Goal: Task Accomplishment & Management: Manage account settings

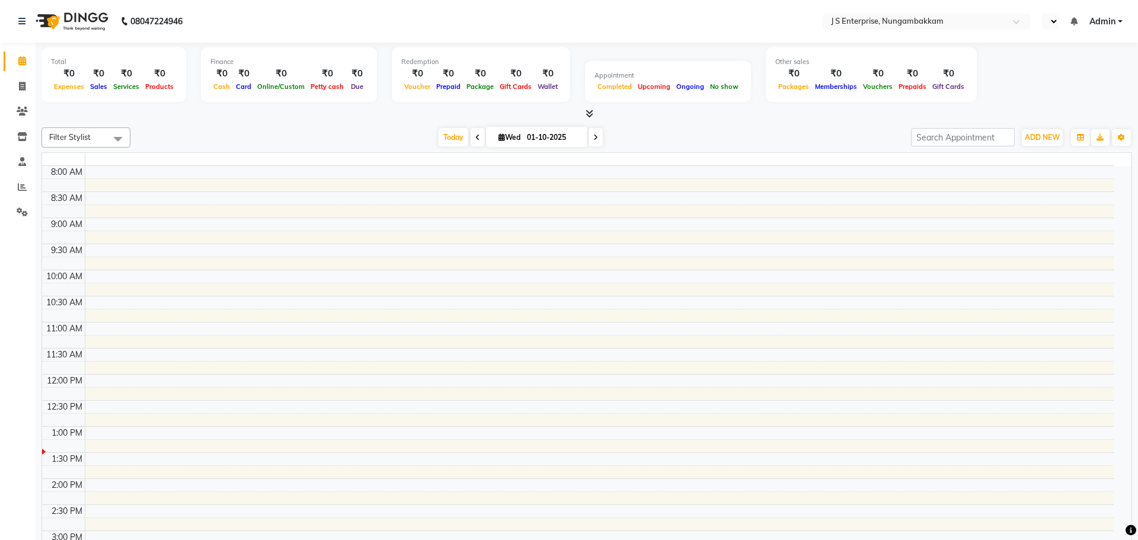
select select "en"
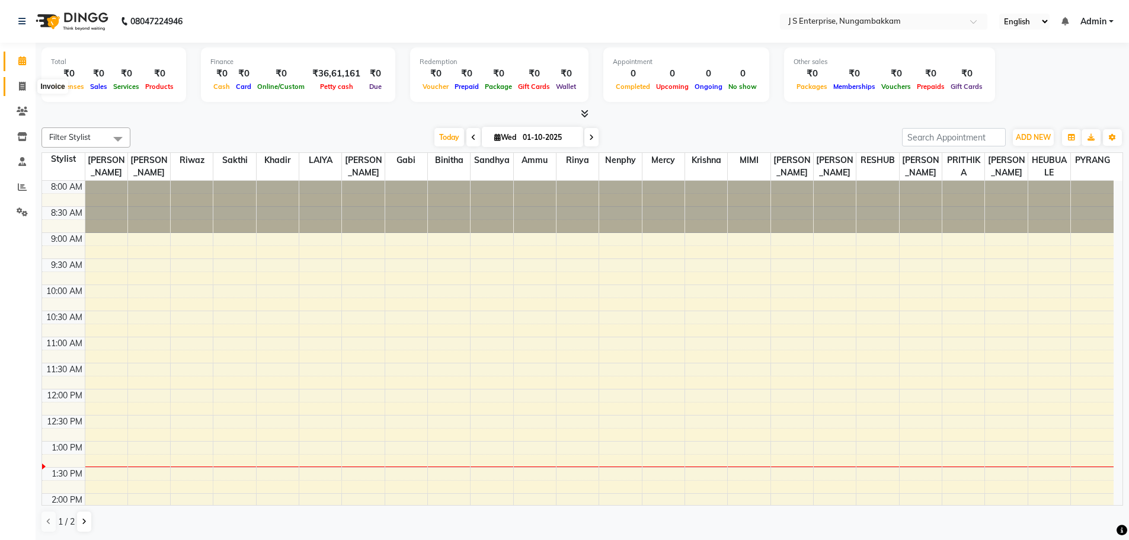
click at [22, 82] on icon at bounding box center [22, 86] width 7 height 9
select select "service"
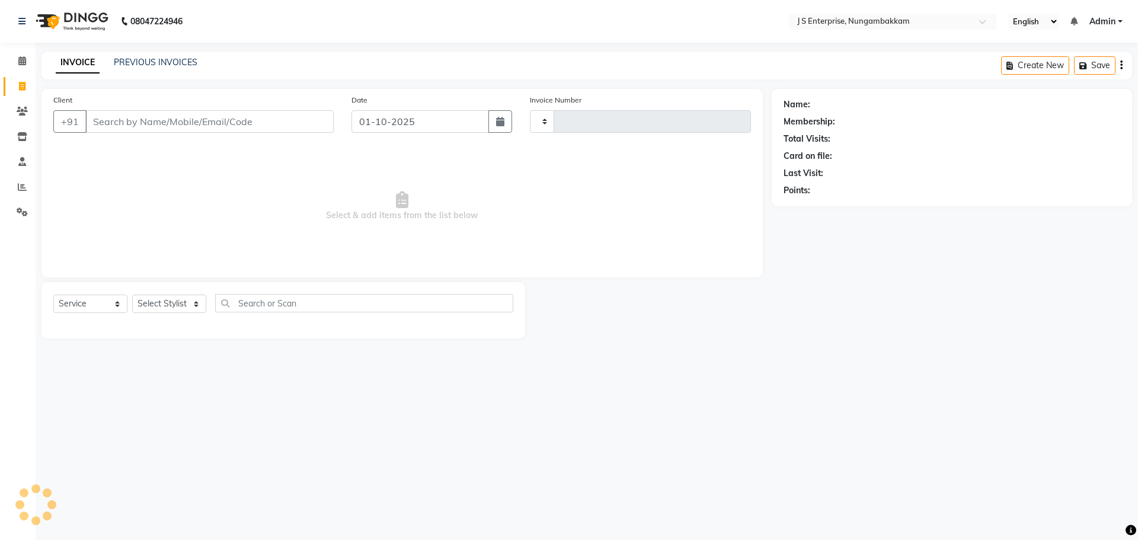
click at [140, 122] on input "Client" at bounding box center [209, 121] width 248 height 23
type input "s"
type input "1362"
type input "sa"
select select "7359"
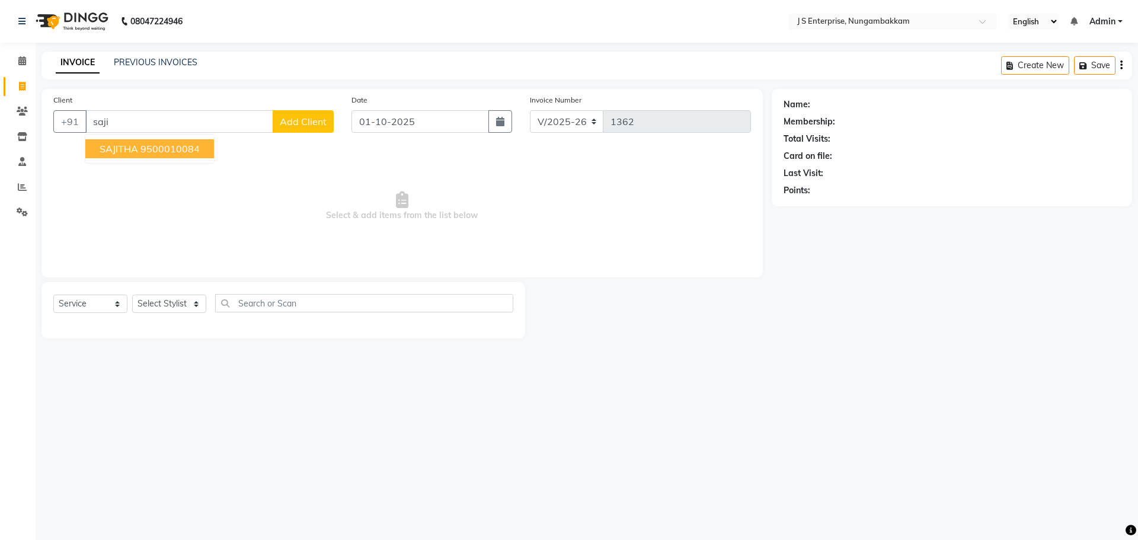
click at [170, 146] on ngb-highlight "9500010084" at bounding box center [169, 149] width 59 height 12
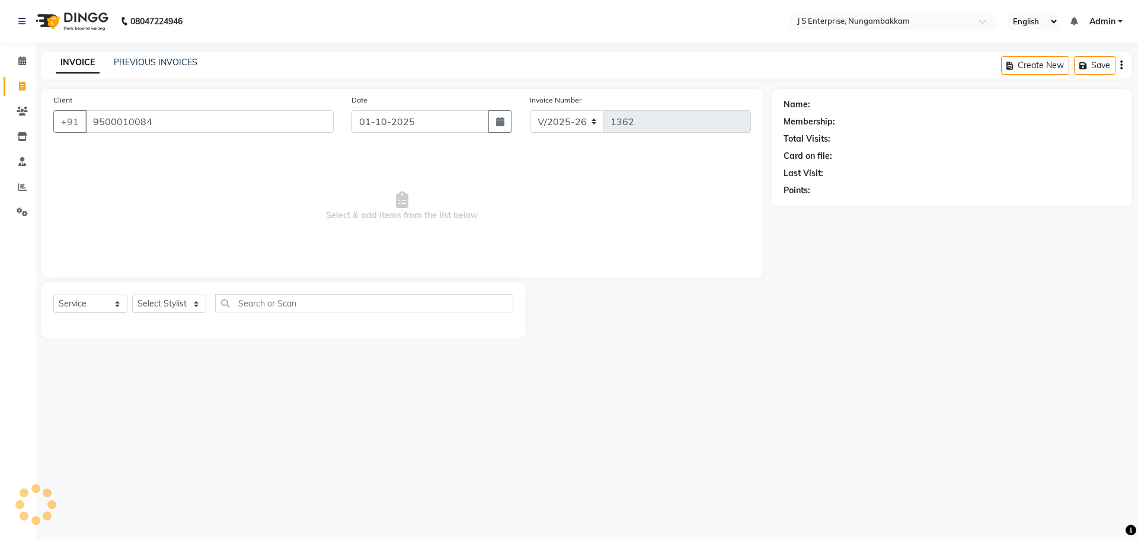
type input "9500010084"
click at [17, 62] on span at bounding box center [22, 62] width 21 height 14
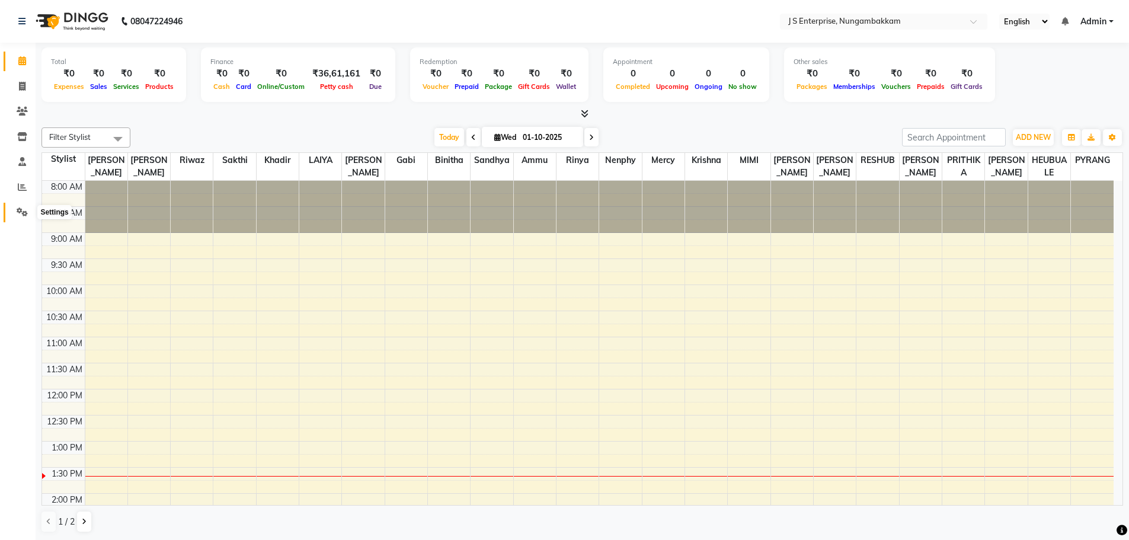
click at [20, 211] on icon at bounding box center [22, 211] width 11 height 9
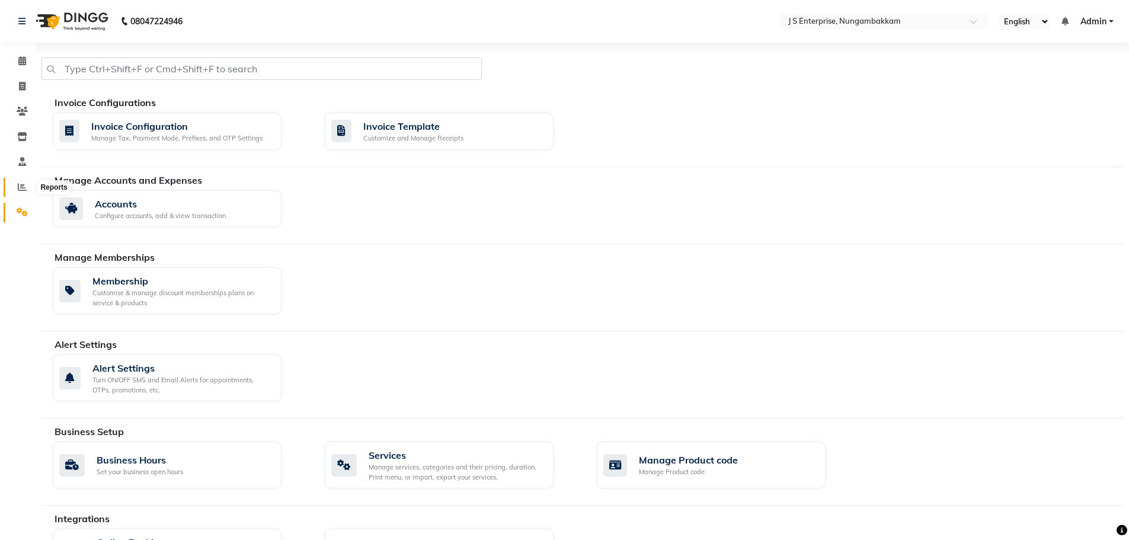
click at [20, 181] on span at bounding box center [22, 188] width 21 height 14
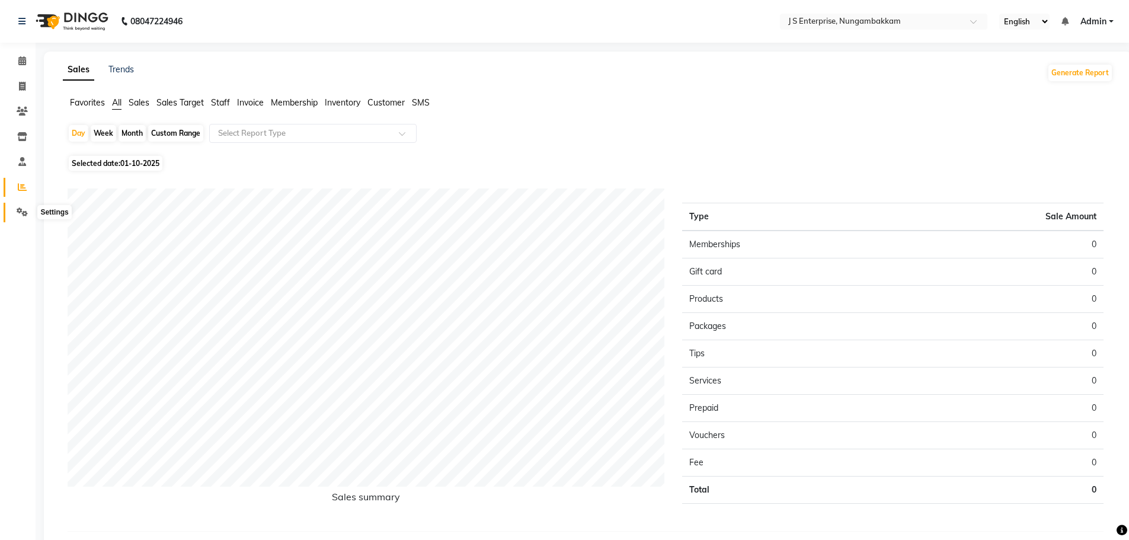
click at [27, 207] on icon at bounding box center [22, 211] width 11 height 9
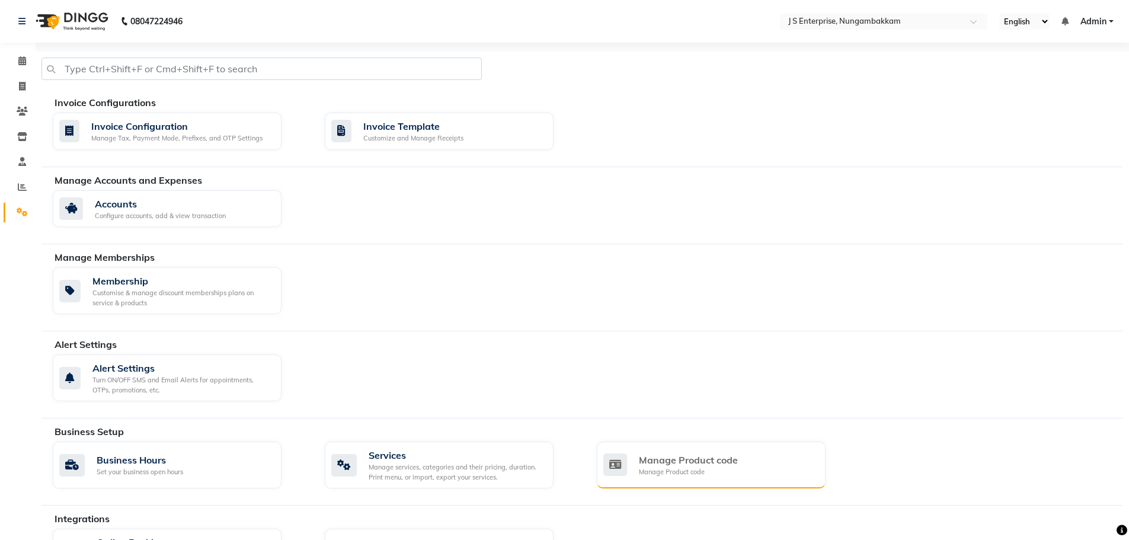
click at [686, 468] on div "Manage Product code" at bounding box center [688, 472] width 99 height 10
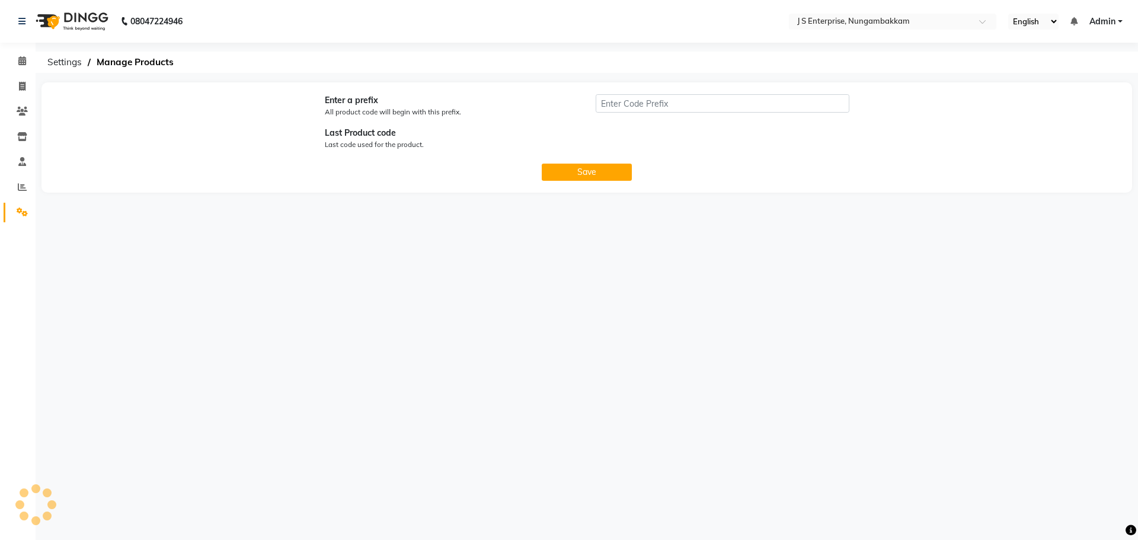
type input "P"
click at [30, 215] on span at bounding box center [22, 213] width 21 height 14
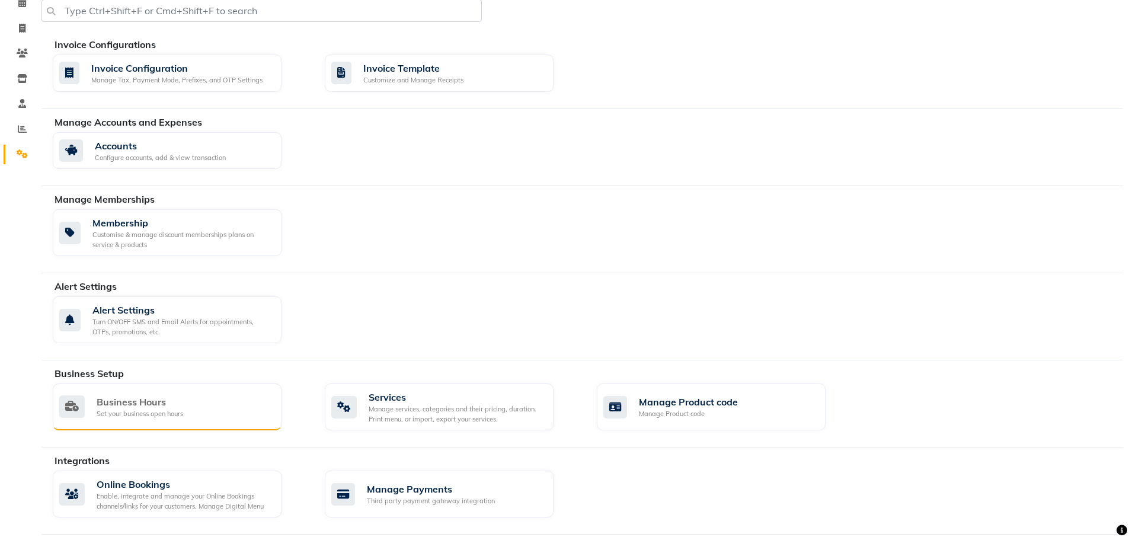
scroll to position [130, 0]
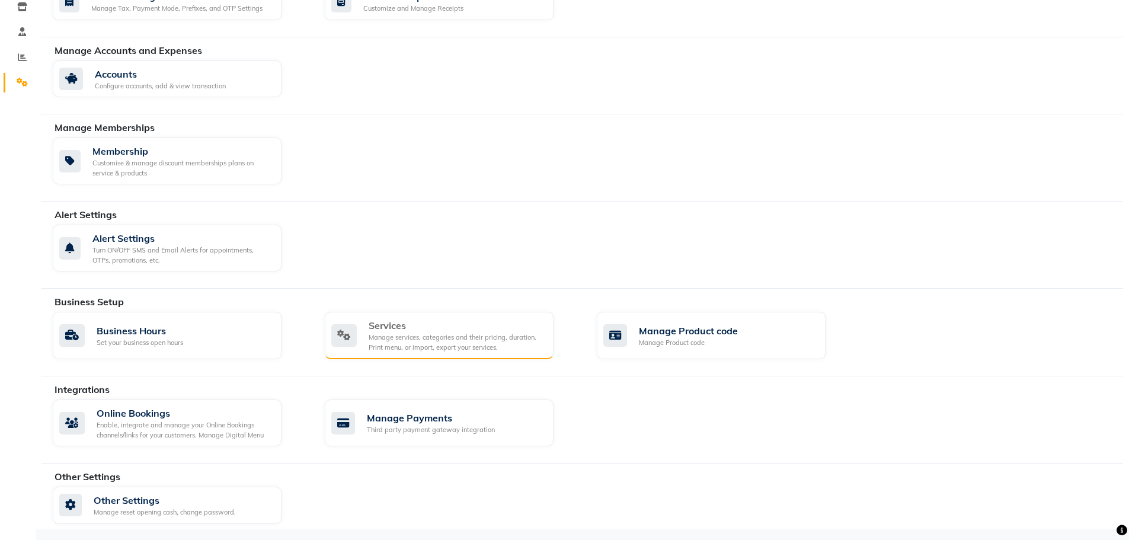
click at [419, 335] on div "Manage services, categories and their pricing, duration. Print menu, or import,…" at bounding box center [456, 343] width 175 height 20
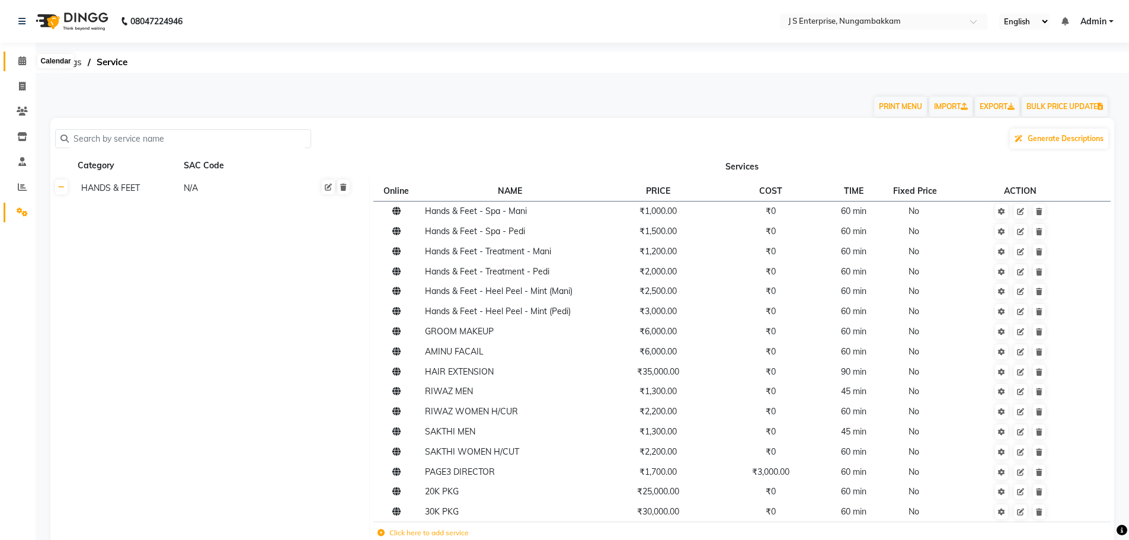
click at [25, 55] on span at bounding box center [22, 62] width 21 height 14
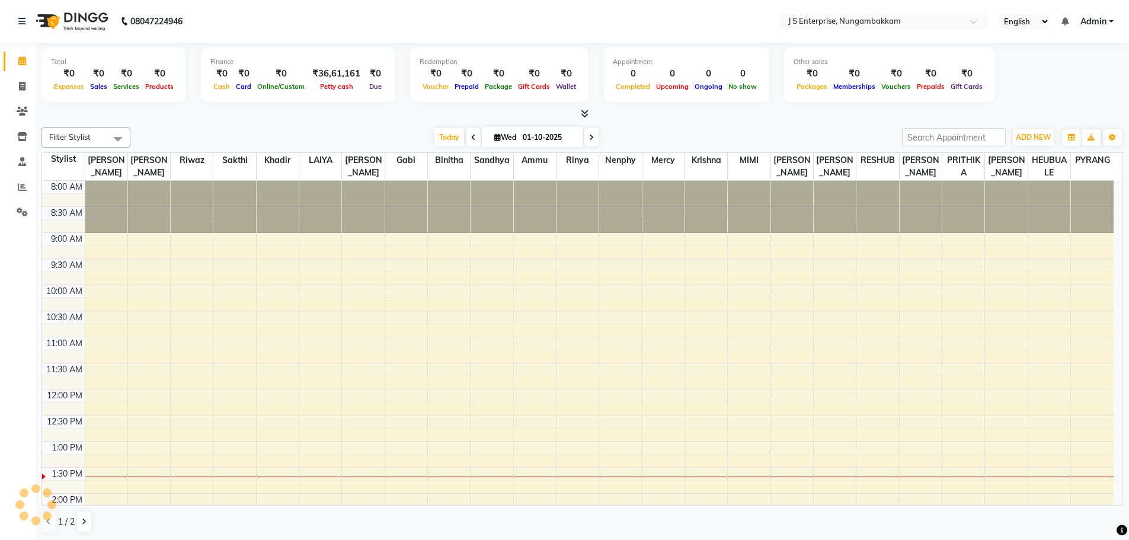
scroll to position [261, 0]
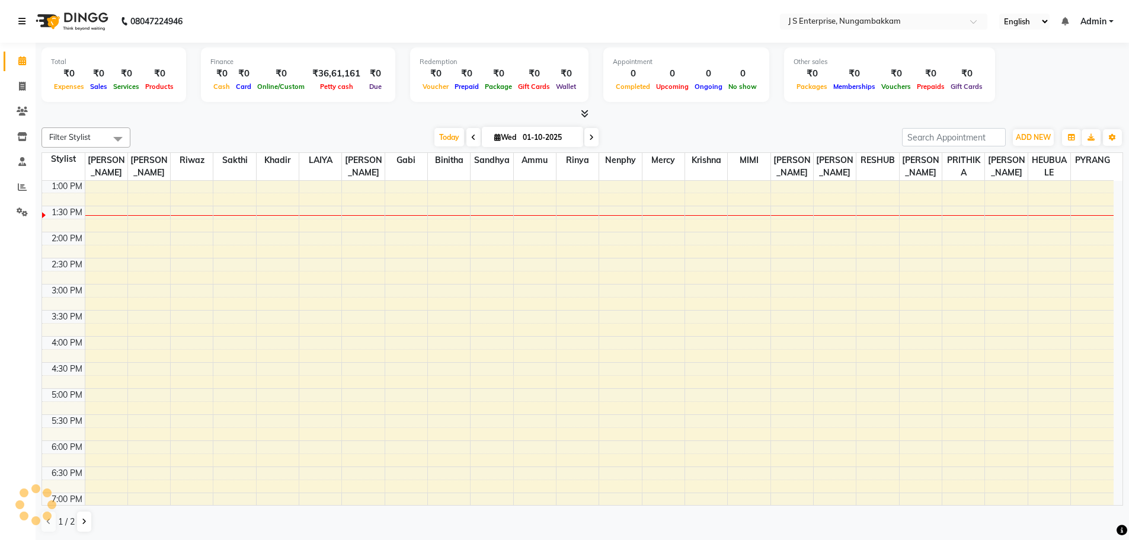
click at [24, 16] on link at bounding box center [24, 21] width 12 height 33
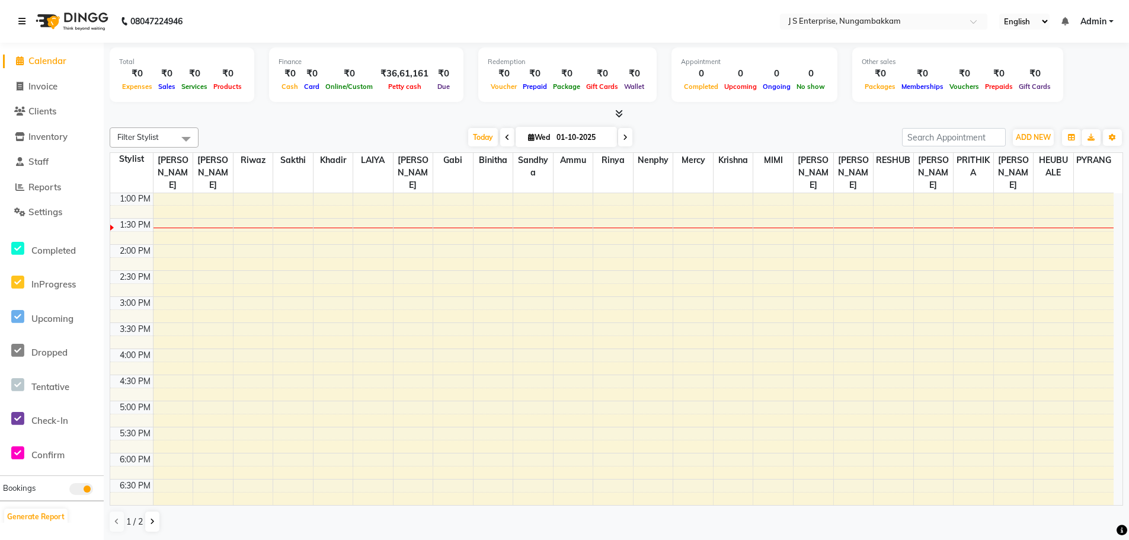
scroll to position [0, 0]
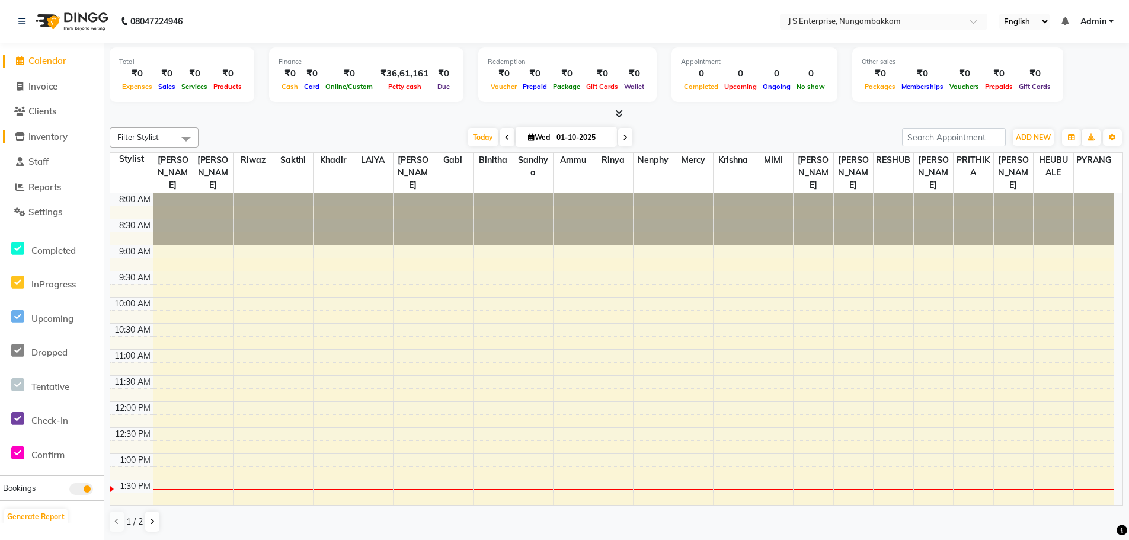
click at [43, 138] on span "Inventory" at bounding box center [47, 136] width 39 height 11
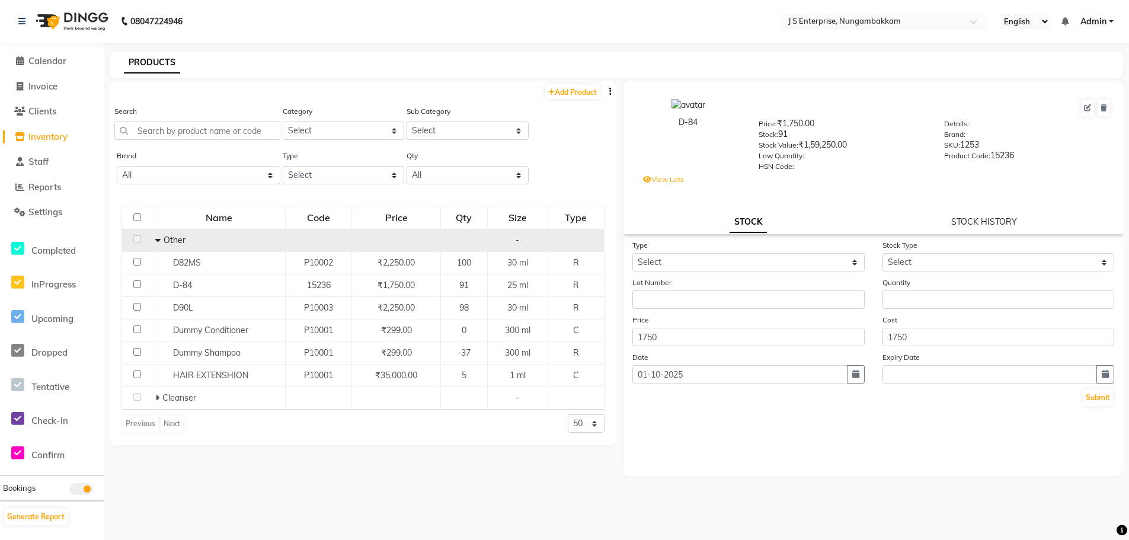
click at [160, 238] on span at bounding box center [159, 240] width 8 height 11
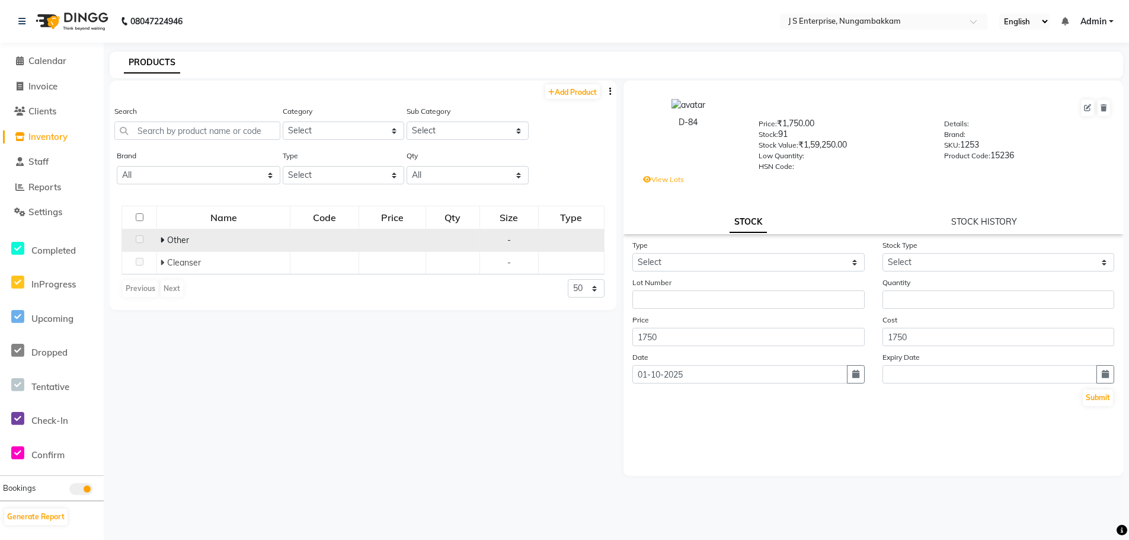
click at [160, 238] on icon at bounding box center [162, 240] width 4 height 8
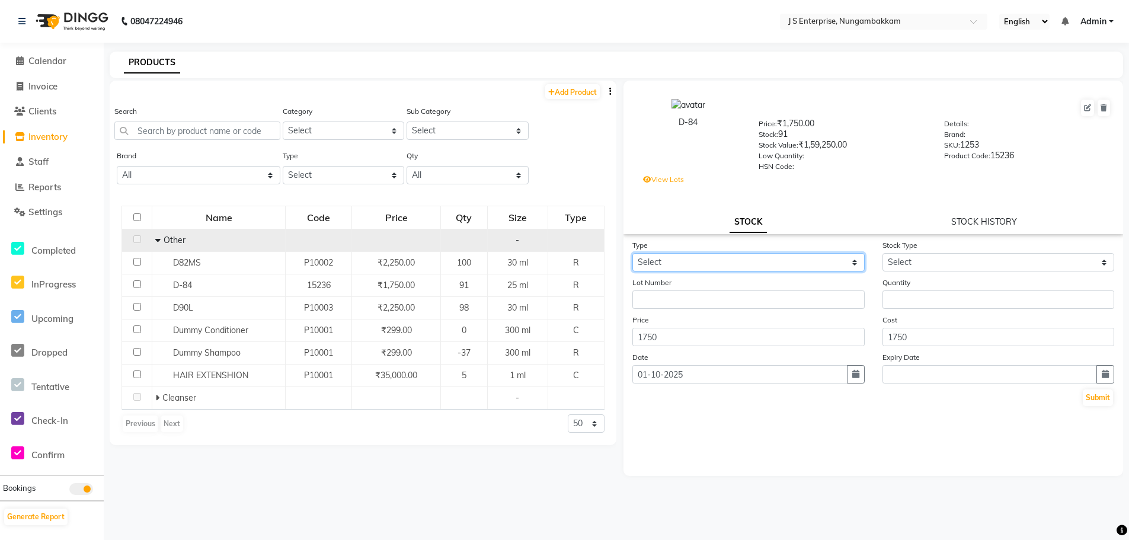
click at [662, 257] on select "Select In Out" at bounding box center [748, 262] width 232 height 18
click at [753, 471] on div "Type Select In Out Stock Type Select Lot Number Quantity Price 1750 Cost 1750 D…" at bounding box center [874, 357] width 500 height 237
click at [563, 90] on link "Add Product" at bounding box center [572, 91] width 55 height 15
select select "true"
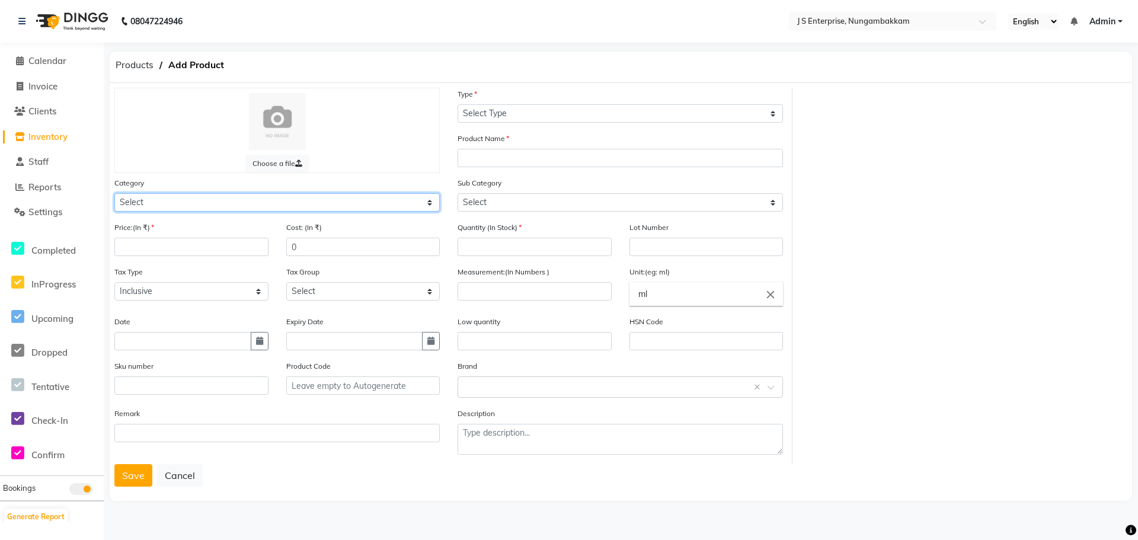
click at [162, 200] on select "Select Hair Skin Makeup Personal Care Appliances [PERSON_NAME] Waxing Disposabl…" at bounding box center [276, 202] width 325 height 18
select select "1000"
click at [114, 193] on select "Select Hair Skin Makeup Personal Care Appliances [PERSON_NAME] Waxing Disposabl…" at bounding box center [276, 202] width 325 height 18
click at [184, 475] on button "Cancel" at bounding box center [180, 475] width 46 height 23
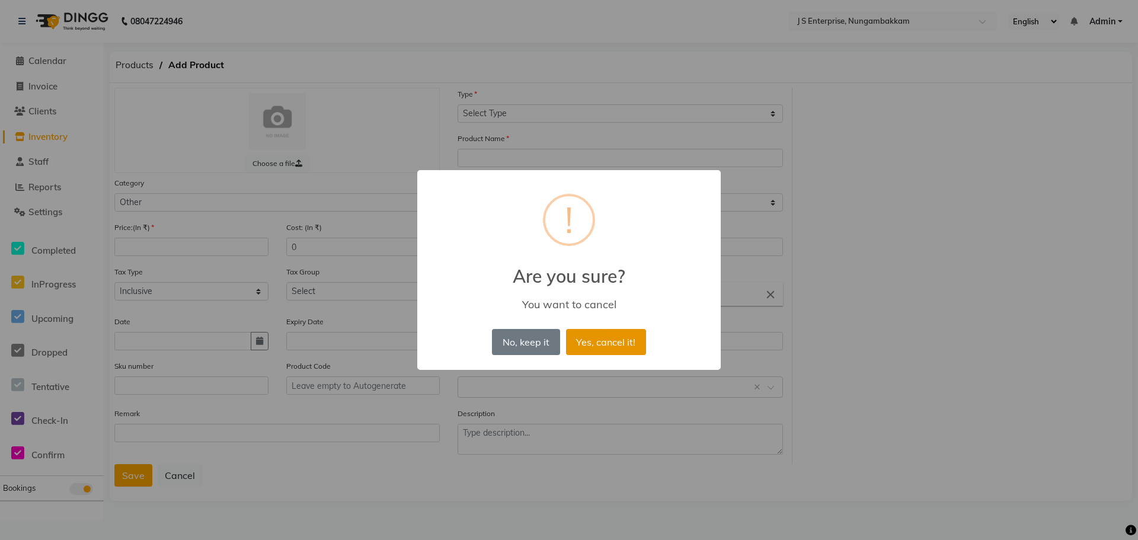
click at [598, 342] on button "Yes, cancel it!" at bounding box center [606, 342] width 80 height 26
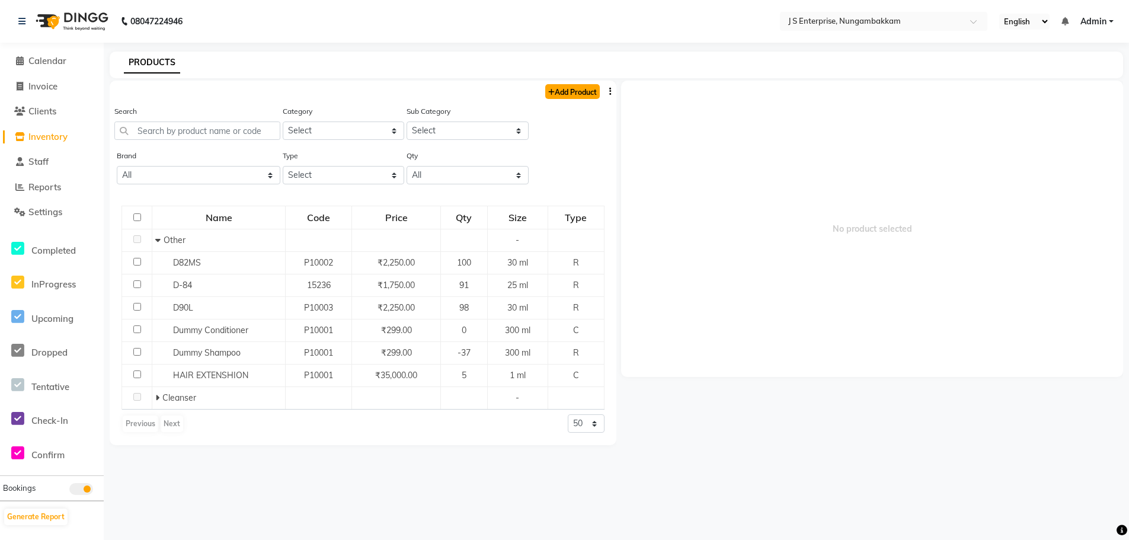
click at [562, 94] on link "Add Product" at bounding box center [572, 91] width 55 height 15
select select "true"
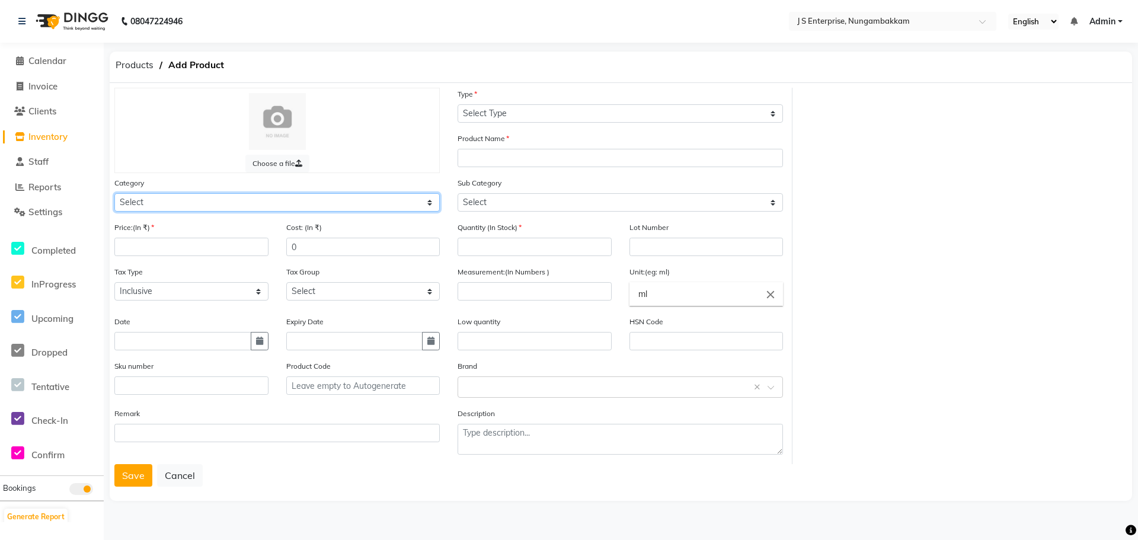
click at [177, 196] on select "Select Hair Skin Makeup Personal Care Appliances [PERSON_NAME] Waxing Disposabl…" at bounding box center [276, 202] width 325 height 18
select select "1000"
click at [114, 193] on select "Select Hair Skin Makeup Personal Care Appliances [PERSON_NAME] Waxing Disposabl…" at bounding box center [276, 202] width 325 height 18
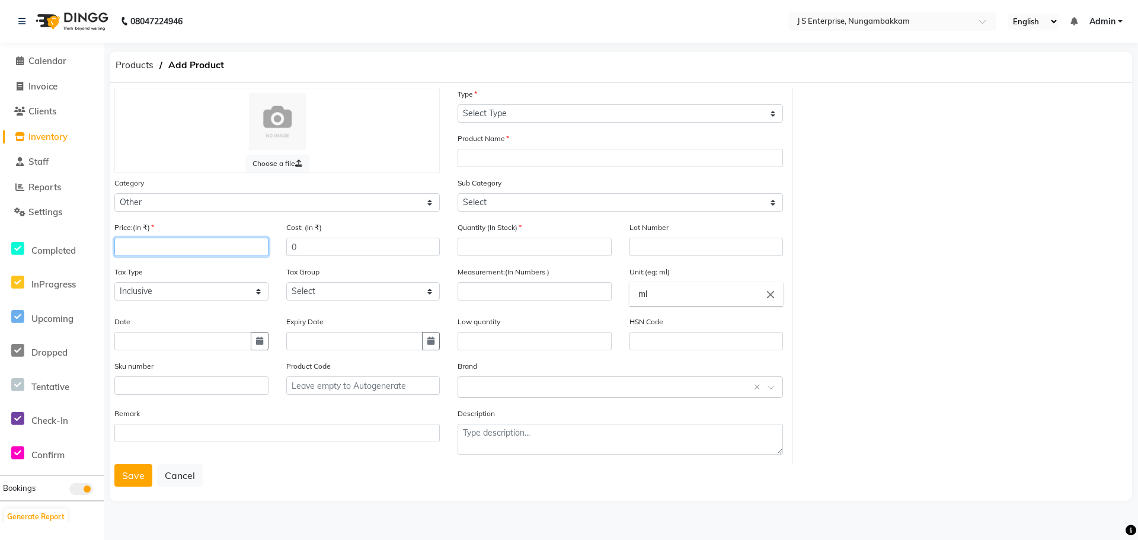
click at [159, 241] on input "number" at bounding box center [191, 247] width 154 height 18
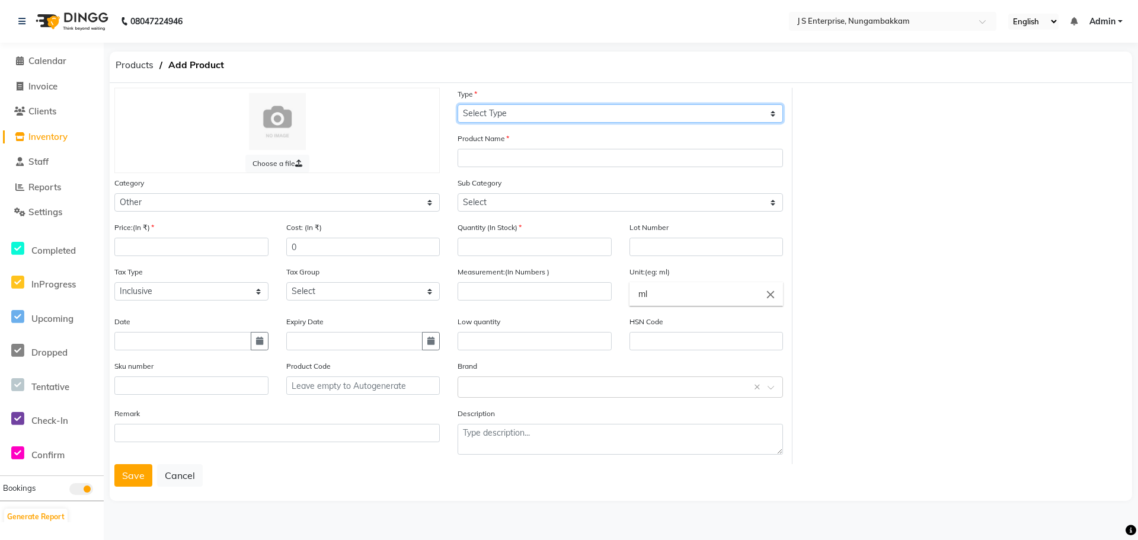
click at [499, 107] on select "Select Type Both Retail Consumable" at bounding box center [620, 113] width 325 height 18
select select "R"
click at [458, 104] on select "Select Type Both Retail Consumable" at bounding box center [620, 113] width 325 height 18
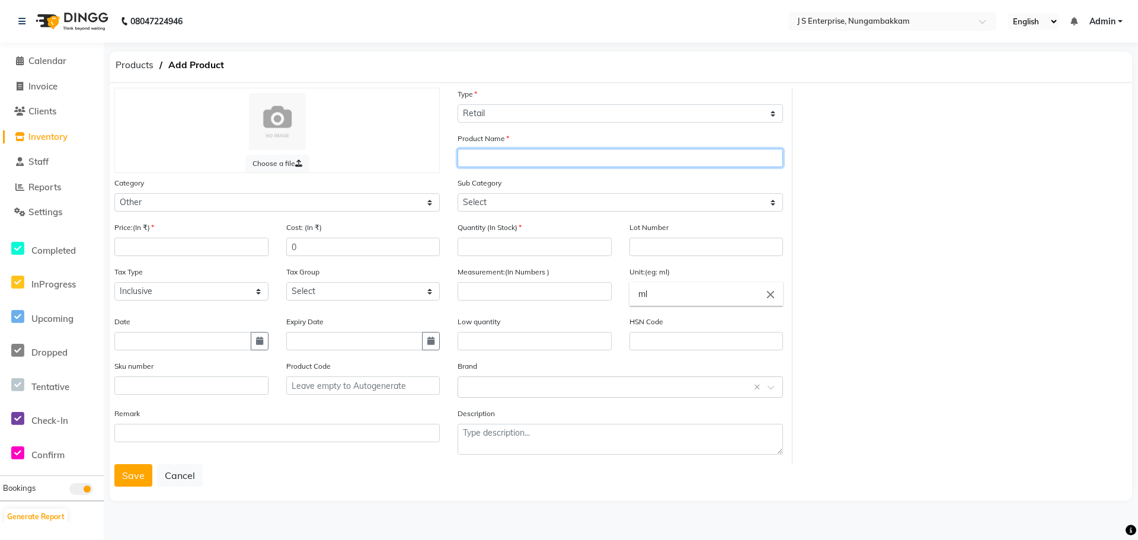
click at [494, 162] on input "text" at bounding box center [620, 158] width 325 height 18
type input "D-81M"
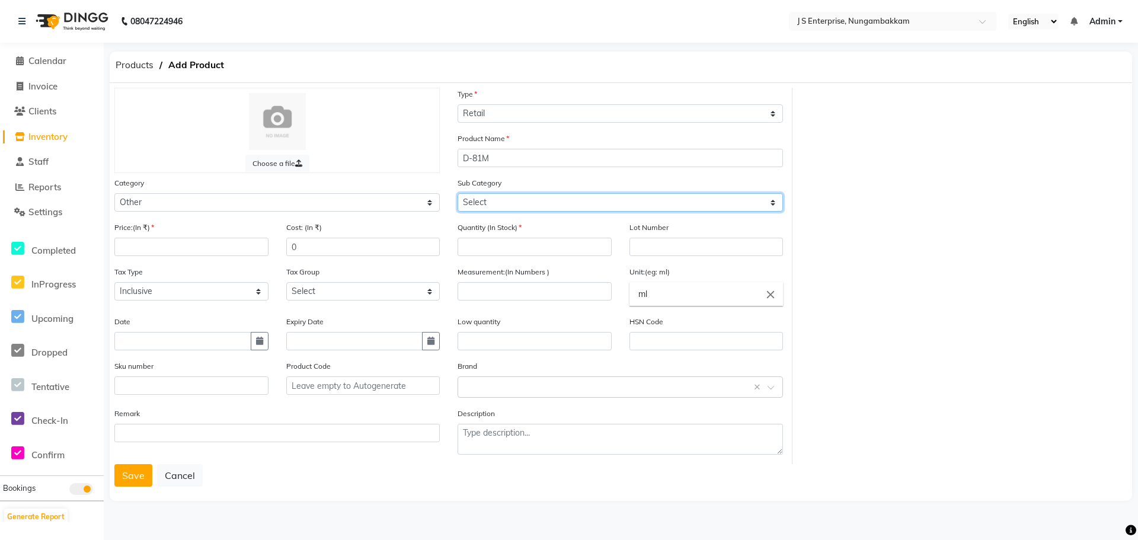
click at [499, 205] on select "Select Houskeeping Other" at bounding box center [620, 202] width 325 height 18
select select "1002"
click at [458, 193] on select "Select Houskeeping Other" at bounding box center [620, 202] width 325 height 18
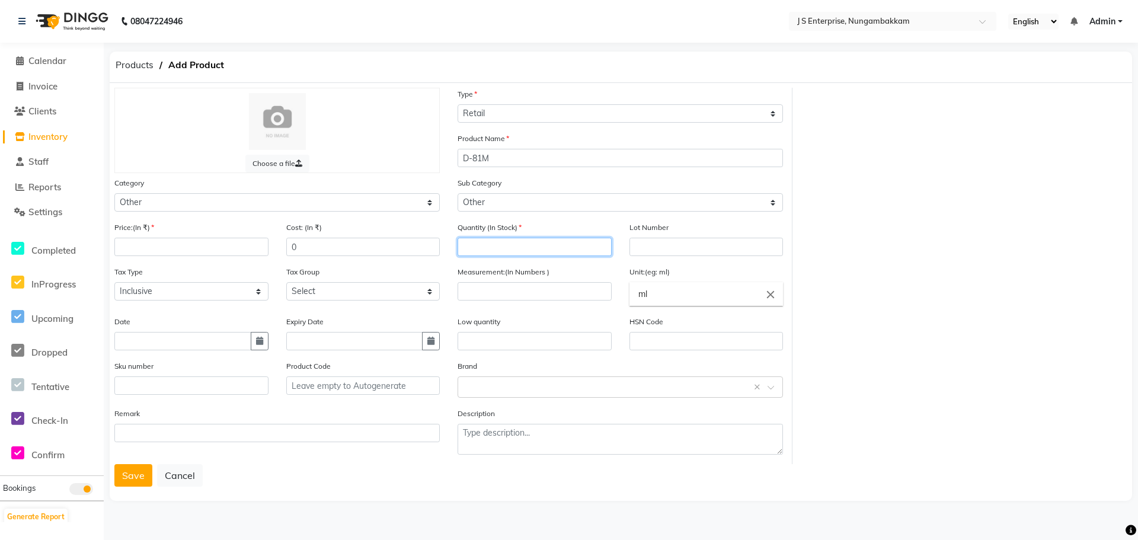
click at [475, 246] on input "number" at bounding box center [535, 247] width 154 height 18
type input "50"
click at [961, 318] on div "Choose a file Type Select Type Both Retail Consumable Product Name D-81M Catego…" at bounding box center [621, 276] width 1031 height 376
click at [155, 243] on input "number" at bounding box center [191, 247] width 154 height 18
type input "1975"
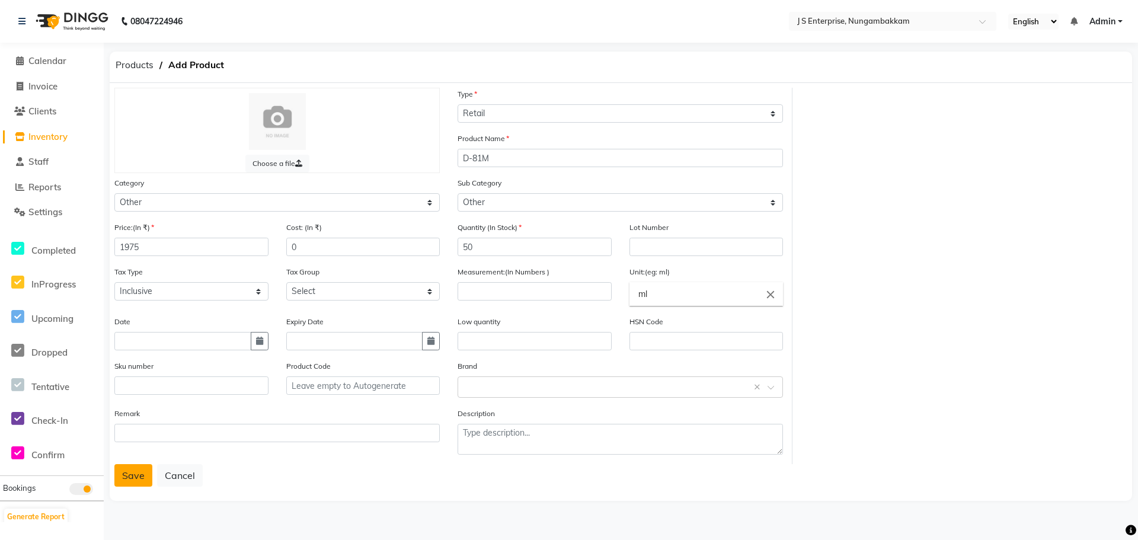
click at [134, 475] on button "Save" at bounding box center [133, 475] width 38 height 23
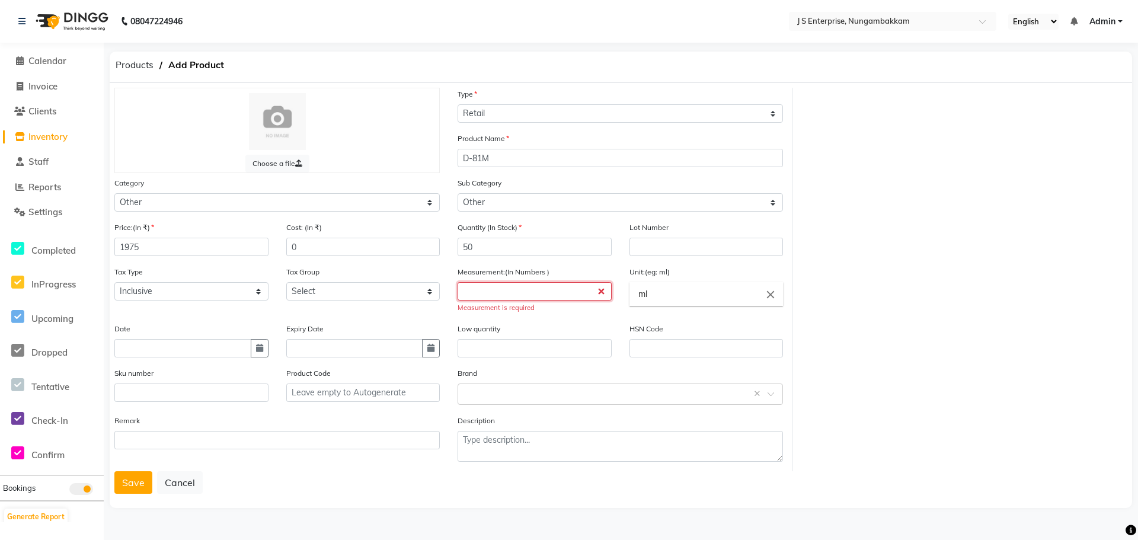
click at [492, 287] on input "number" at bounding box center [535, 291] width 154 height 18
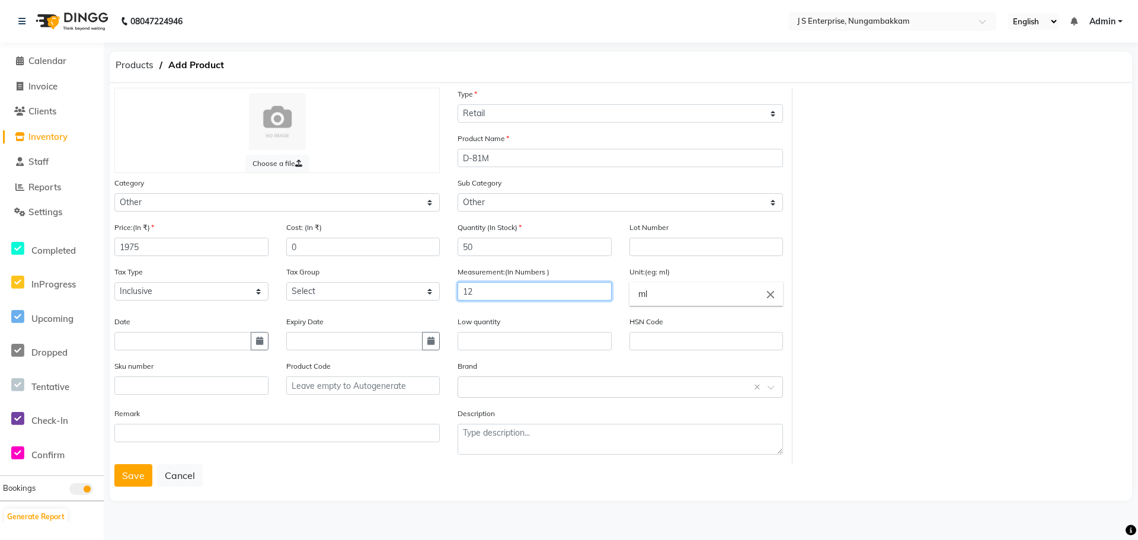
type input "1"
type input "20"
click at [142, 475] on button "Save" at bounding box center [133, 475] width 38 height 23
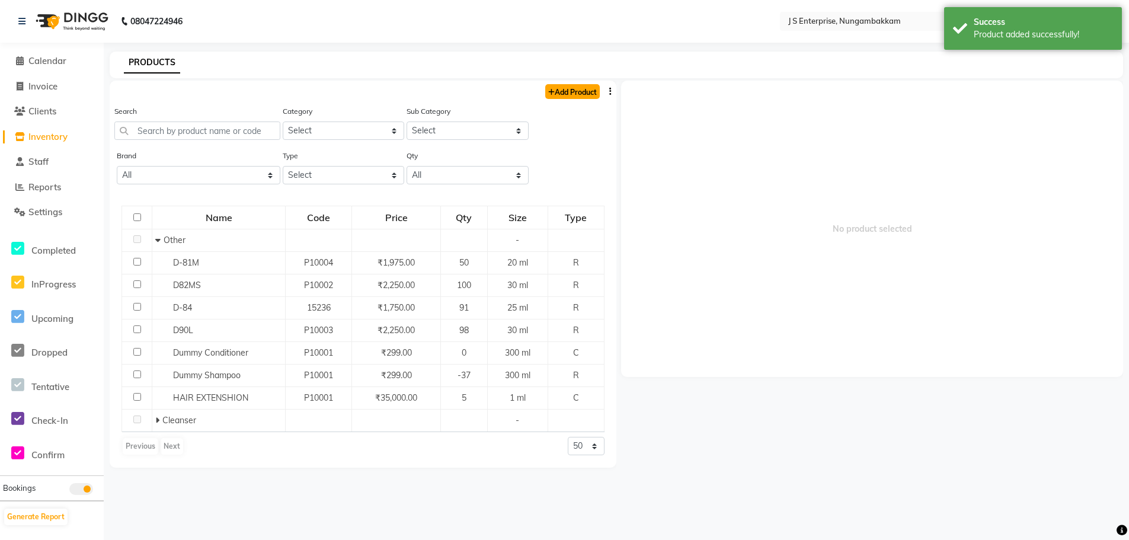
click at [561, 94] on link "Add Product" at bounding box center [572, 91] width 55 height 15
select select "true"
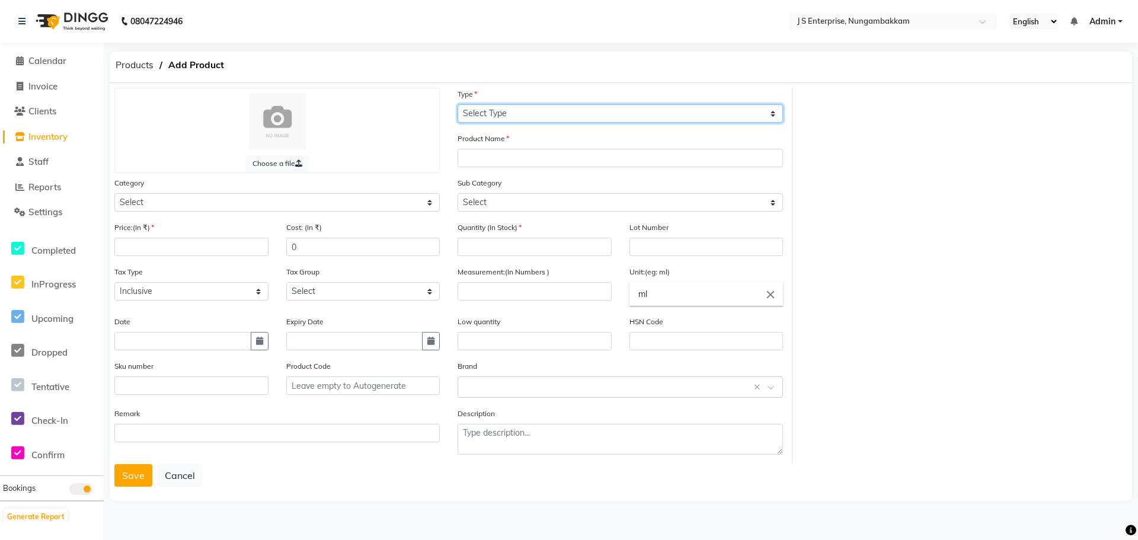
click at [502, 120] on select "Select Type Both Retail Consumable" at bounding box center [620, 113] width 325 height 18
select select "R"
click at [458, 104] on select "Select Type Both Retail Consumable" at bounding box center [620, 113] width 325 height 18
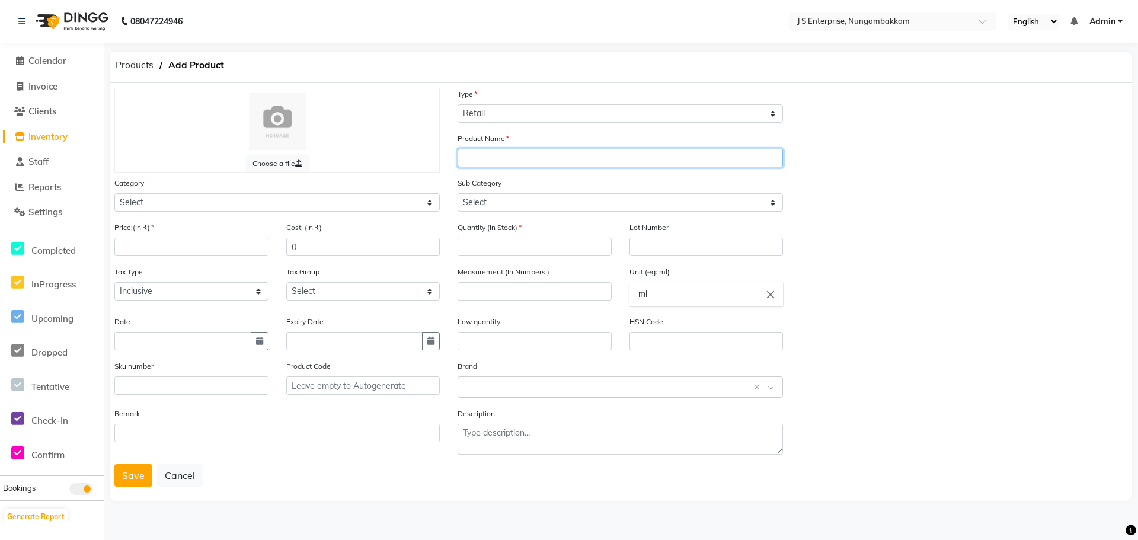
click at [488, 159] on input "text" at bounding box center [620, 158] width 325 height 18
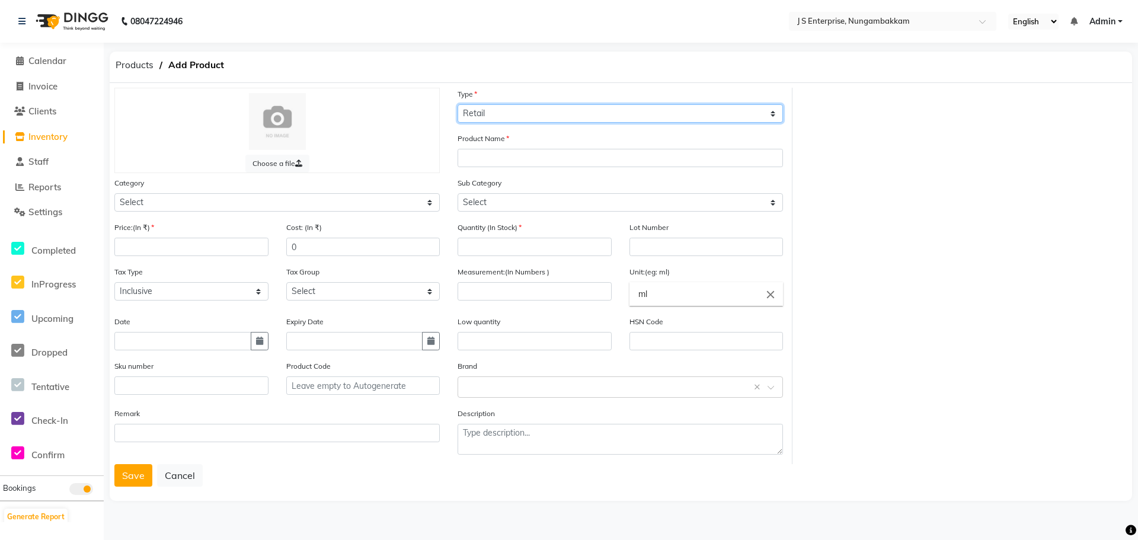
click at [485, 117] on select "Select Type Both Retail Consumable" at bounding box center [620, 113] width 325 height 18
click at [885, 216] on div "Choose a file Type Select Type Both Retail Consumable Product Name Category Sel…" at bounding box center [621, 276] width 1031 height 376
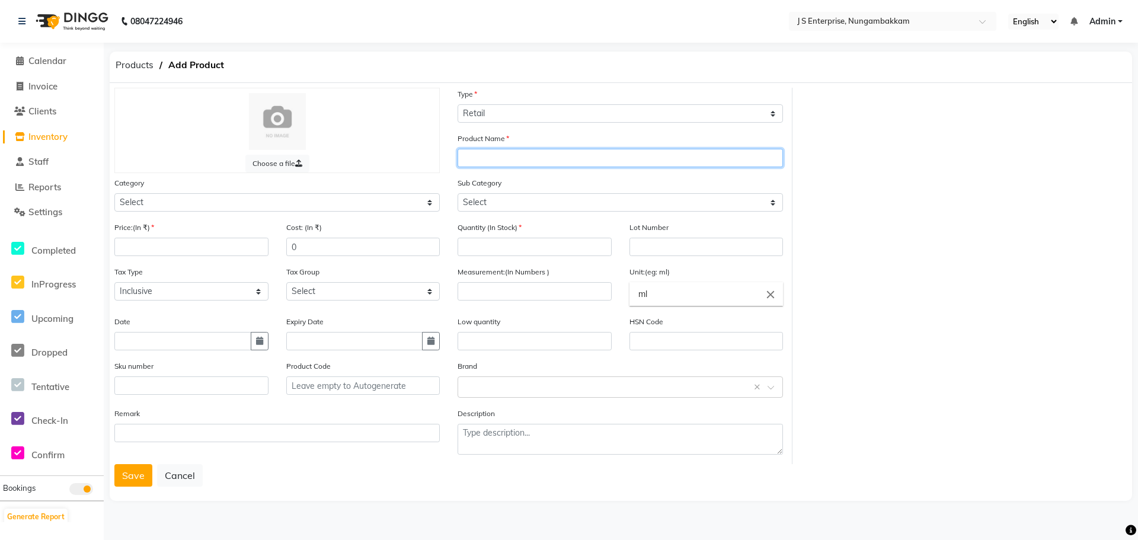
click at [480, 151] on input "text" at bounding box center [620, 158] width 325 height 18
type input "D-83"
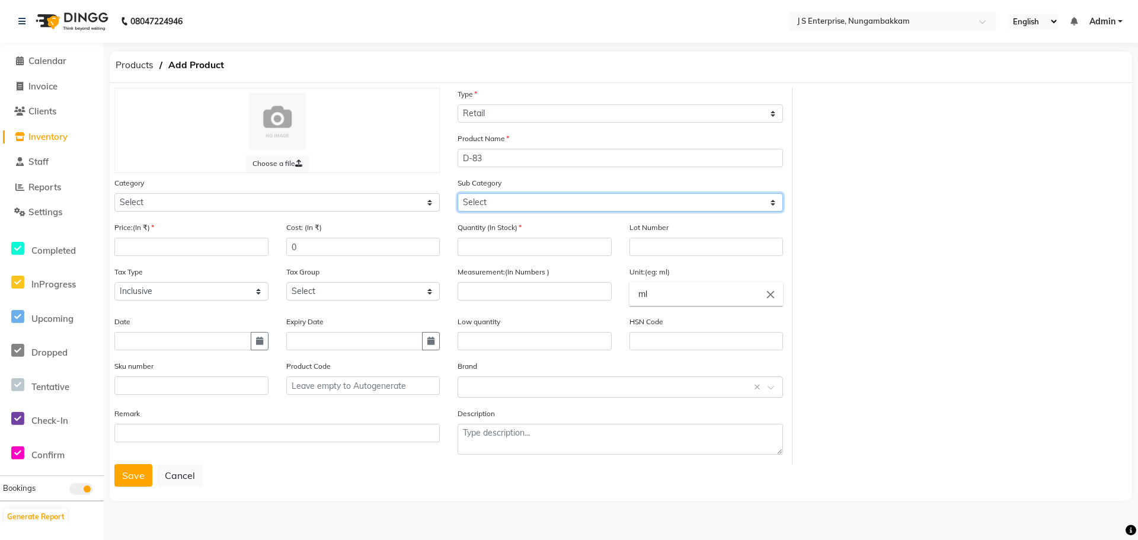
click at [483, 203] on select "Select" at bounding box center [620, 202] width 325 height 18
click at [479, 202] on select "Select" at bounding box center [620, 202] width 325 height 18
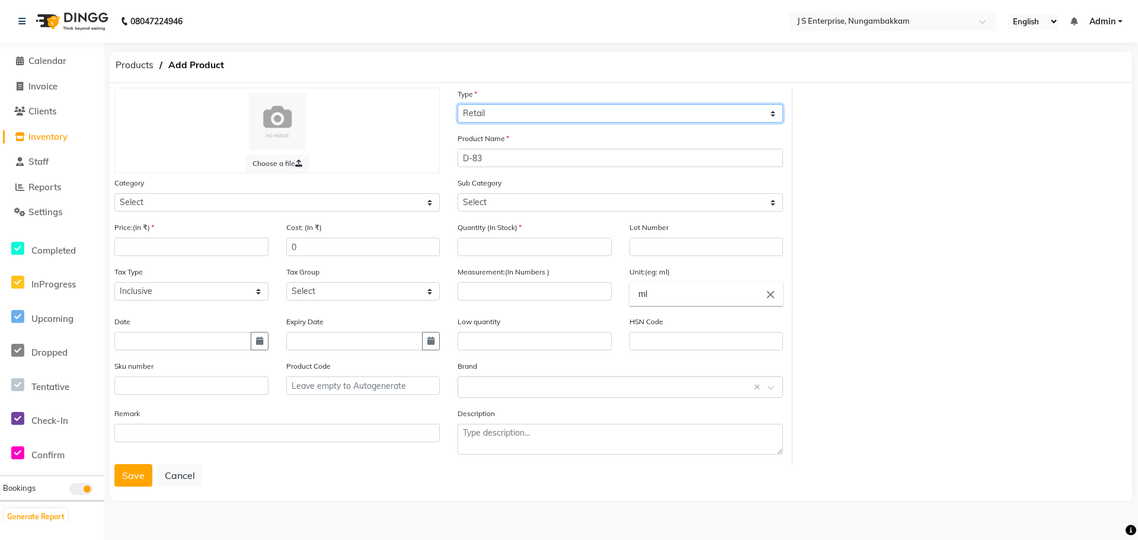
click at [498, 108] on select "Select Type Both Retail Consumable" at bounding box center [620, 113] width 325 height 18
drag, startPoint x: 928, startPoint y: 245, endPoint x: 810, endPoint y: 251, distance: 118.1
click at [927, 245] on div "Choose a file Type Select Type Both Retail Consumable Product Name D-83 Categor…" at bounding box center [621, 276] width 1031 height 376
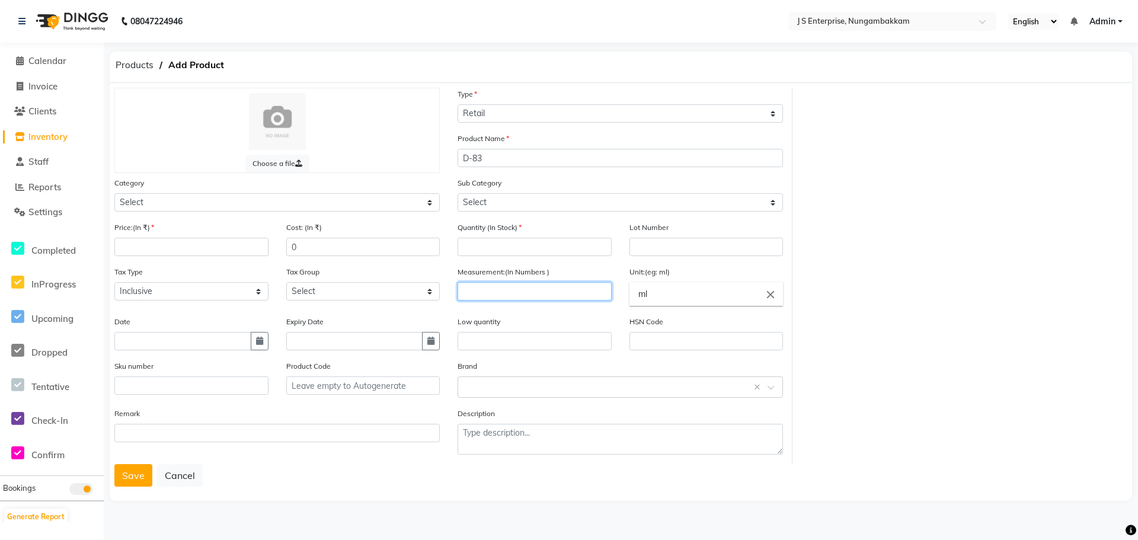
click at [477, 287] on input "number" at bounding box center [535, 291] width 154 height 18
type input "2"
type input "50"
drag, startPoint x: 914, startPoint y: 360, endPoint x: 756, endPoint y: 379, distance: 158.8
click at [912, 360] on div "Choose a file Type Select Type Both Retail Consumable Product Name D-83 Categor…" at bounding box center [621, 276] width 1031 height 376
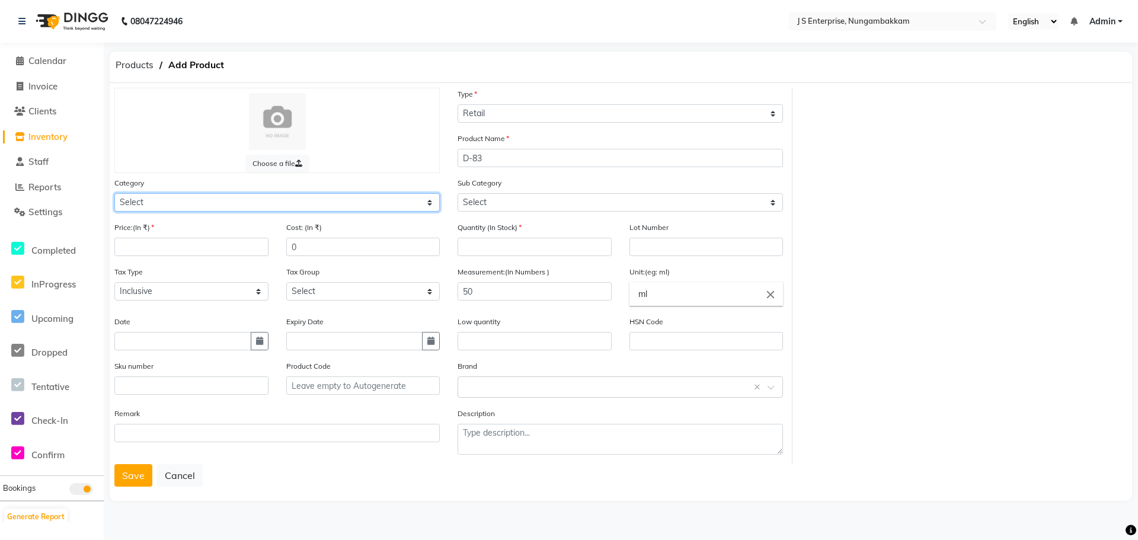
click at [145, 203] on select "Select Hair Skin Makeup Personal Care Appliances [PERSON_NAME] Waxing Disposabl…" at bounding box center [276, 202] width 325 height 18
select select "1000"
click at [114, 193] on select "Select Hair Skin Makeup Personal Care Appliances [PERSON_NAME] Waxing Disposabl…" at bounding box center [276, 202] width 325 height 18
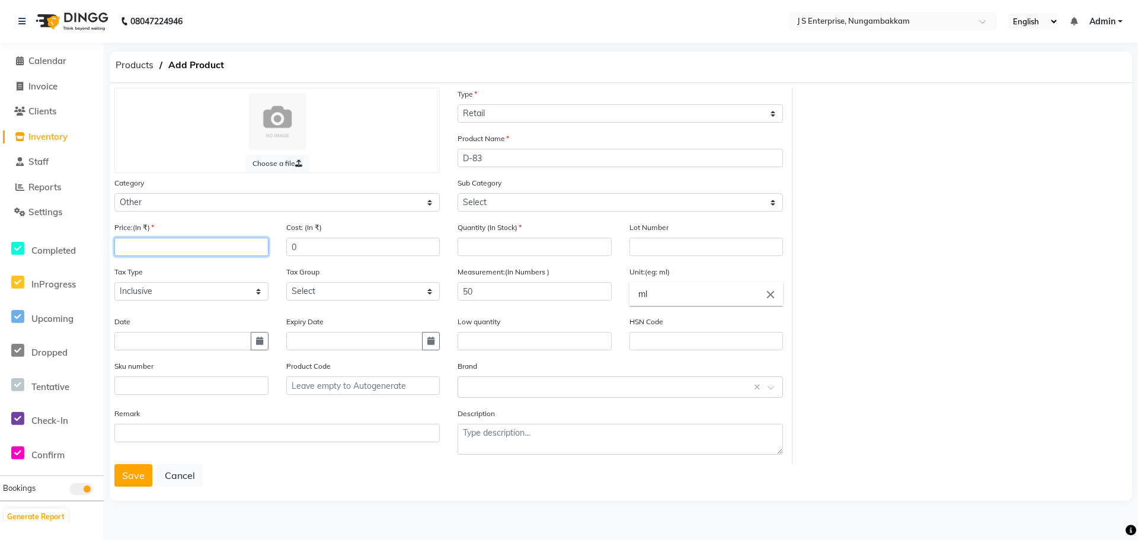
click at [161, 247] on input "number" at bounding box center [191, 247] width 154 height 18
type input "2075"
click at [132, 479] on button "Save" at bounding box center [133, 475] width 38 height 23
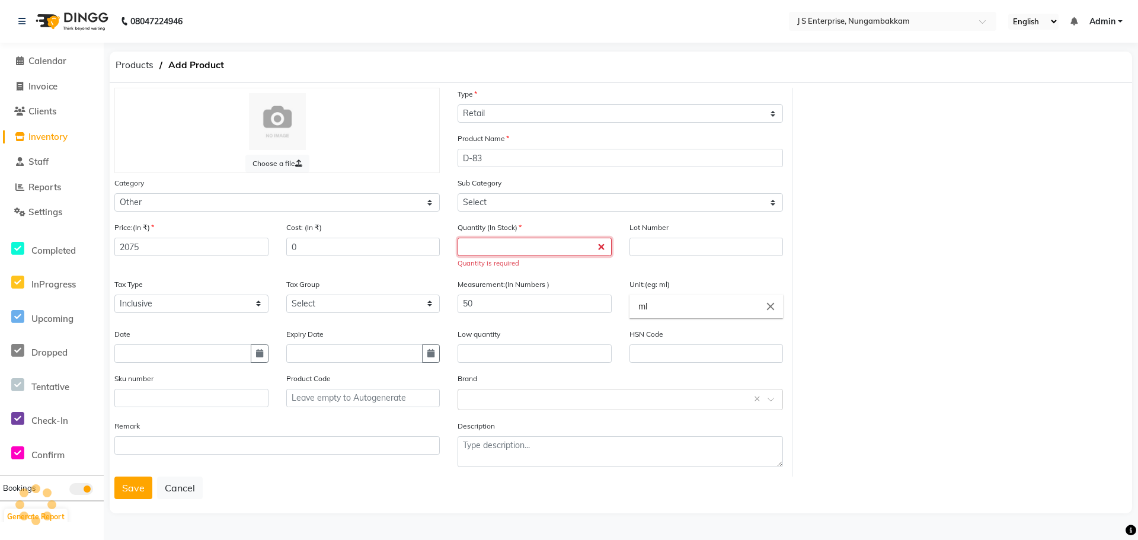
click at [481, 246] on input "number" at bounding box center [535, 247] width 154 height 18
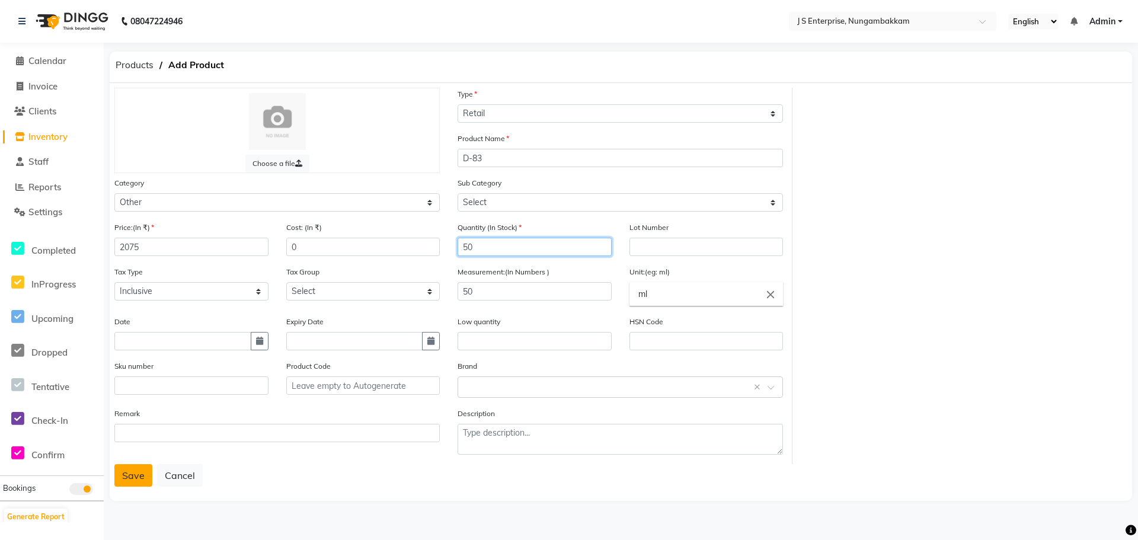
type input "50"
click at [139, 478] on button "Save" at bounding box center [133, 475] width 38 height 23
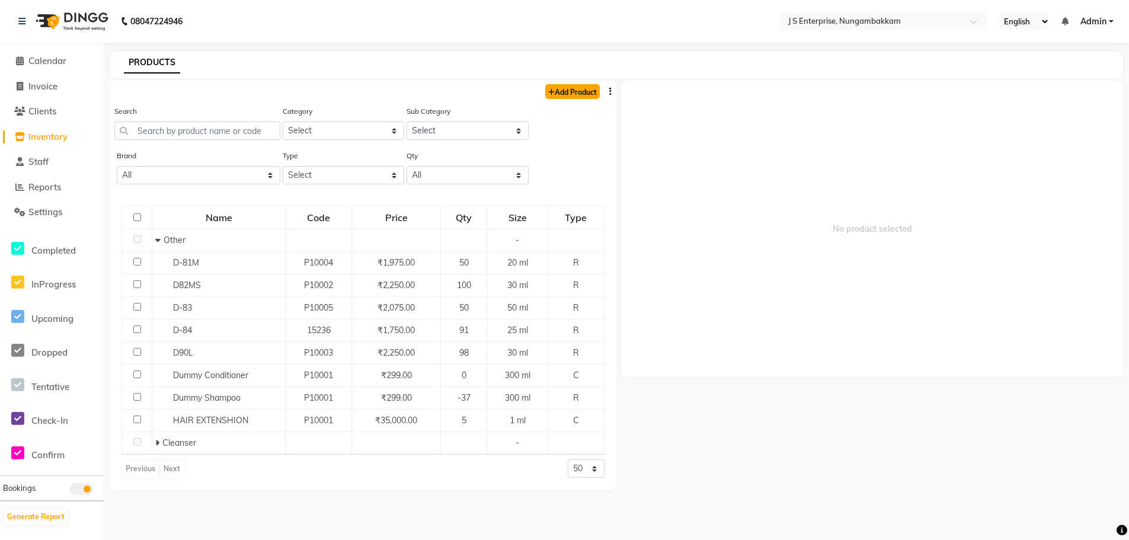
click at [566, 93] on link "Add Product" at bounding box center [572, 91] width 55 height 15
select select "true"
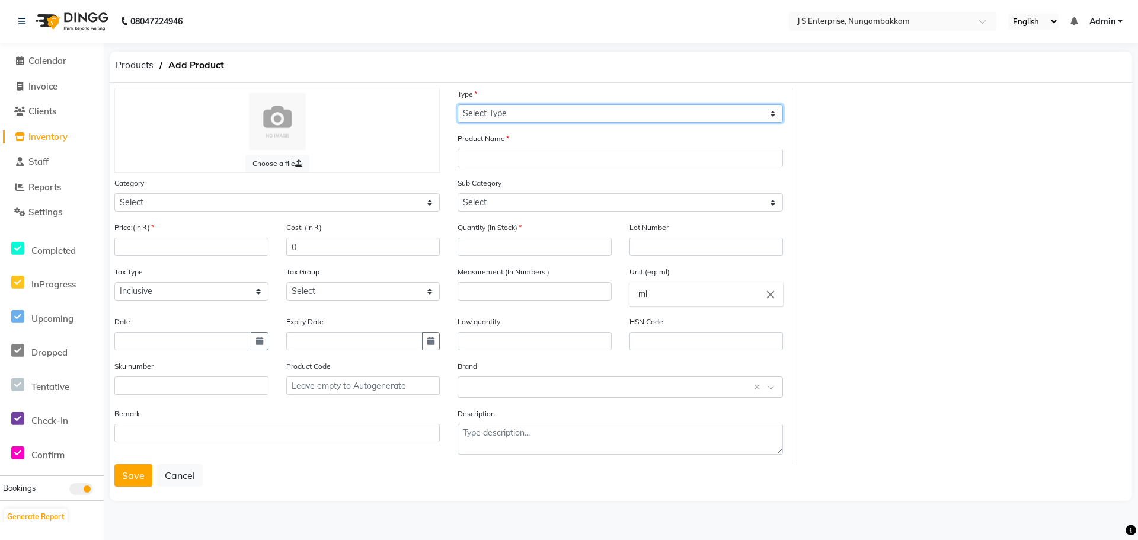
click at [484, 112] on select "Select Type Both Retail Consumable" at bounding box center [620, 113] width 325 height 18
select select "R"
click at [458, 104] on select "Select Type Both Retail Consumable" at bounding box center [620, 113] width 325 height 18
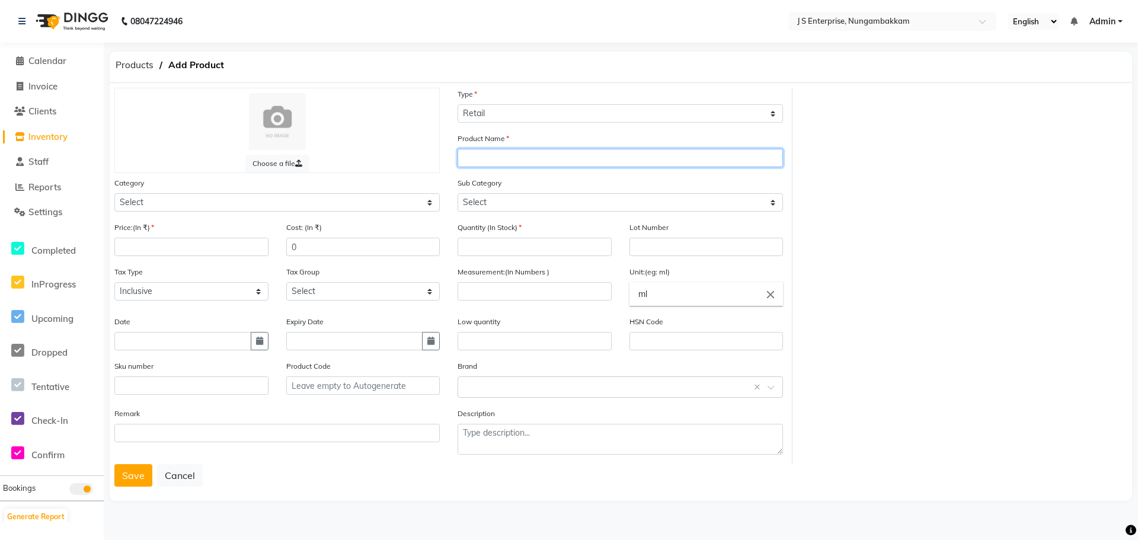
click at [474, 155] on input "text" at bounding box center [620, 158] width 325 height 18
type input "D-200"
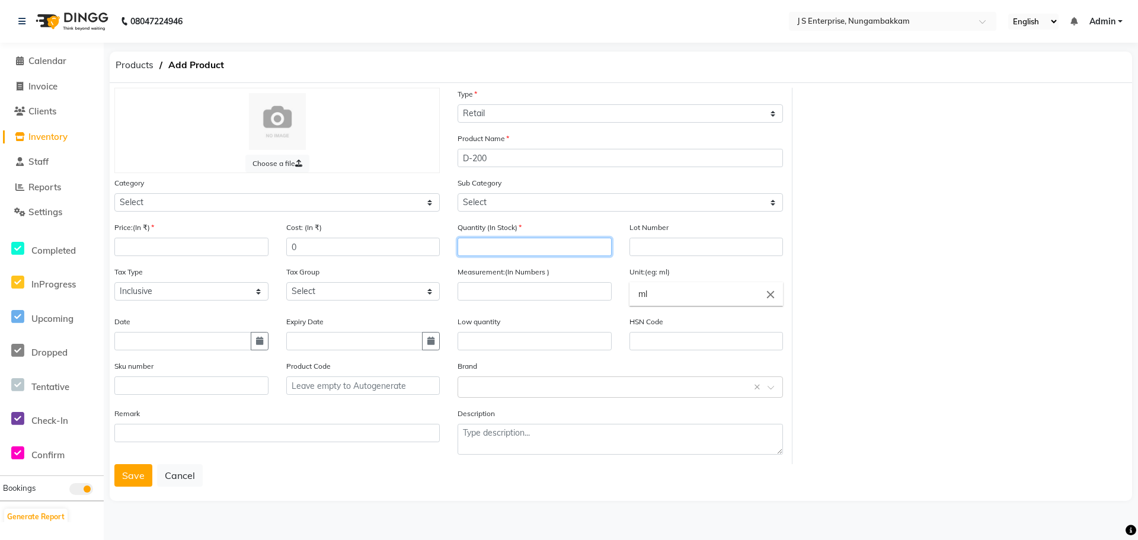
click at [503, 242] on input "number" at bounding box center [535, 247] width 154 height 18
type input "50"
click at [498, 294] on input "number" at bounding box center [535, 291] width 154 height 18
type input "30"
click at [948, 344] on div "Choose a file Type Select Type Both Retail Consumable Product Name D-200 Catego…" at bounding box center [621, 276] width 1031 height 376
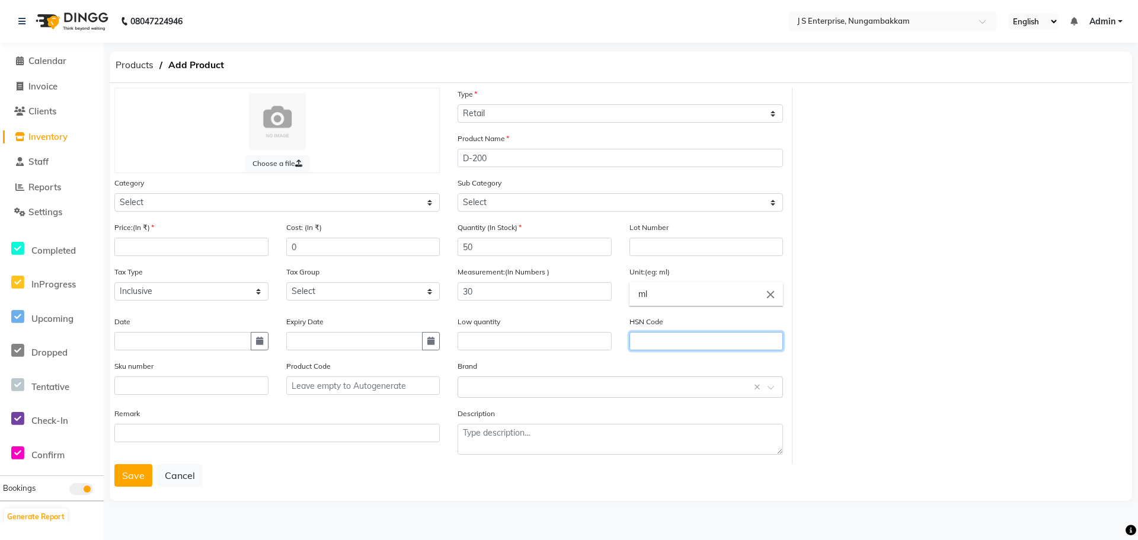
click at [654, 338] on input "text" at bounding box center [707, 341] width 154 height 18
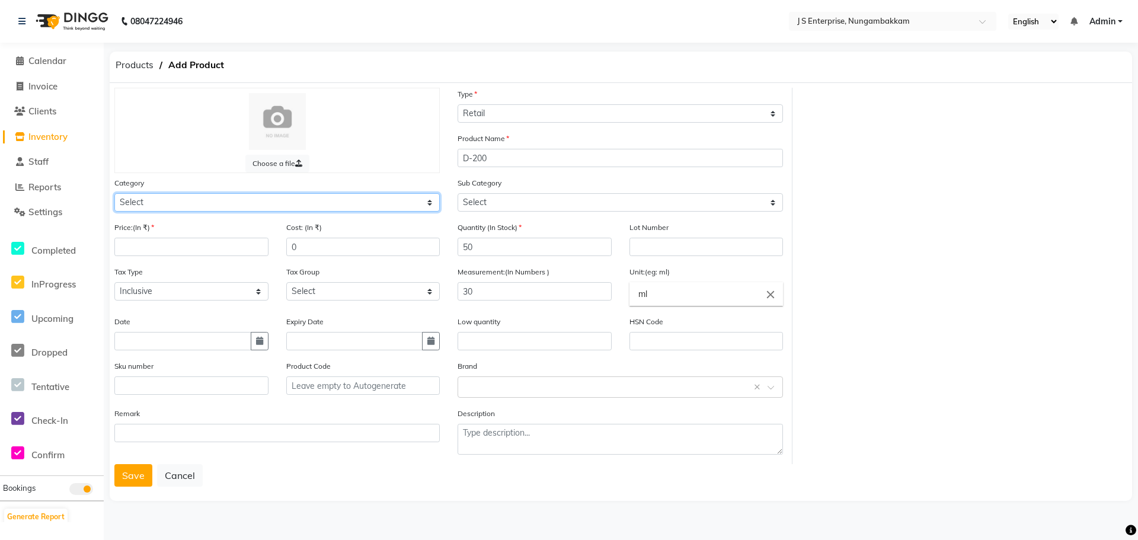
click at [149, 209] on select "Select Hair Skin Makeup Personal Care Appliances [PERSON_NAME] Waxing Disposabl…" at bounding box center [276, 202] width 325 height 18
select select "1000"
click at [114, 193] on select "Select Hair Skin Makeup Personal Care Appliances [PERSON_NAME] Waxing Disposabl…" at bounding box center [276, 202] width 325 height 18
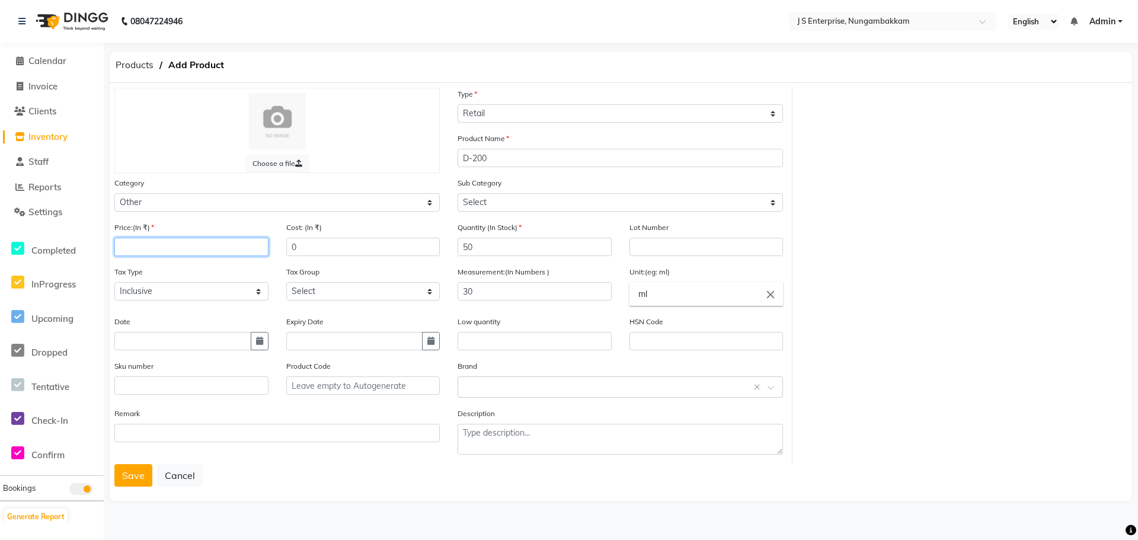
click at [139, 245] on input "number" at bounding box center [191, 247] width 154 height 18
click at [328, 388] on input "text" at bounding box center [363, 385] width 154 height 18
click at [134, 336] on input "text" at bounding box center [182, 341] width 137 height 18
select select "10"
select select "2025"
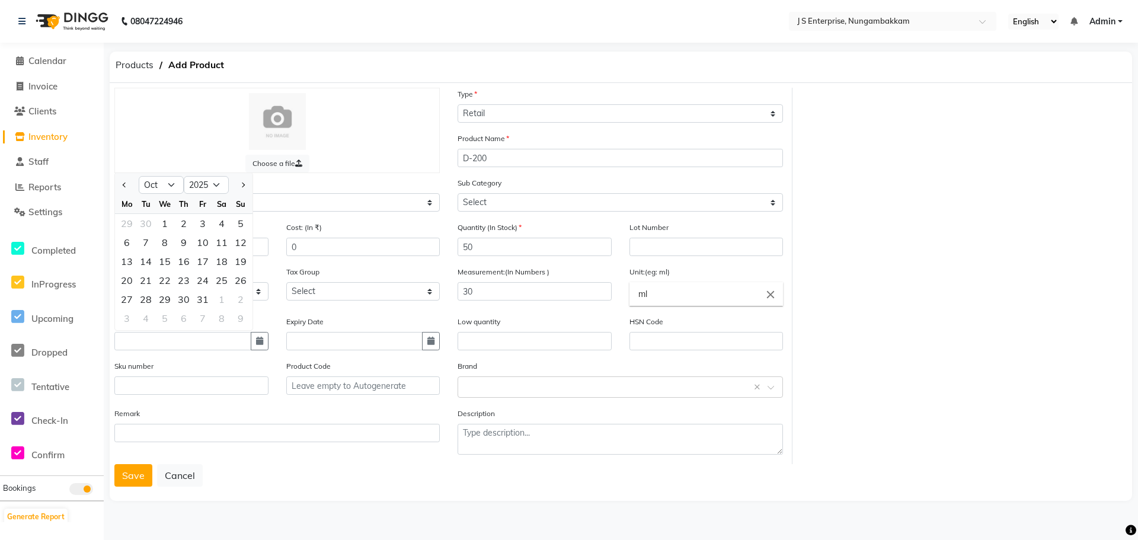
click at [354, 107] on div at bounding box center [277, 121] width 301 height 57
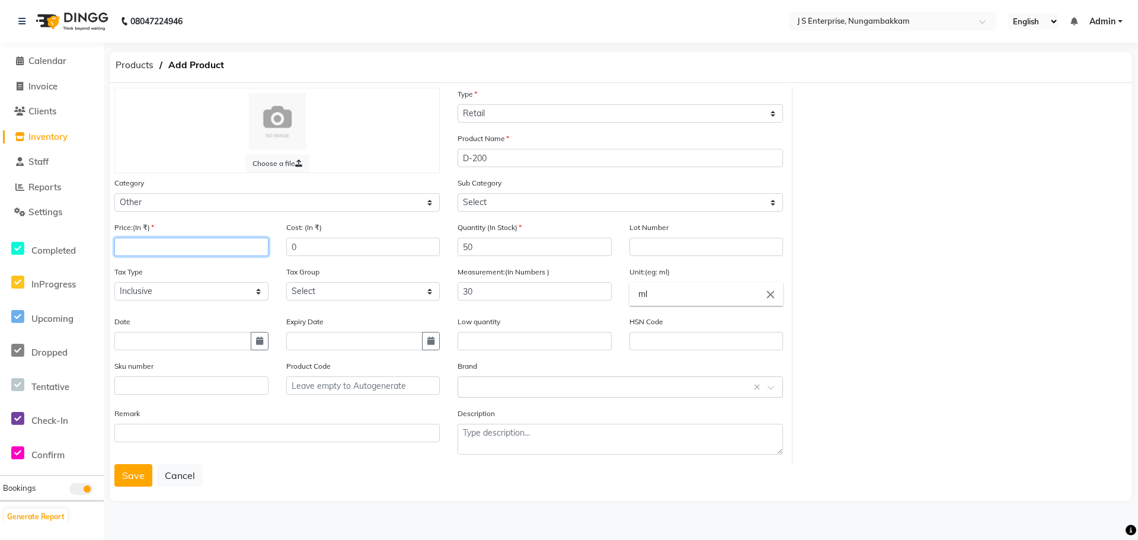
click at [137, 243] on input "number" at bounding box center [191, 247] width 154 height 18
type input "1250"
click at [135, 477] on button "Save" at bounding box center [133, 475] width 38 height 23
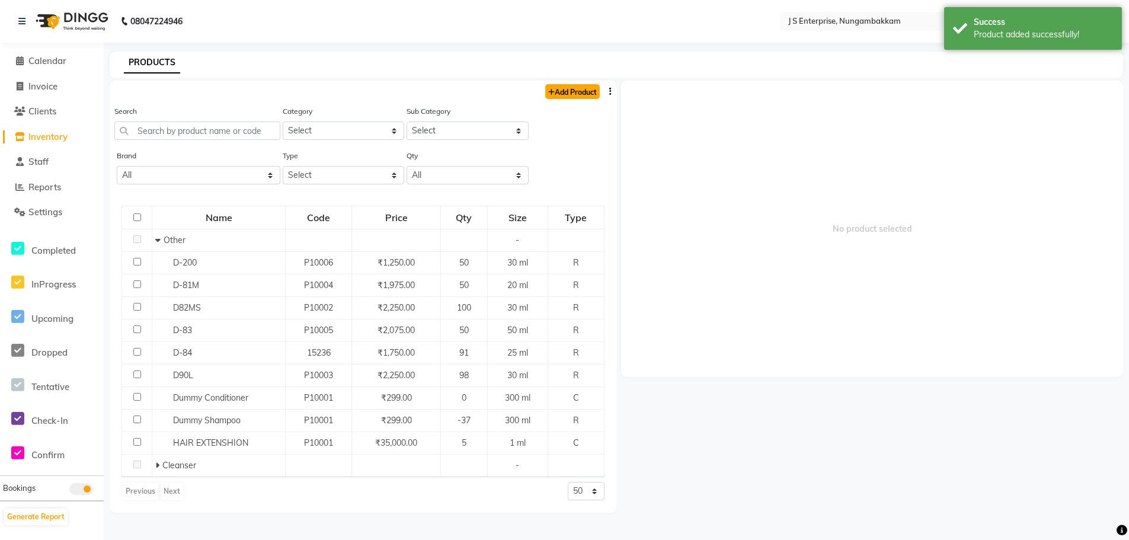
click at [571, 92] on link "Add Product" at bounding box center [572, 91] width 55 height 15
select select "true"
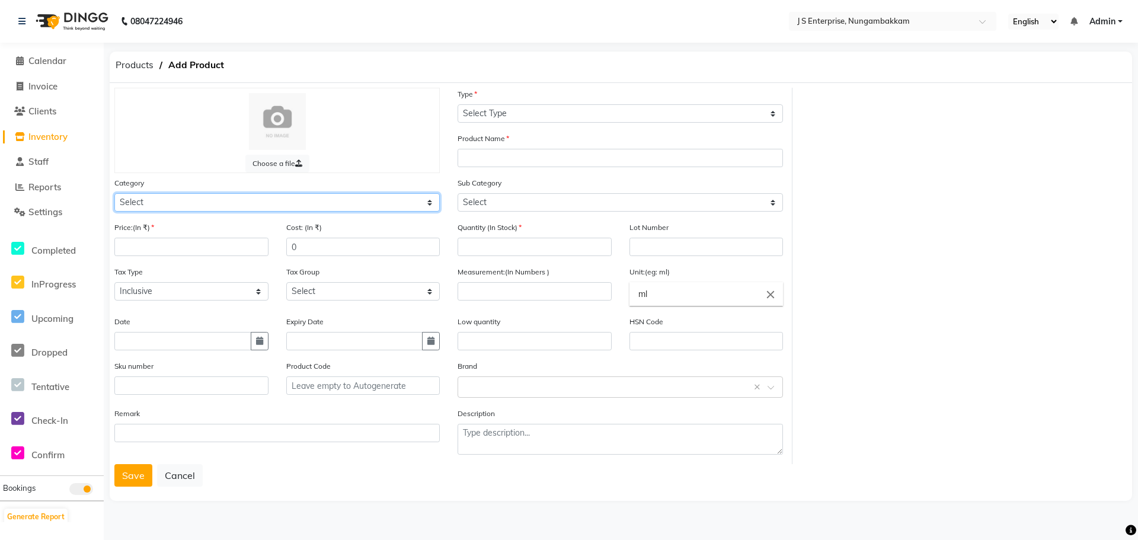
click at [138, 202] on select "Select Hair Skin Makeup Personal Care Appliances [PERSON_NAME] Waxing Disposabl…" at bounding box center [276, 202] width 325 height 18
select select "1000"
click at [114, 193] on select "Select Hair Skin Makeup Personal Care Appliances [PERSON_NAME] Waxing Disposabl…" at bounding box center [276, 202] width 325 height 18
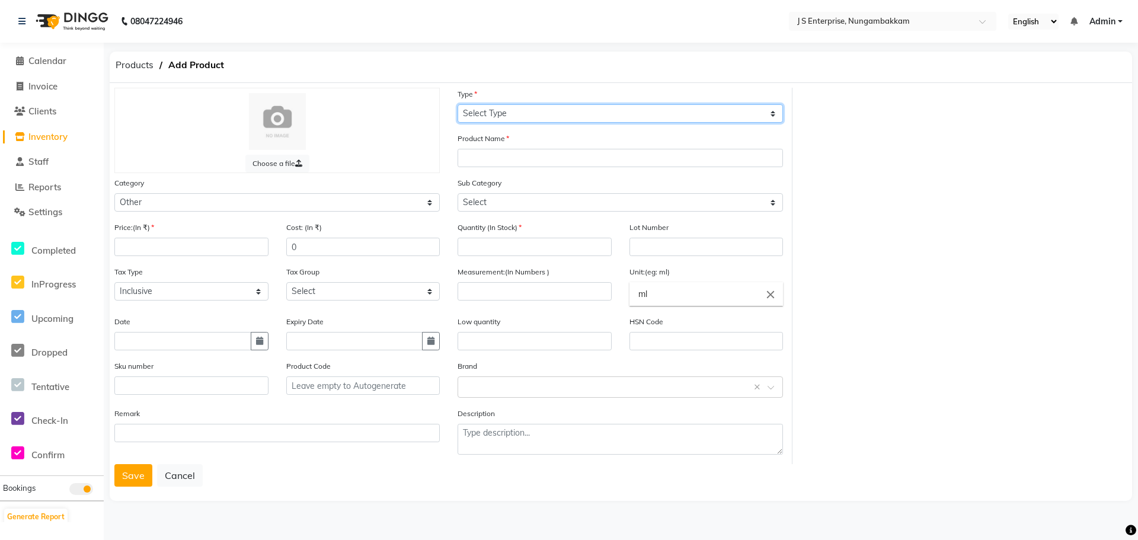
click at [486, 110] on select "Select Type Both Retail Consumable" at bounding box center [620, 113] width 325 height 18
select select "R"
click at [458, 104] on select "Select Type Both Retail Consumable" at bounding box center [620, 113] width 325 height 18
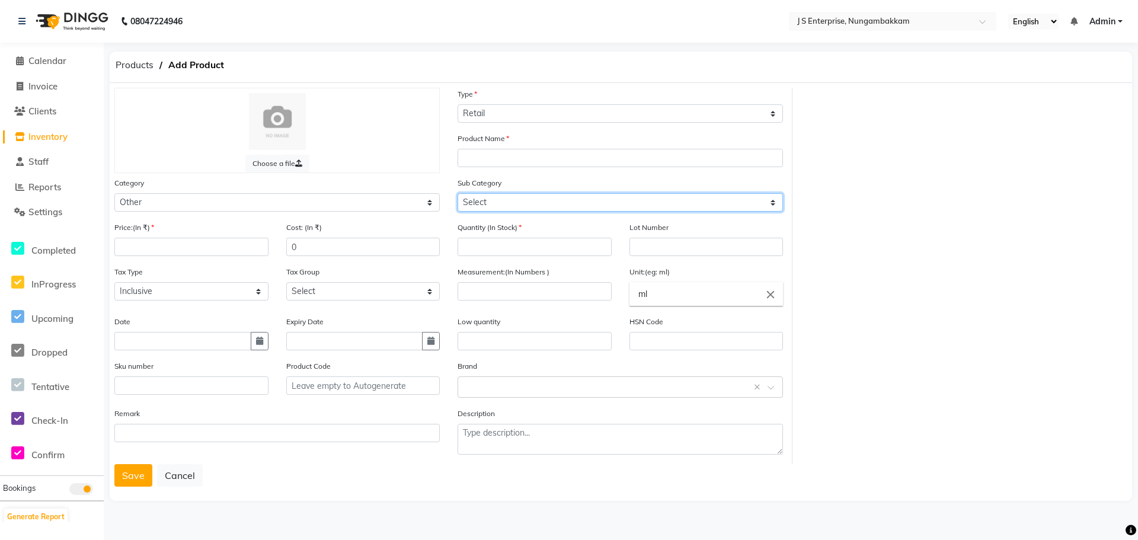
click at [487, 203] on select "Select Houskeeping Other" at bounding box center [620, 202] width 325 height 18
select select "1002"
click at [458, 193] on select "Select Houskeeping Other" at bounding box center [620, 202] width 325 height 18
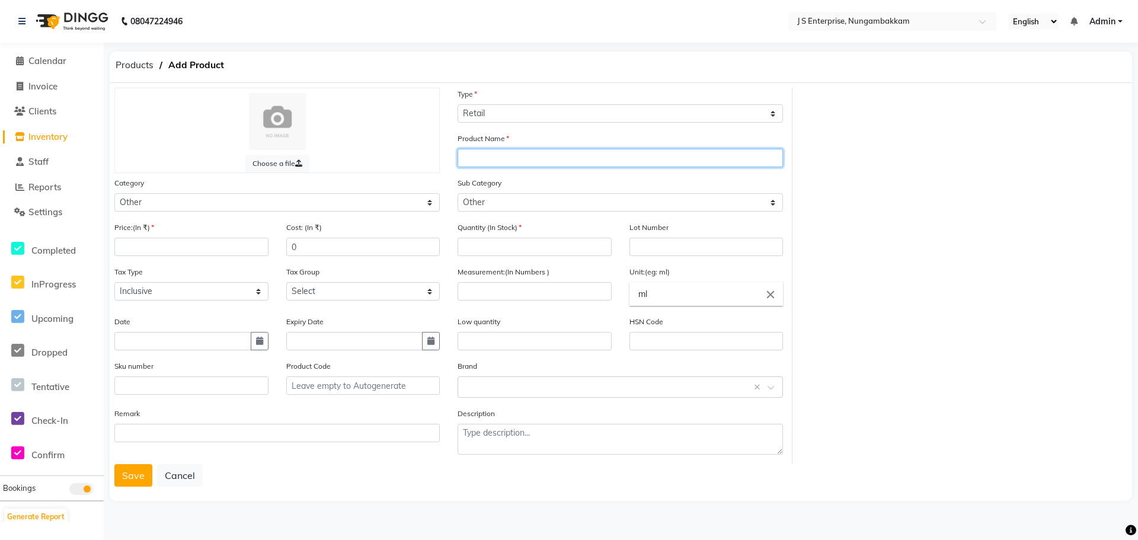
click at [503, 154] on input "text" at bounding box center [620, 158] width 325 height 18
type input "D-100"
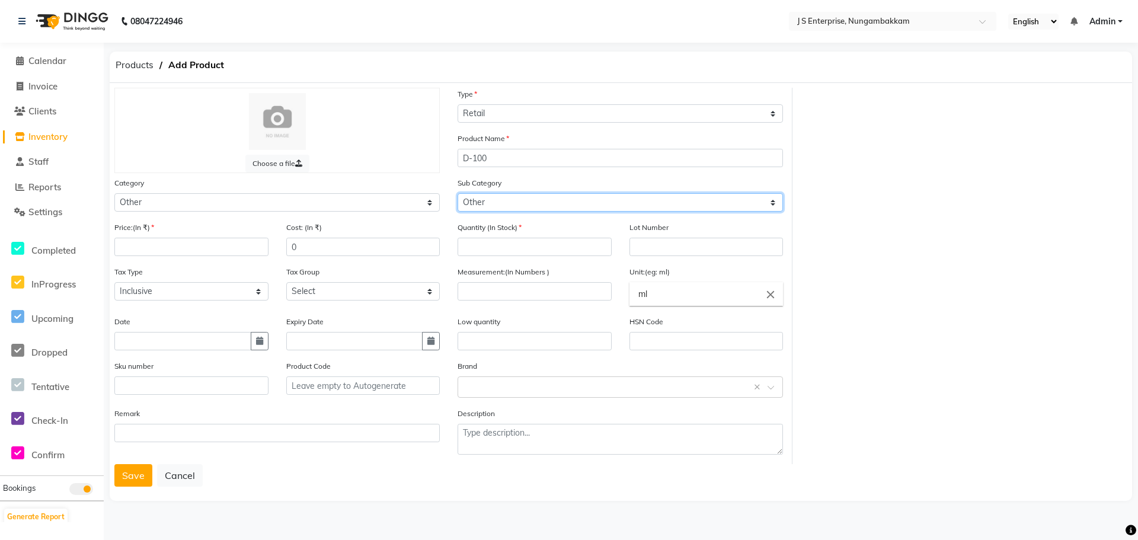
click at [499, 203] on select "Select Houskeeping Other" at bounding box center [620, 202] width 325 height 18
click at [458, 193] on select "Select Houskeeping Other" at bounding box center [620, 202] width 325 height 18
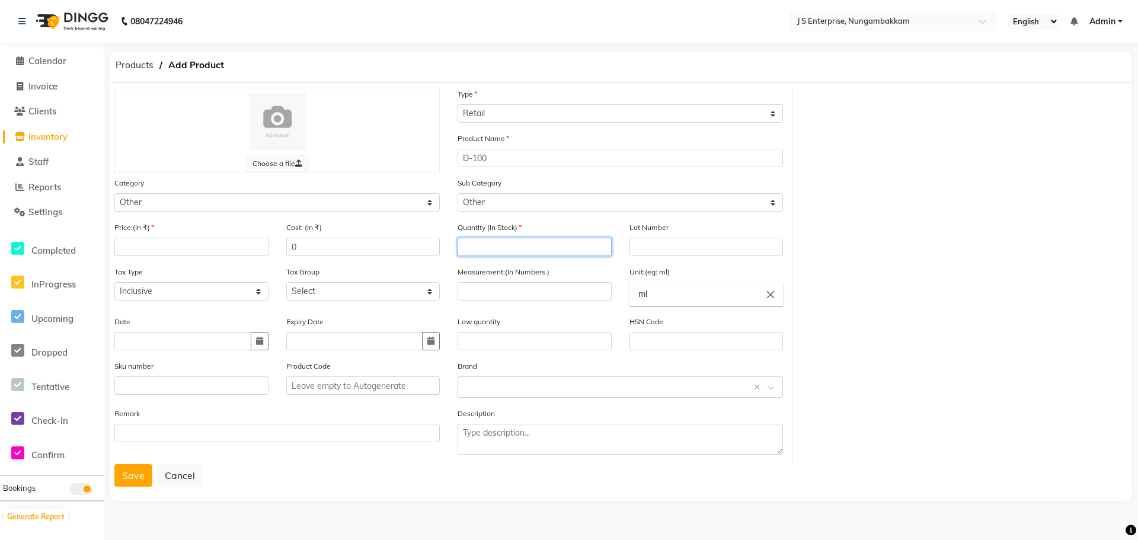
click at [481, 246] on input "number" at bounding box center [535, 247] width 154 height 18
type input "50"
click at [472, 283] on input "number" at bounding box center [535, 291] width 154 height 18
type input "20"
click at [134, 240] on input "number" at bounding box center [191, 247] width 154 height 18
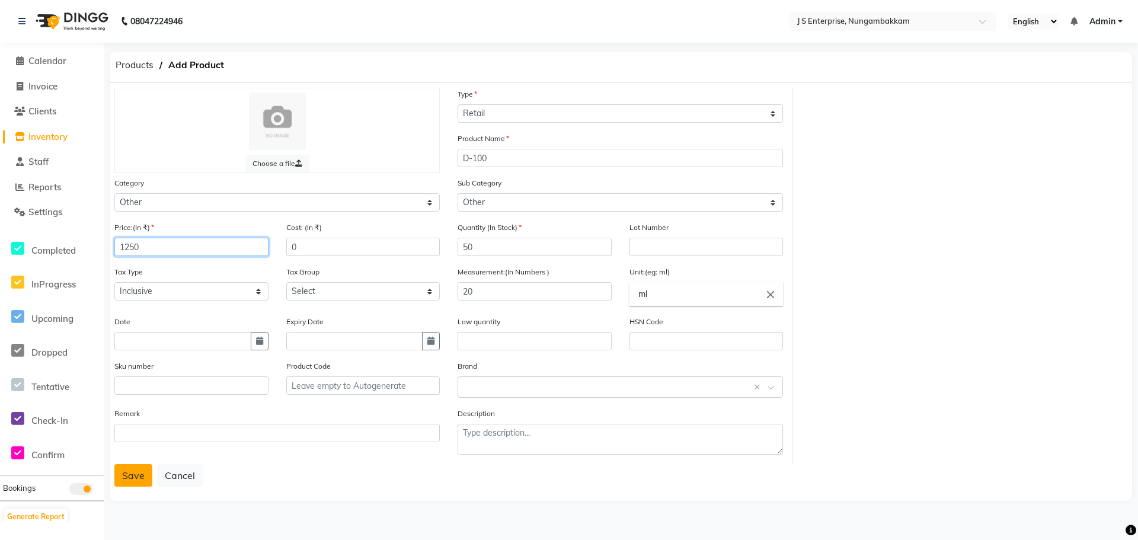
type input "1250"
click at [136, 475] on button "Save" at bounding box center [133, 475] width 38 height 23
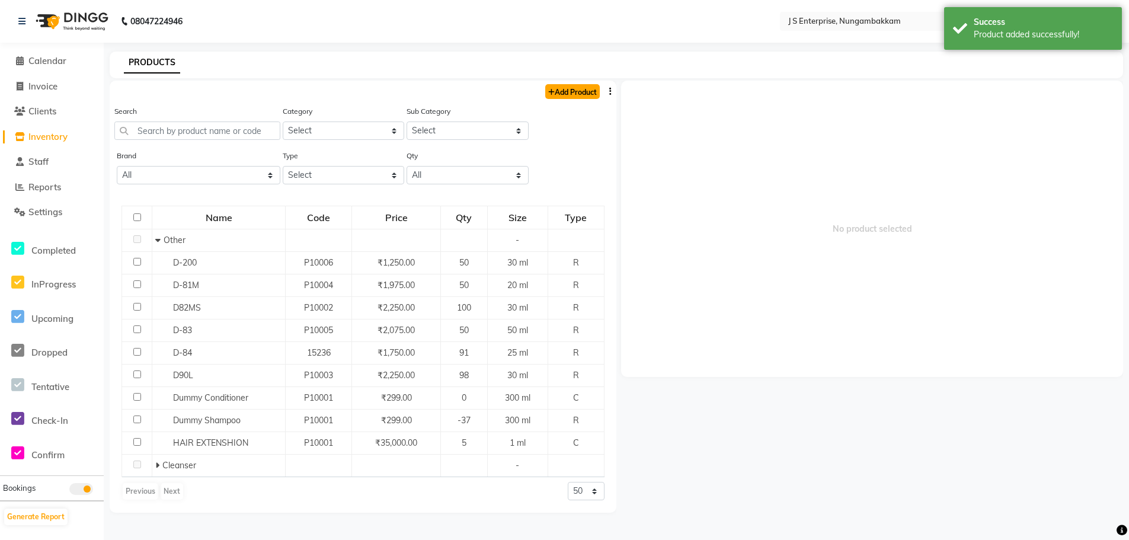
click at [570, 91] on link "Add Product" at bounding box center [572, 91] width 55 height 15
select select "true"
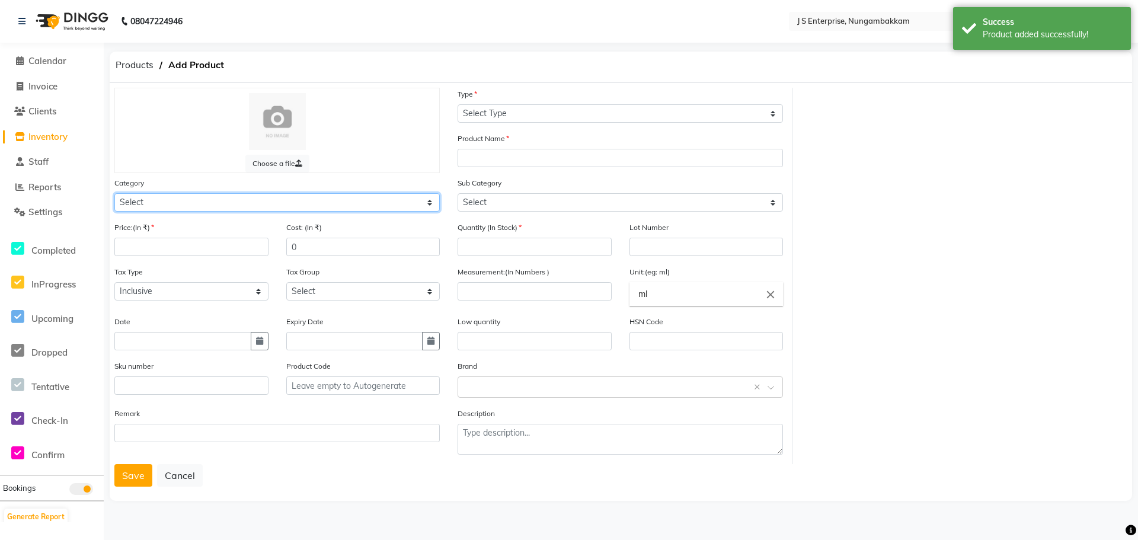
click at [145, 202] on select "Select Hair Skin Makeup Personal Care Appliances [PERSON_NAME] Waxing Disposabl…" at bounding box center [276, 202] width 325 height 18
select select "1000"
click at [114, 193] on select "Select Hair Skin Makeup Personal Care Appliances [PERSON_NAME] Waxing Disposabl…" at bounding box center [276, 202] width 325 height 18
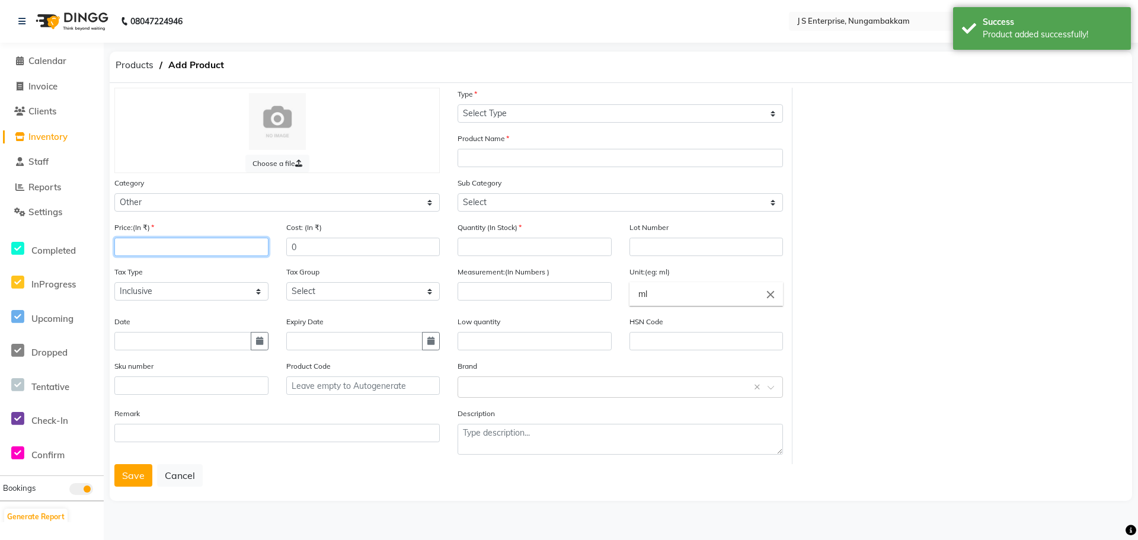
click at [154, 247] on input "number" at bounding box center [191, 247] width 154 height 18
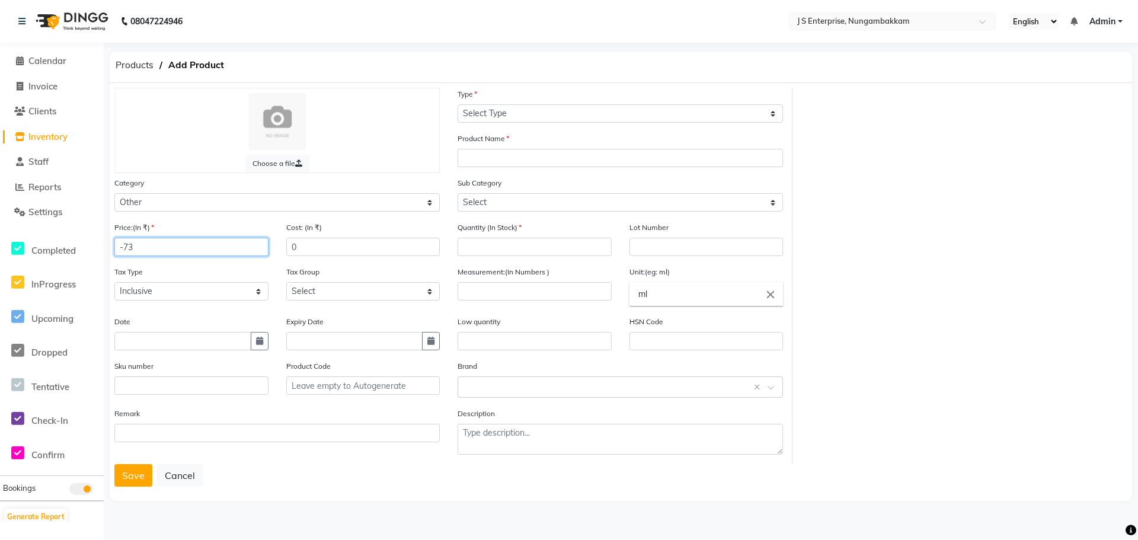
type input "-7"
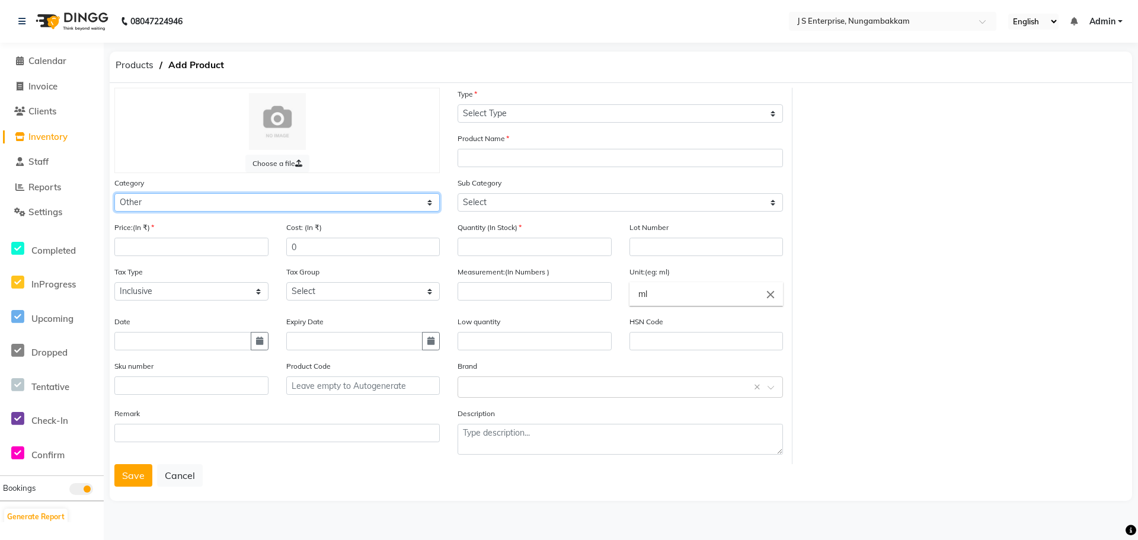
click at [144, 207] on select "Select Hair Skin Makeup Personal Care Appliances [PERSON_NAME] Waxing Disposabl…" at bounding box center [276, 202] width 325 height 18
click at [184, 140] on div at bounding box center [277, 121] width 301 height 57
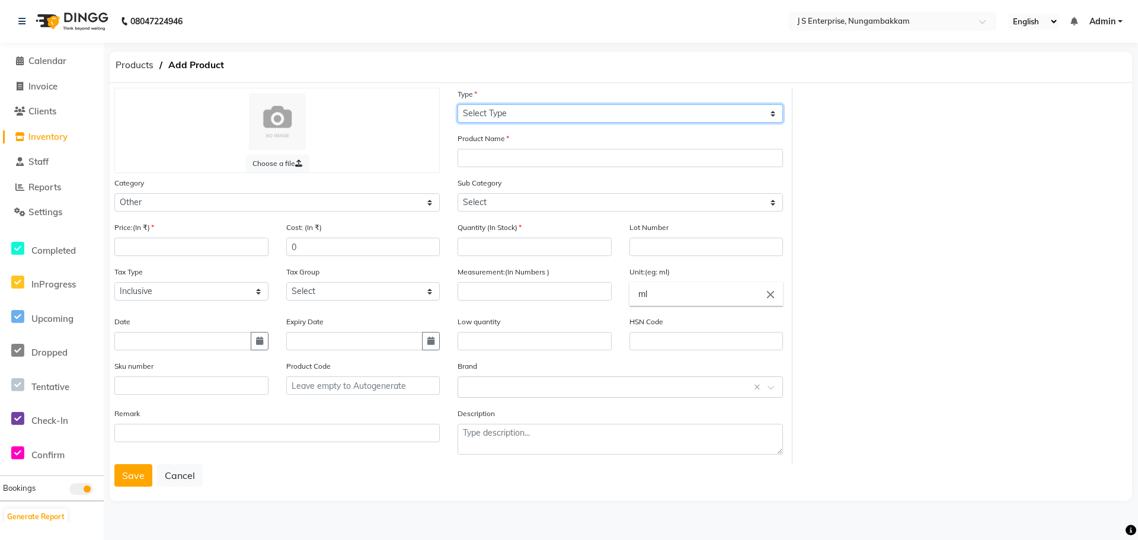
click at [498, 106] on select "Select Type Both Retail Consumable" at bounding box center [620, 113] width 325 height 18
select select "R"
click at [458, 104] on select "Select Type Both Retail Consumable" at bounding box center [620, 113] width 325 height 18
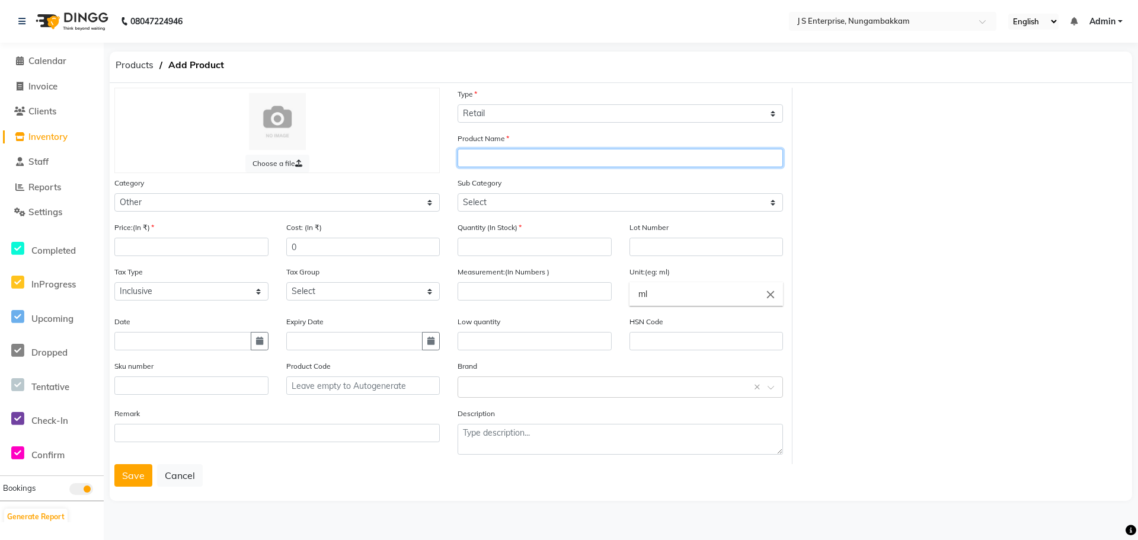
click at [475, 162] on input "text" at bounding box center [620, 158] width 325 height 18
type input "D-73"
click at [130, 235] on div "Price:(In ₹)" at bounding box center [191, 238] width 154 height 35
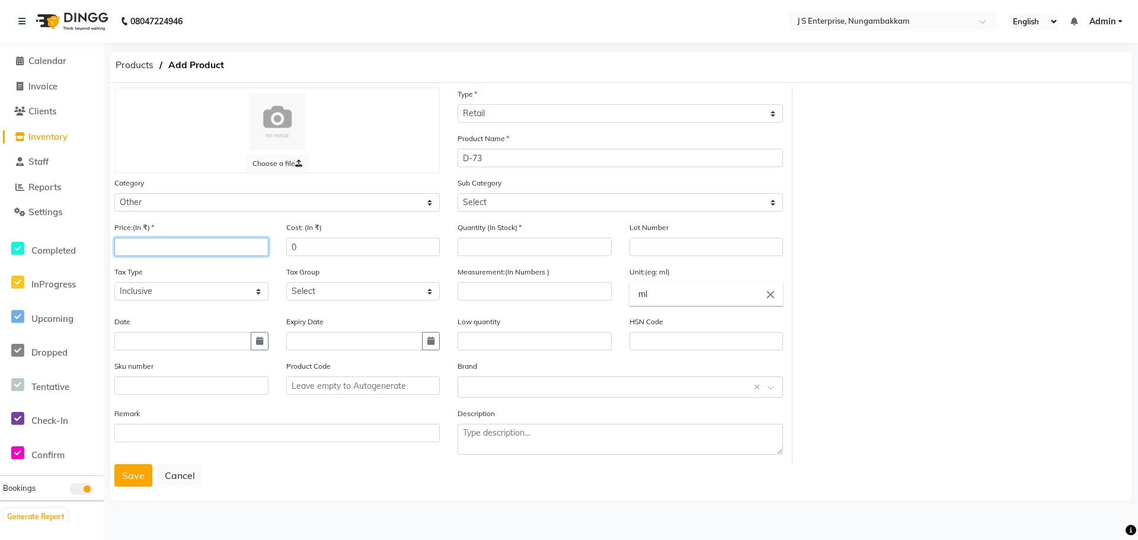
click at [129, 241] on input "number" at bounding box center [191, 247] width 154 height 18
type input "1450"
click at [486, 244] on input "number" at bounding box center [535, 247] width 154 height 18
type input "50"
click at [493, 285] on input "number" at bounding box center [535, 291] width 154 height 18
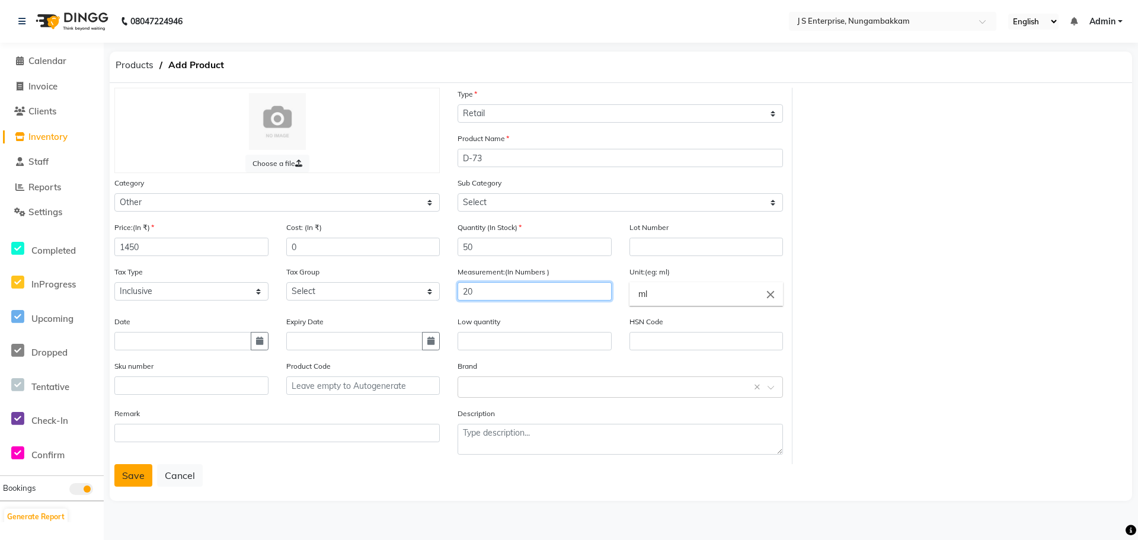
type input "20"
click at [146, 468] on button "Save" at bounding box center [133, 475] width 38 height 23
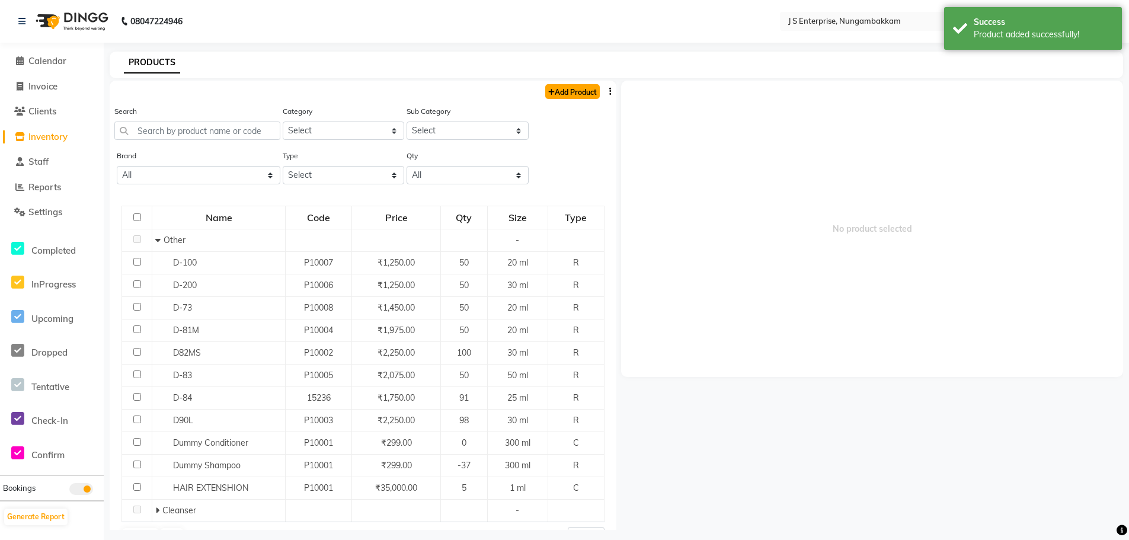
click at [553, 91] on link "Add Product" at bounding box center [572, 91] width 55 height 15
select select "true"
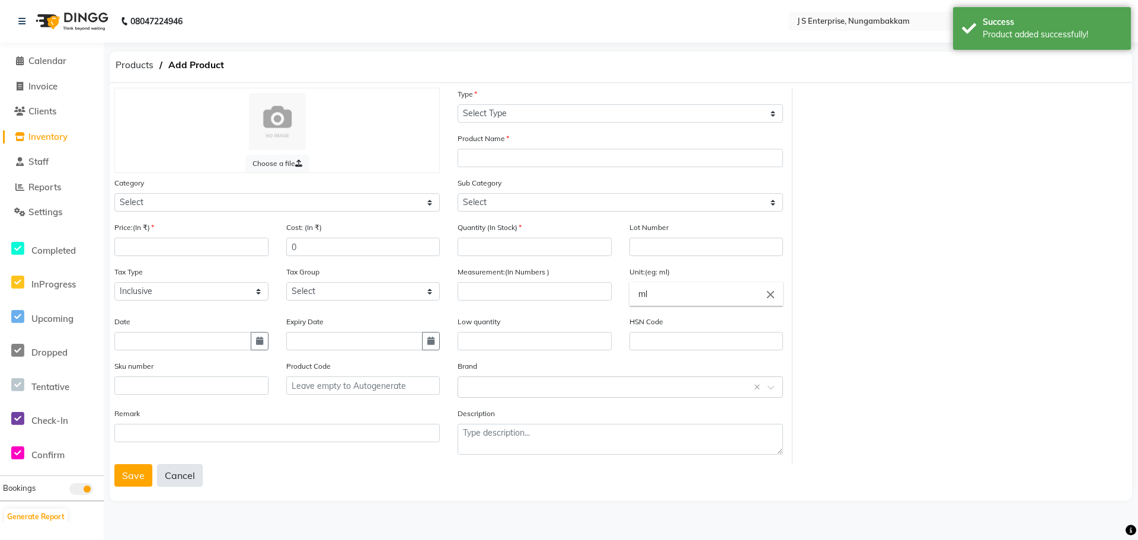
click at [171, 468] on button "Cancel" at bounding box center [180, 475] width 46 height 23
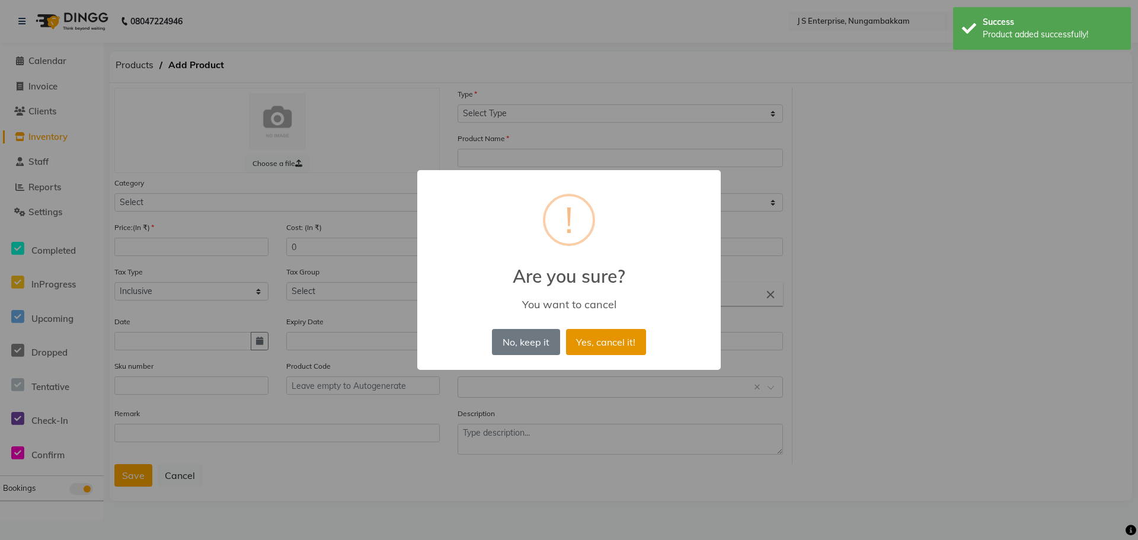
click at [613, 341] on button "Yes, cancel it!" at bounding box center [606, 342] width 80 height 26
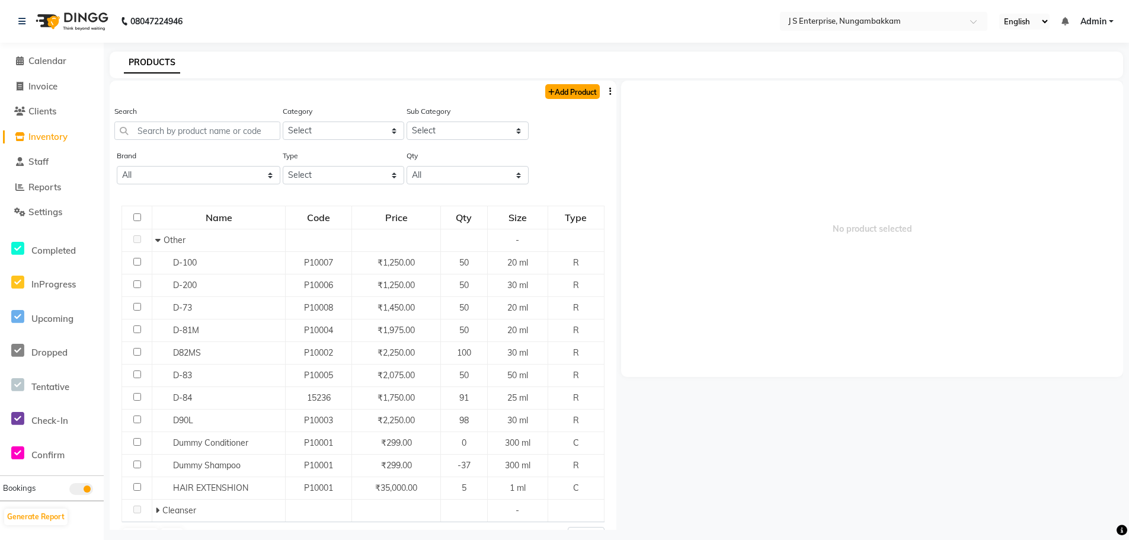
click at [570, 92] on link "Add Product" at bounding box center [572, 91] width 55 height 15
select select "true"
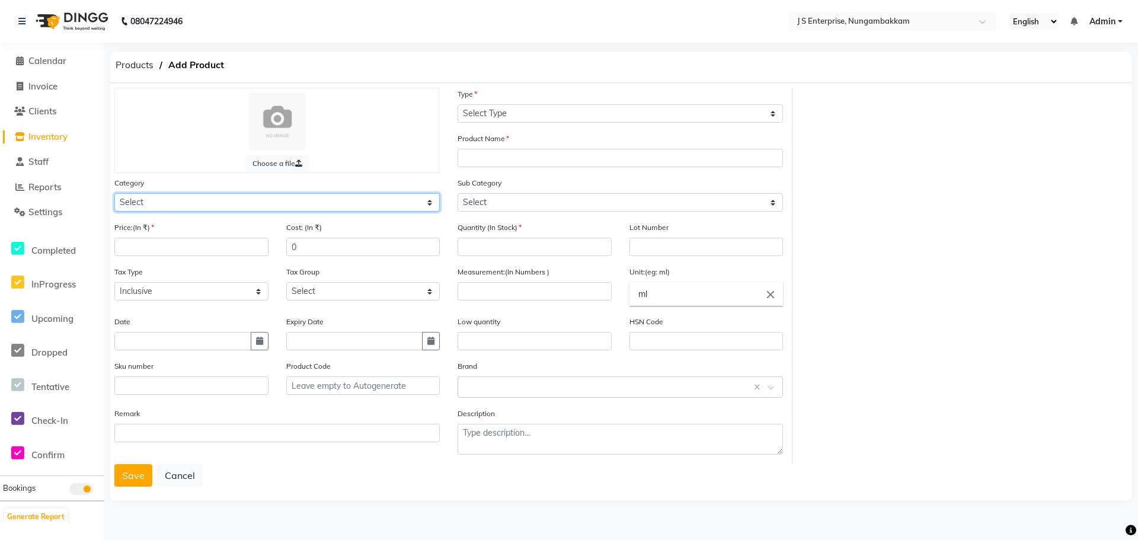
click at [152, 203] on select "Select Hair Skin Makeup Personal Care Appliances [PERSON_NAME] Waxing Disposabl…" at bounding box center [276, 202] width 325 height 18
click at [114, 193] on select "Select Hair Skin Makeup Personal Care Appliances [PERSON_NAME] Waxing Disposabl…" at bounding box center [276, 202] width 325 height 18
click at [133, 197] on select "Select Hair Skin Makeup Personal Care Appliances [PERSON_NAME] Waxing Disposabl…" at bounding box center [276, 202] width 325 height 18
select select "1000"
click at [114, 193] on select "Select Hair Skin Makeup Personal Care Appliances [PERSON_NAME] Waxing Disposabl…" at bounding box center [276, 202] width 325 height 18
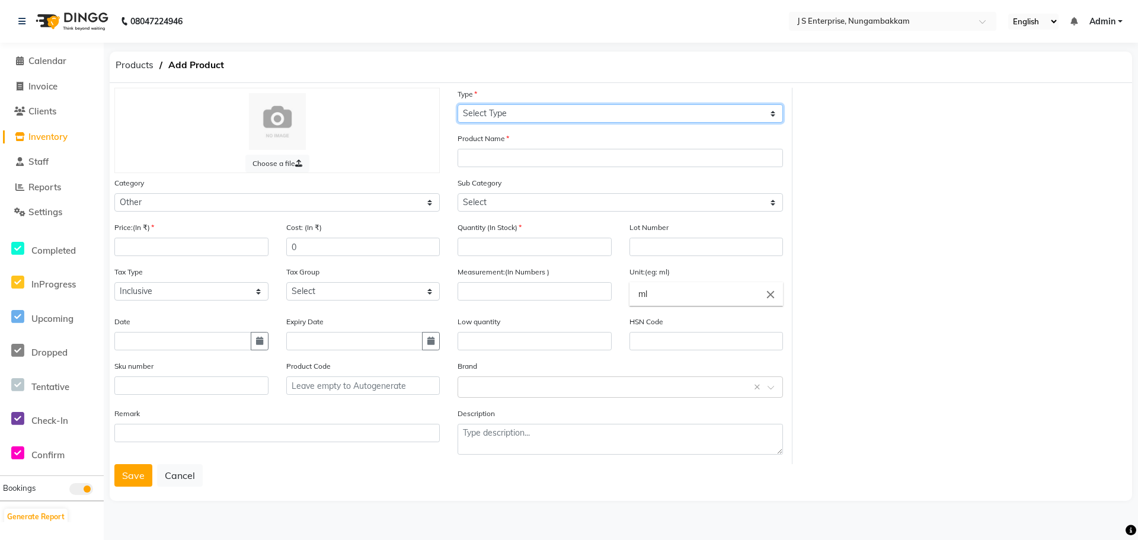
click at [499, 122] on select "Select Type Both Retail Consumable" at bounding box center [620, 113] width 325 height 18
select select "R"
click at [458, 104] on select "Select Type Both Retail Consumable" at bounding box center [620, 113] width 325 height 18
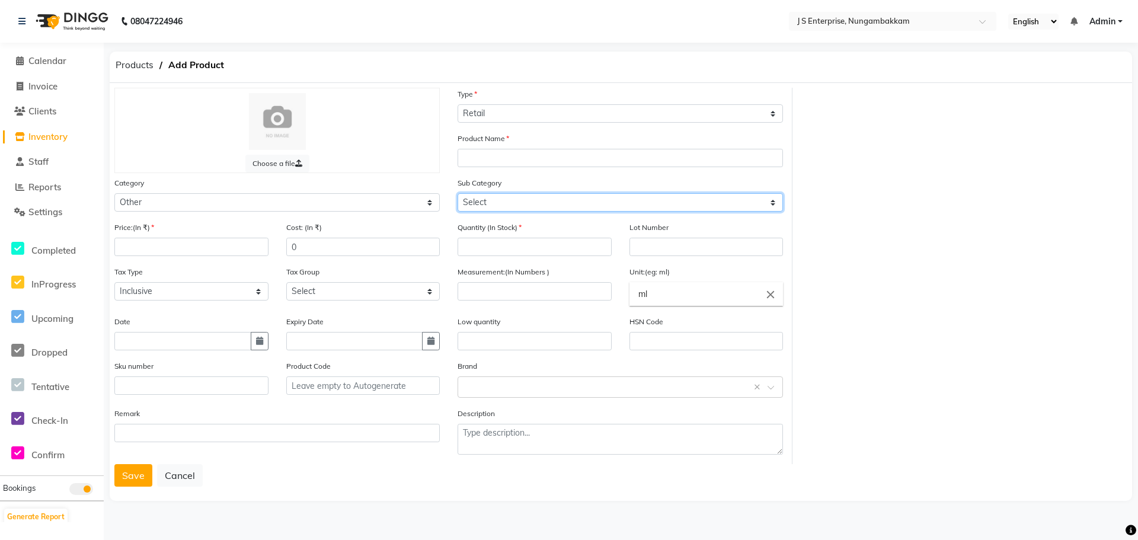
drag, startPoint x: 487, startPoint y: 200, endPoint x: 485, endPoint y: 209, distance: 8.5
click at [487, 200] on select "Select Houskeeping Other" at bounding box center [620, 202] width 325 height 18
select select "1002"
click at [458, 193] on select "Select Houskeeping Other" at bounding box center [620, 202] width 325 height 18
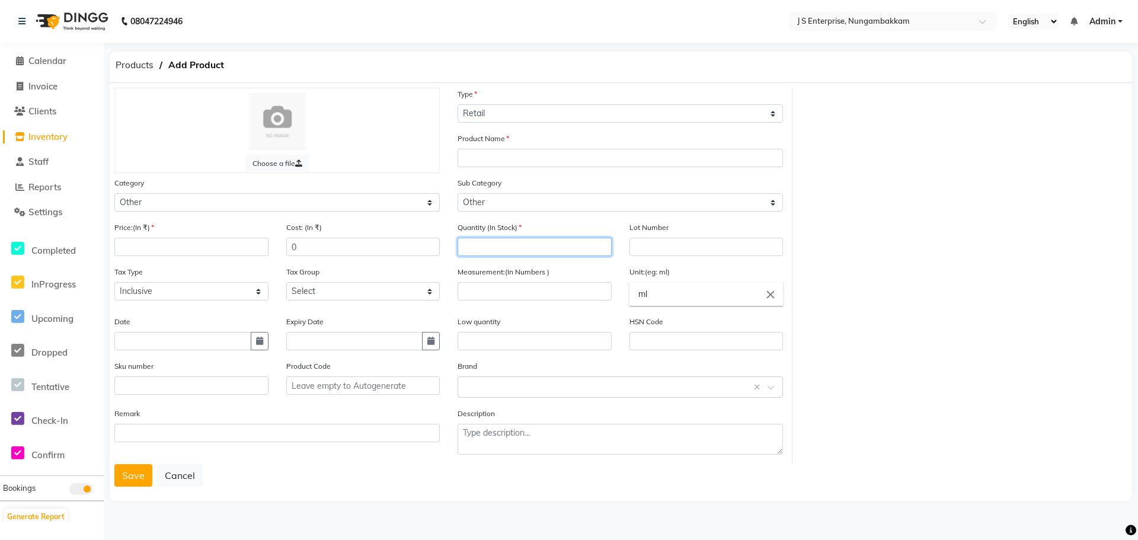
click at [479, 241] on input "number" at bounding box center [535, 247] width 154 height 18
type input "50"
click at [503, 286] on input "number" at bounding box center [535, 291] width 154 height 18
type input "20"
click at [129, 242] on input "number" at bounding box center [191, 247] width 154 height 18
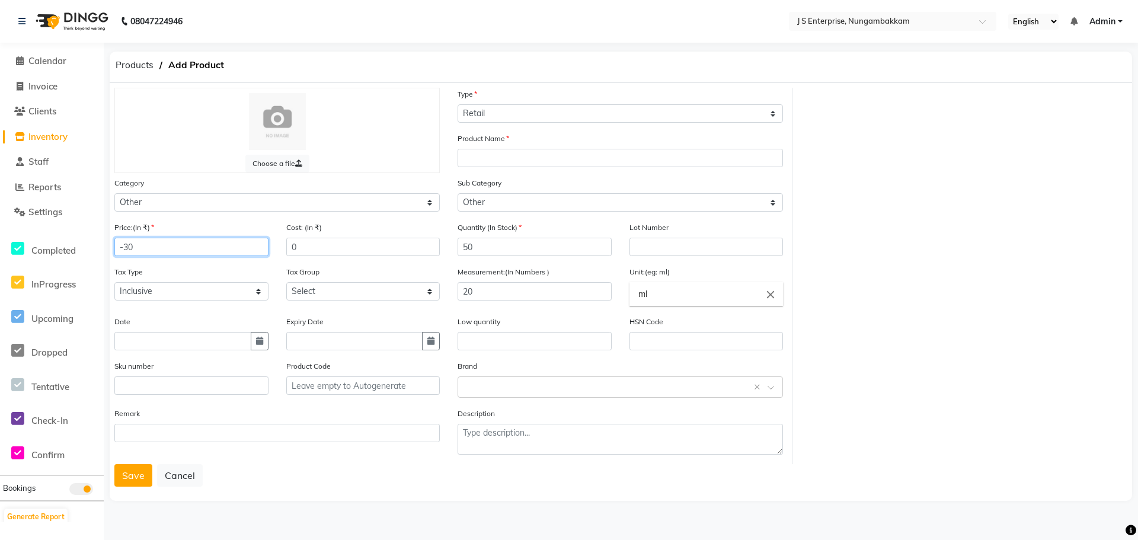
type input "-3"
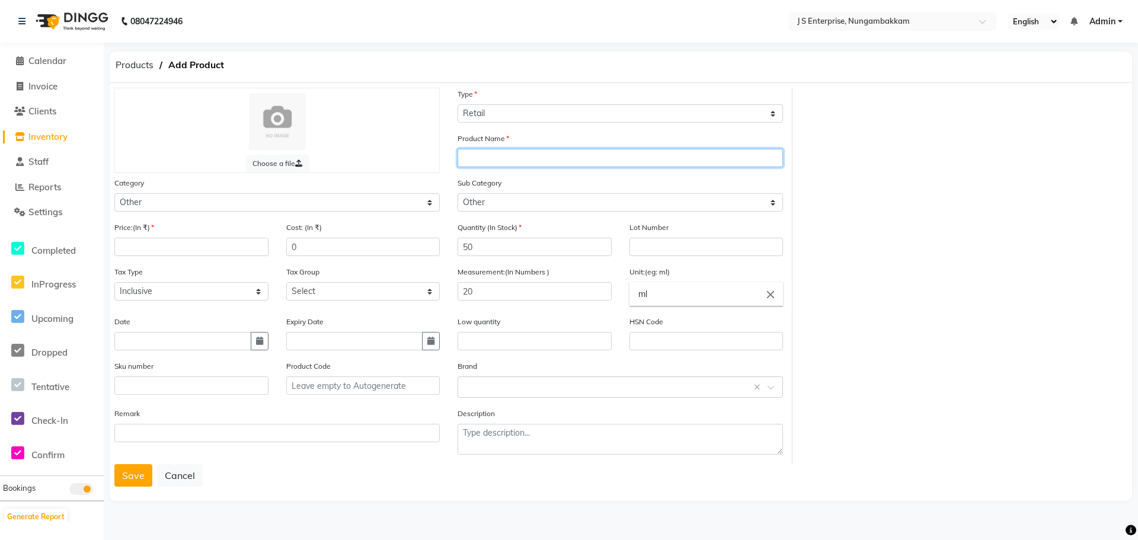
click at [485, 153] on input "text" at bounding box center [620, 158] width 325 height 18
type input "D-300"
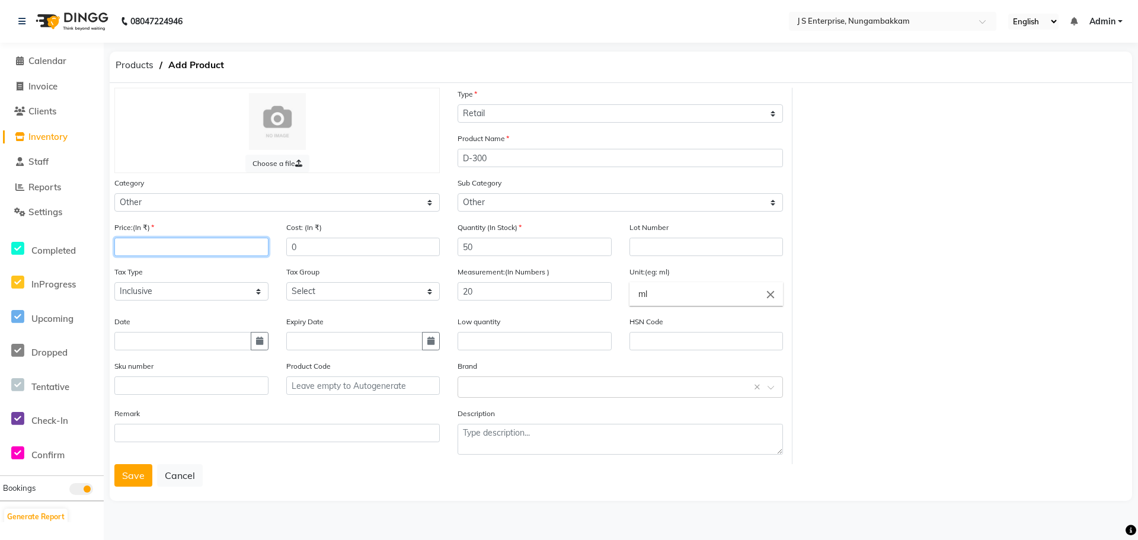
click at [146, 251] on input "number" at bounding box center [191, 247] width 154 height 18
type input "1375"
click at [126, 475] on button "Save" at bounding box center [133, 475] width 38 height 23
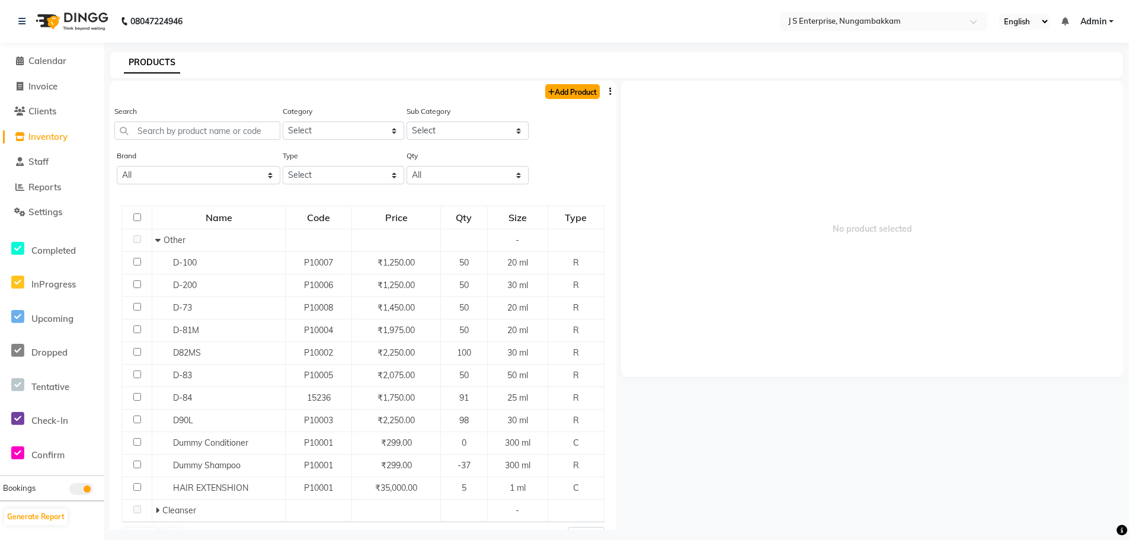
click at [558, 88] on link "Add Product" at bounding box center [572, 91] width 55 height 15
select select "true"
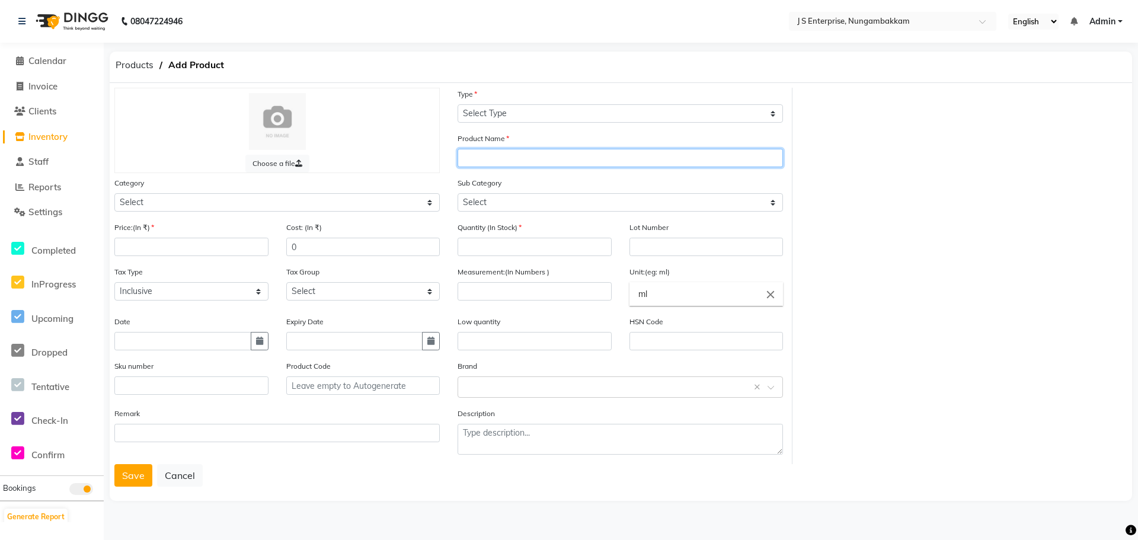
click at [483, 159] on input "text" at bounding box center [620, 158] width 325 height 18
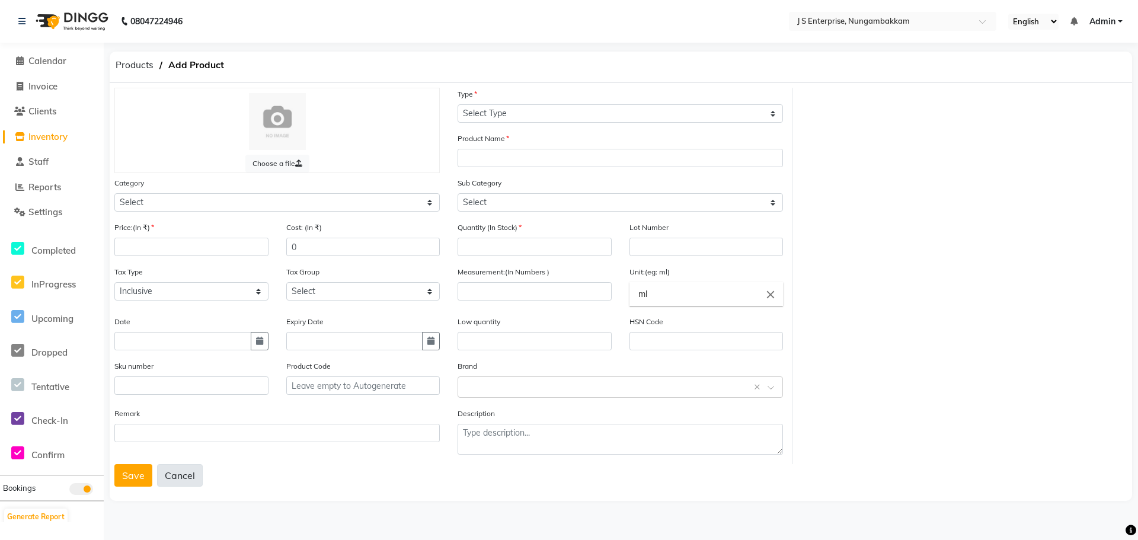
click at [190, 483] on button "Cancel" at bounding box center [180, 475] width 46 height 23
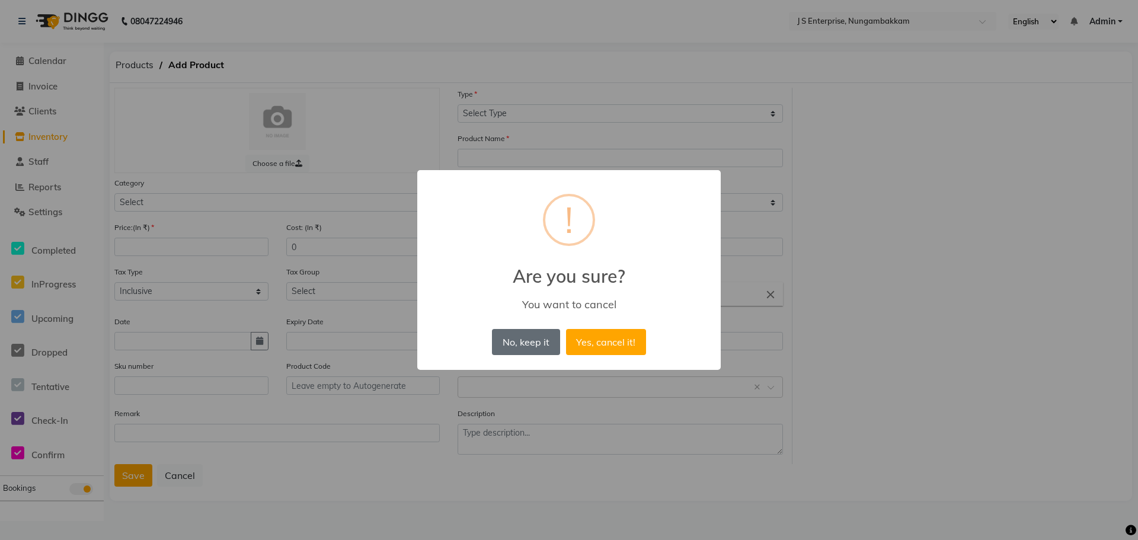
click at [542, 338] on button "No, keep it" at bounding box center [526, 342] width 68 height 26
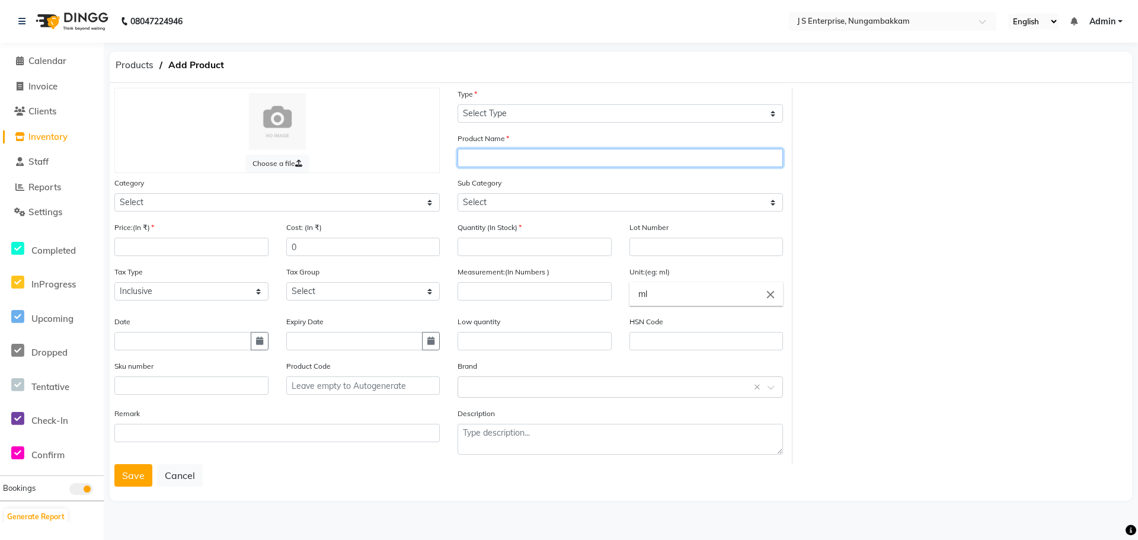
click at [481, 153] on input "text" at bounding box center [620, 158] width 325 height 18
type input "D-38"
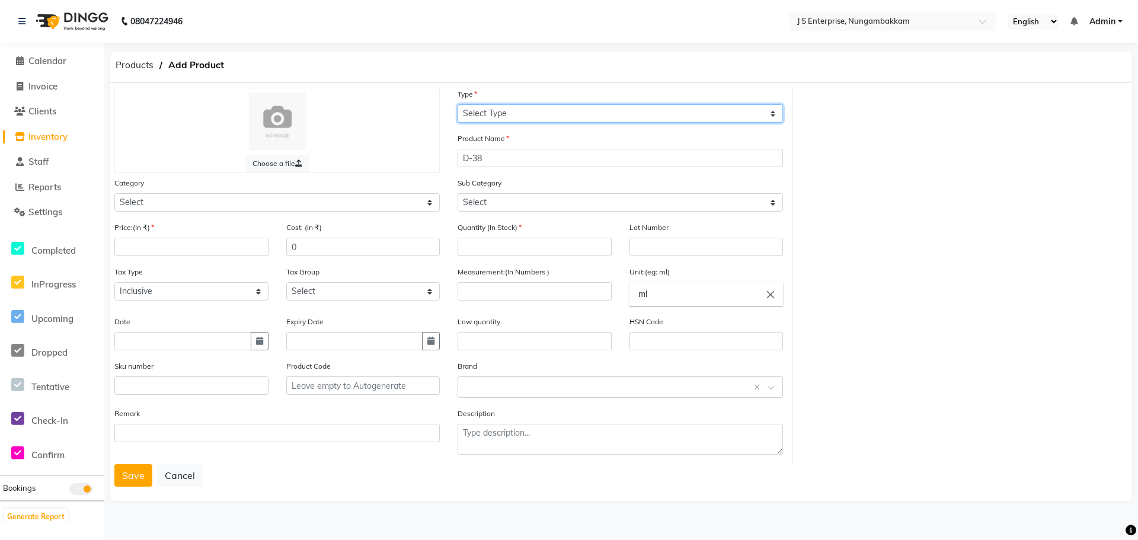
click at [510, 120] on select "Select Type Both Retail Consumable" at bounding box center [620, 113] width 325 height 18
select select "R"
click at [458, 104] on select "Select Type Both Retail Consumable" at bounding box center [620, 113] width 325 height 18
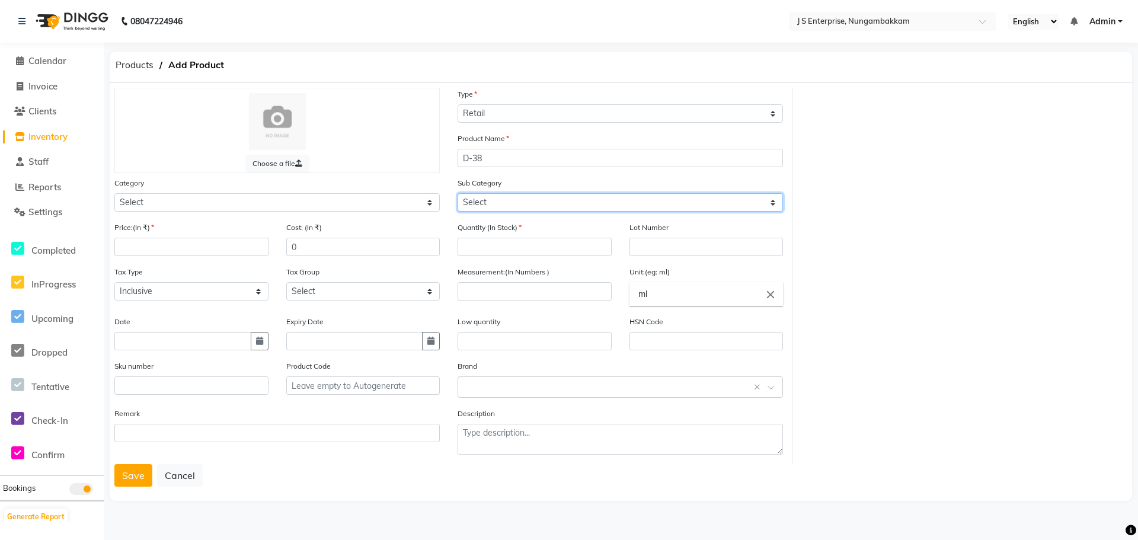
click at [483, 198] on select "Select" at bounding box center [620, 202] width 325 height 18
click at [485, 200] on select "Select" at bounding box center [620, 202] width 325 height 18
click at [775, 203] on select "Select" at bounding box center [620, 202] width 325 height 18
click at [480, 199] on select "Select" at bounding box center [620, 202] width 325 height 18
click at [483, 197] on select "Select" at bounding box center [620, 202] width 325 height 18
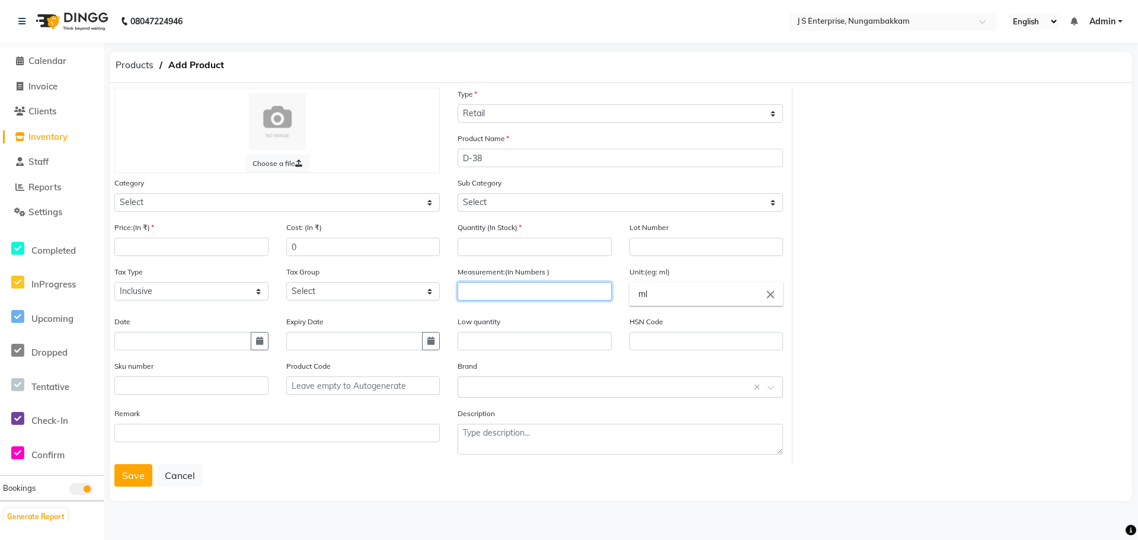
click at [468, 289] on input "number" at bounding box center [535, 291] width 154 height 18
type input "20"
click at [485, 242] on input "number" at bounding box center [535, 247] width 154 height 18
type input "50"
drag, startPoint x: 1006, startPoint y: 285, endPoint x: 597, endPoint y: 317, distance: 410.3
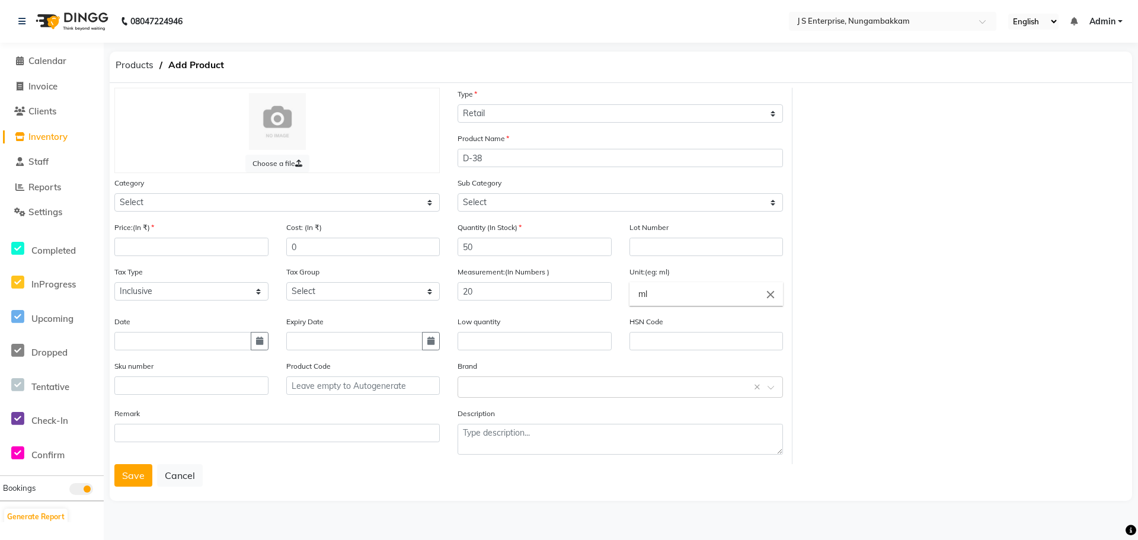
click at [996, 285] on div "Choose a file Type Select Type Both Retail Consumable Product Name D-38 Categor…" at bounding box center [621, 276] width 1031 height 376
click at [149, 203] on select "Select Hair Skin Makeup Personal Care Appliances [PERSON_NAME] Waxing Disposabl…" at bounding box center [276, 202] width 325 height 18
select select "1000"
click at [114, 193] on select "Select Hair Skin Makeup Personal Care Appliances [PERSON_NAME] Waxing Disposabl…" at bounding box center [276, 202] width 325 height 18
click at [146, 246] on input "number" at bounding box center [191, 247] width 154 height 18
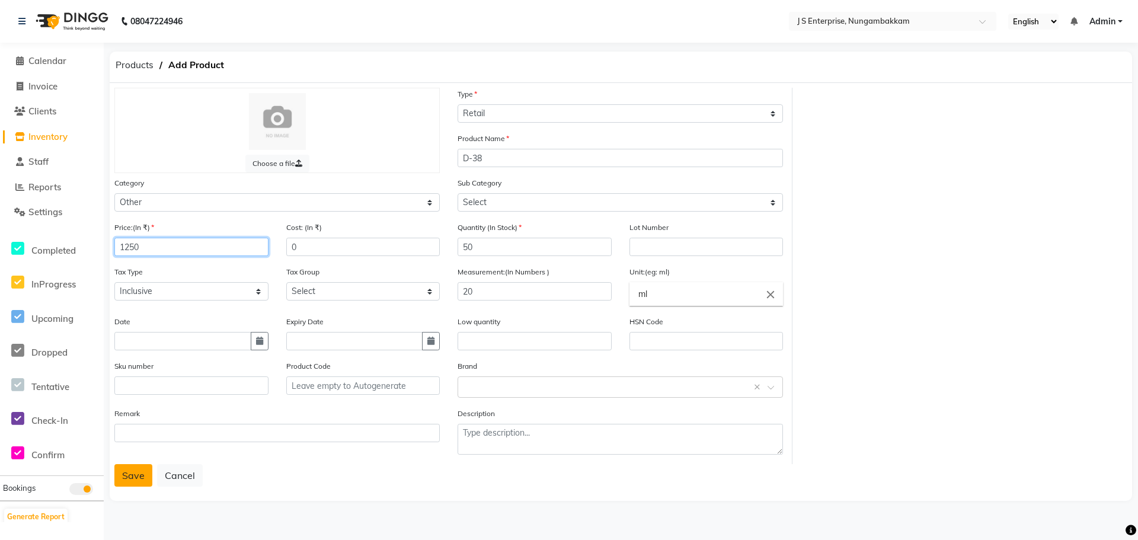
type input "1250"
click at [125, 477] on button "Save" at bounding box center [133, 475] width 38 height 23
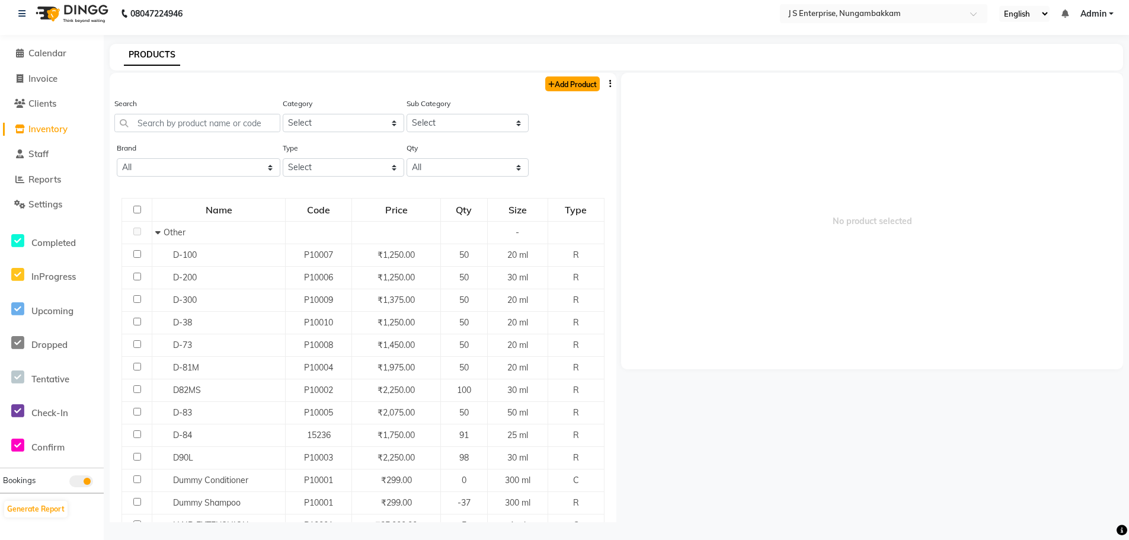
click at [577, 83] on link "Add Product" at bounding box center [572, 83] width 55 height 15
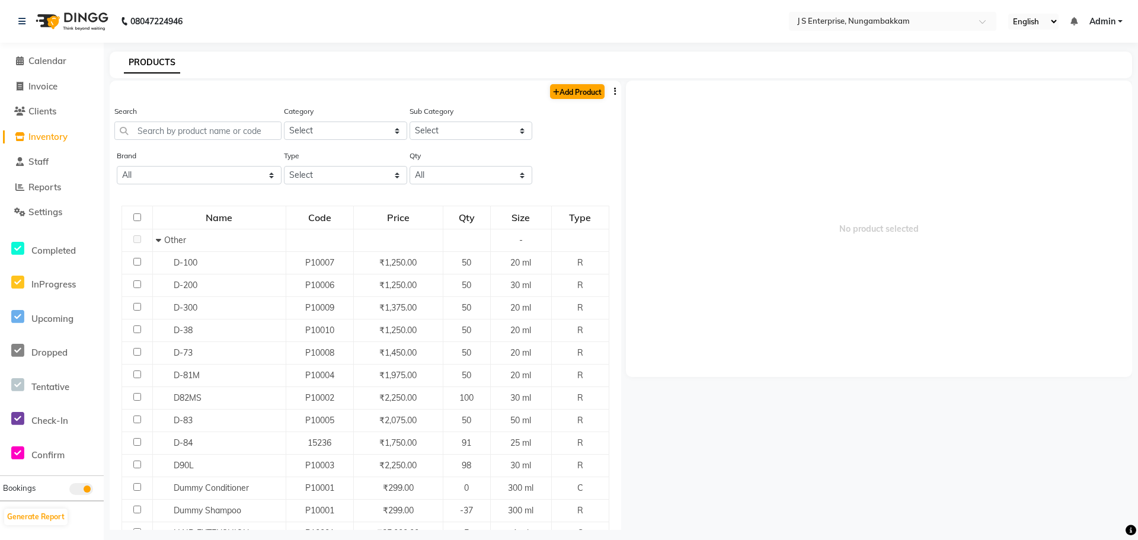
select select "true"
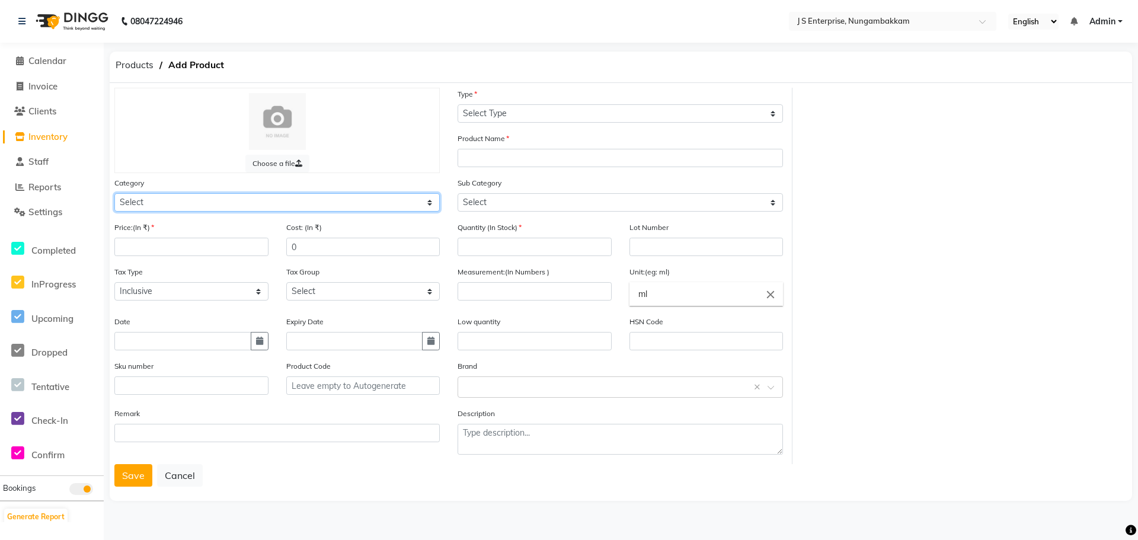
click at [143, 203] on select "Select Hair Skin Makeup Personal Care Appliances [PERSON_NAME] Waxing Disposabl…" at bounding box center [276, 202] width 325 height 18
select select "1000"
click at [114, 193] on select "Select Hair Skin Makeup Personal Care Appliances [PERSON_NAME] Waxing Disposabl…" at bounding box center [276, 202] width 325 height 18
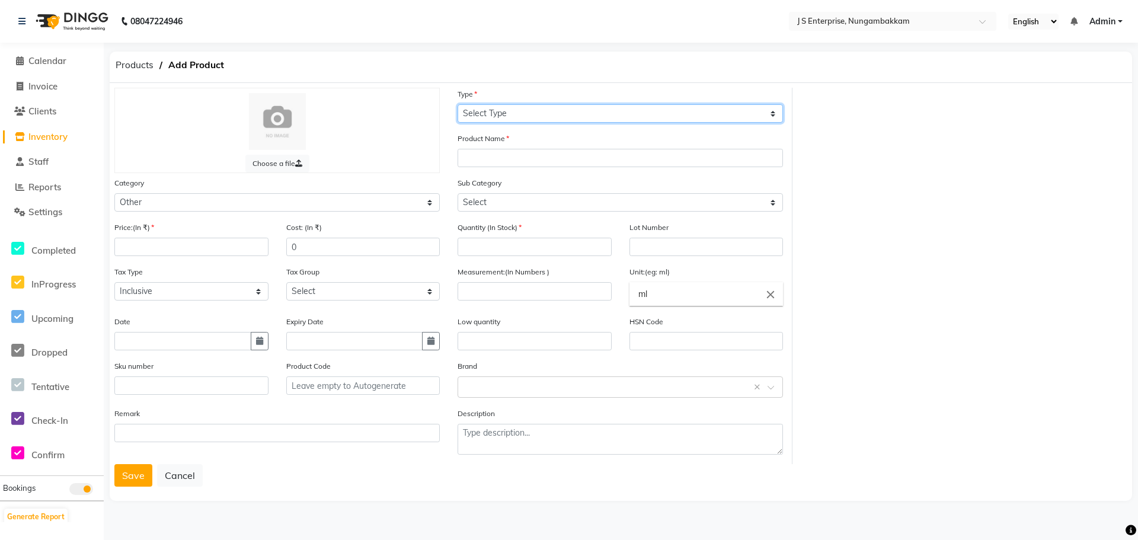
click at [477, 113] on select "Select Type Both Retail Consumable" at bounding box center [620, 113] width 325 height 18
select select "B"
click at [458, 104] on select "Select Type Both Retail Consumable" at bounding box center [620, 113] width 325 height 18
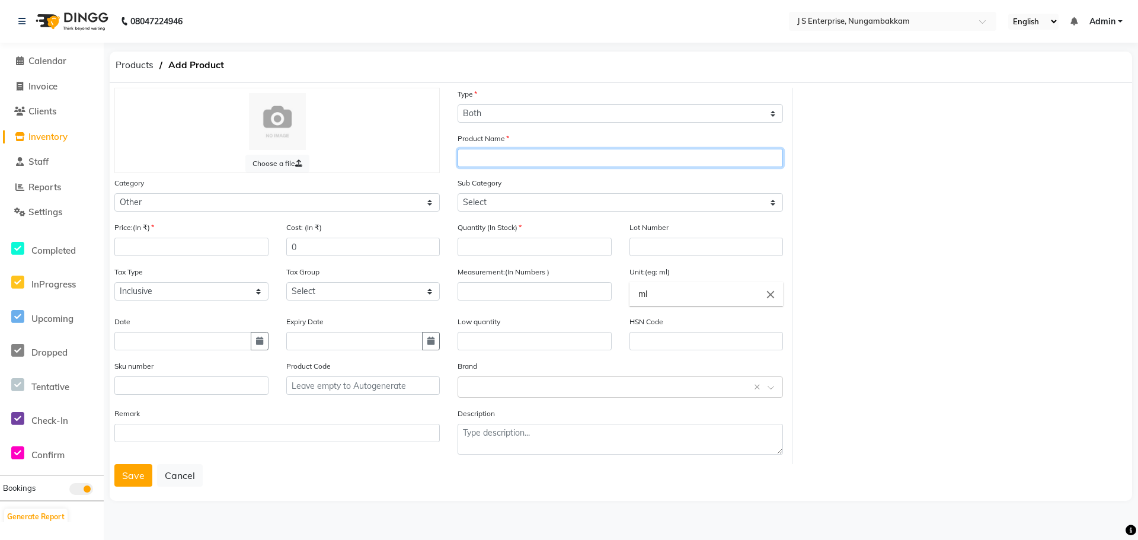
click at [486, 158] on input "text" at bounding box center [620, 158] width 325 height 18
type input "D-3"
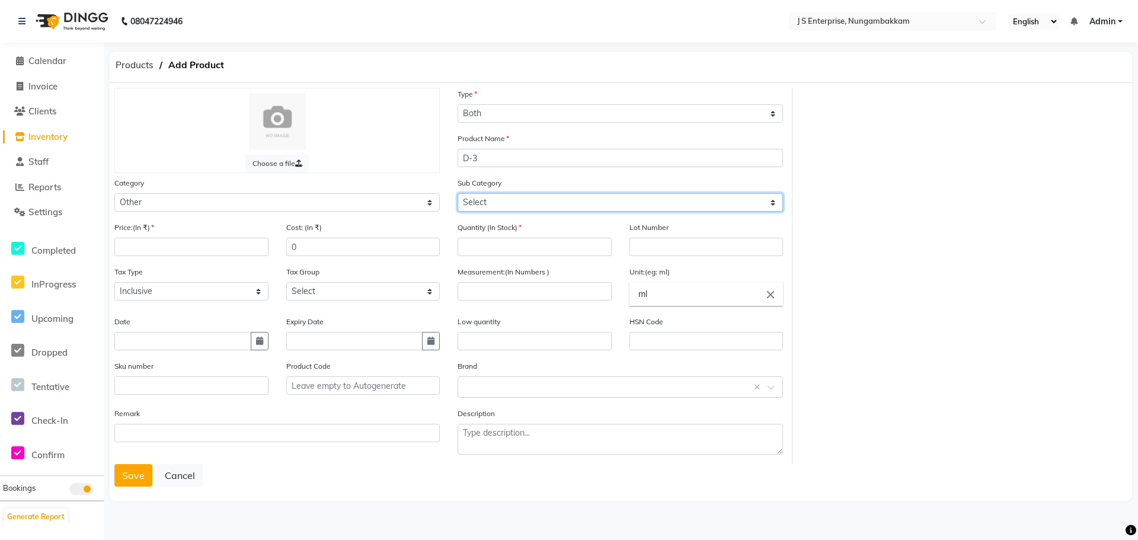
click at [495, 206] on select "Select Houskeeping Other" at bounding box center [620, 202] width 325 height 18
select select "1002"
click at [458, 193] on select "Select Houskeeping Other" at bounding box center [620, 202] width 325 height 18
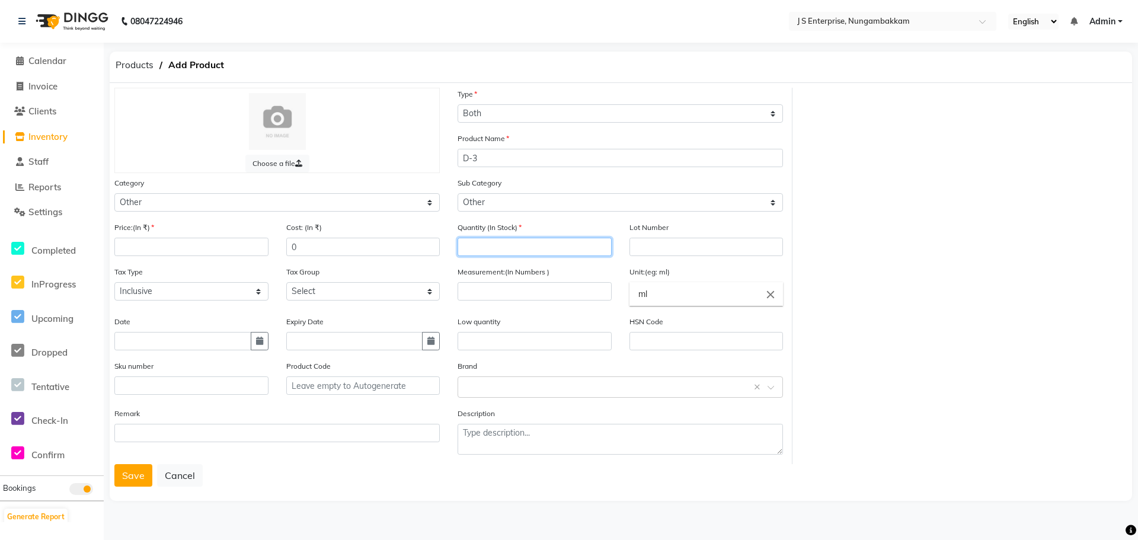
click at [496, 247] on input "number" at bounding box center [535, 247] width 154 height 18
type input "50"
click at [474, 293] on input "number" at bounding box center [535, 291] width 154 height 18
type input "20"
drag, startPoint x: 916, startPoint y: 347, endPoint x: 893, endPoint y: 347, distance: 23.7
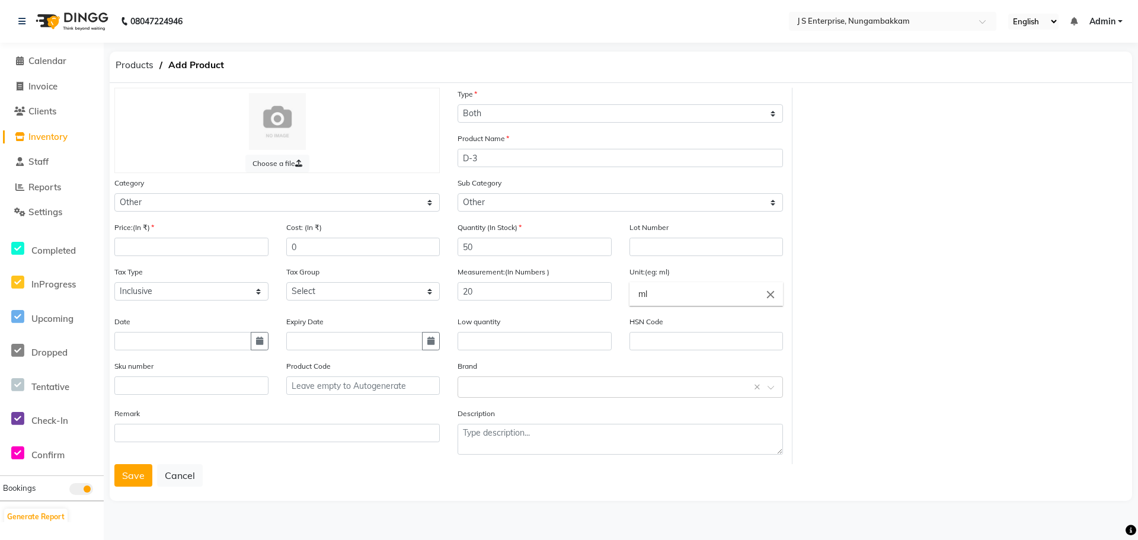
click at [907, 347] on div "Choose a file Type Select Type Both Retail Consumable Product Name D-3 Category…" at bounding box center [621, 276] width 1031 height 376
click at [147, 241] on input "number" at bounding box center [191, 247] width 154 height 18
type input "1475"
click at [132, 484] on button "Save" at bounding box center [133, 475] width 38 height 23
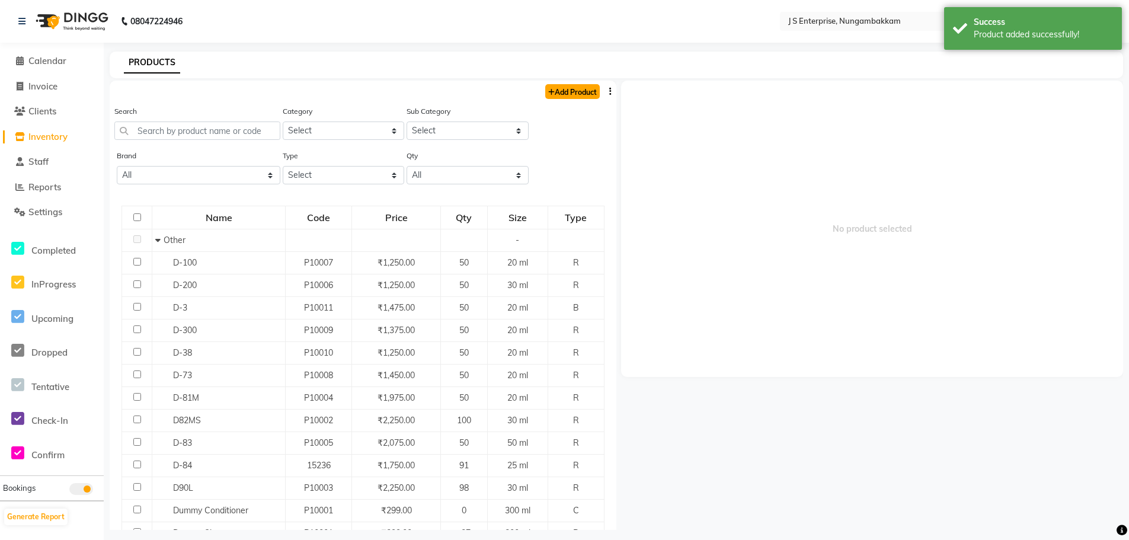
click at [557, 90] on link "Add Product" at bounding box center [572, 91] width 55 height 15
select select "true"
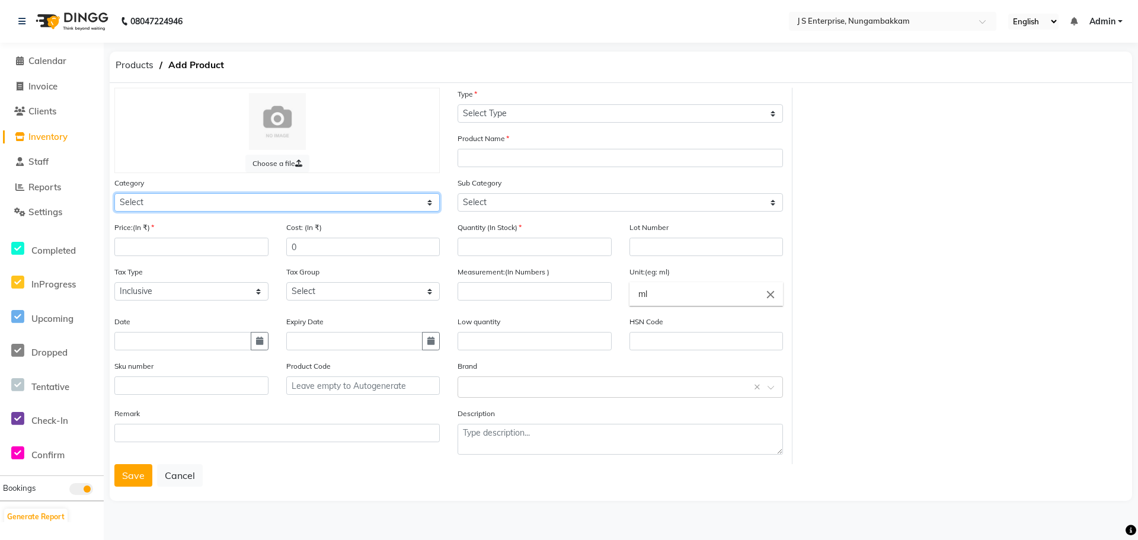
click at [168, 193] on select "Select Hair Skin Makeup Personal Care Appliances [PERSON_NAME] Waxing Disposabl…" at bounding box center [276, 202] width 325 height 18
select select "1000"
click at [114, 193] on select "Select Hair Skin Makeup Personal Care Appliances [PERSON_NAME] Waxing Disposabl…" at bounding box center [276, 202] width 325 height 18
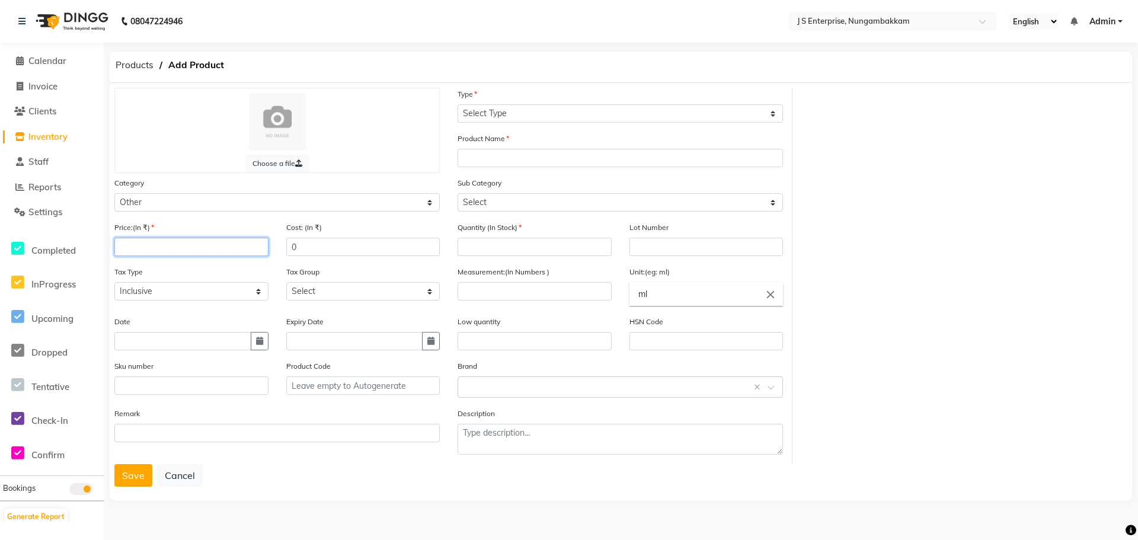
click at [147, 243] on input "number" at bounding box center [191, 247] width 154 height 18
type input "1775"
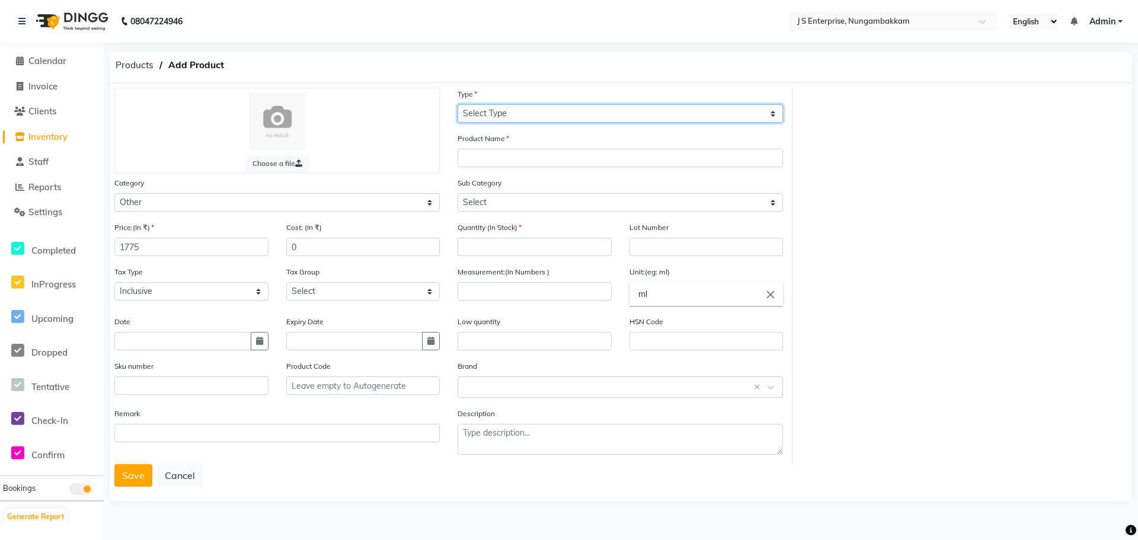
click at [490, 113] on select "Select Type Both Retail Consumable" at bounding box center [620, 113] width 325 height 18
click at [458, 104] on select "Select Type Both Retail Consumable" at bounding box center [620, 113] width 325 height 18
click at [480, 110] on select "Select Type Both Retail Consumable" at bounding box center [620, 113] width 325 height 18
select select "R"
click at [458, 104] on select "Select Type Both Retail Consumable" at bounding box center [620, 113] width 325 height 18
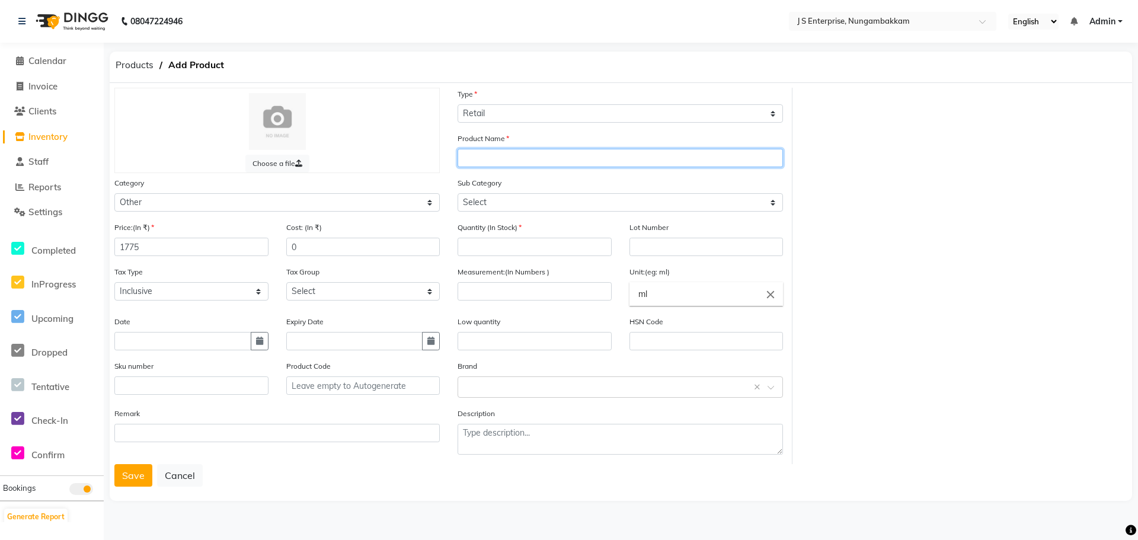
click at [487, 163] on input "text" at bounding box center [620, 158] width 325 height 18
type input "D-4"
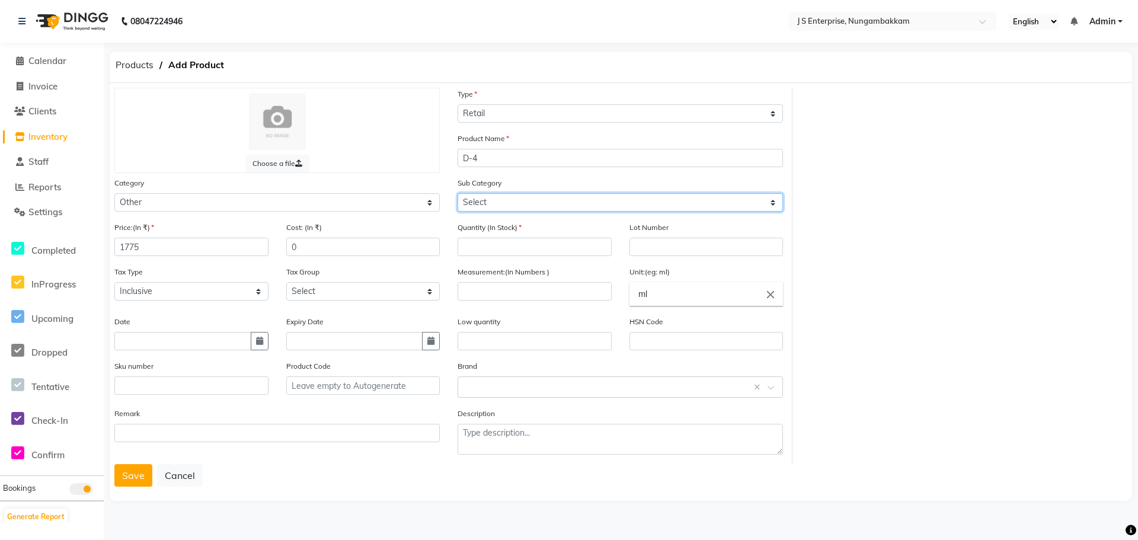
click at [484, 200] on select "Select Houskeeping Other" at bounding box center [620, 202] width 325 height 18
select select "1002"
click at [458, 193] on select "Select Houskeeping Other" at bounding box center [620, 202] width 325 height 18
click at [471, 235] on div "Quantity (In Stock)" at bounding box center [535, 238] width 154 height 35
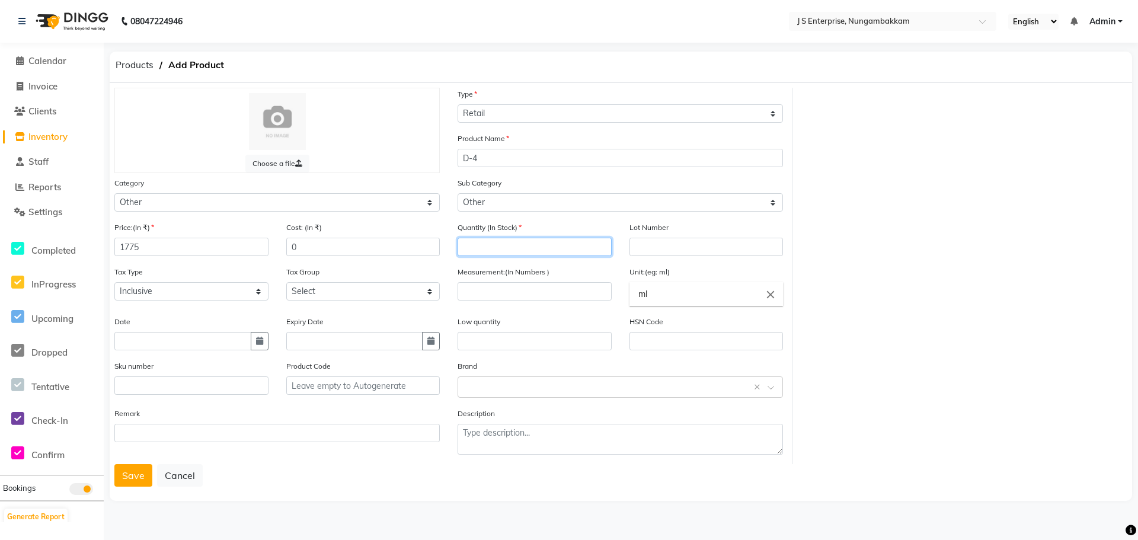
click at [471, 247] on input "number" at bounding box center [535, 247] width 154 height 18
type input "50"
click at [475, 297] on input "number" at bounding box center [535, 291] width 154 height 18
type input "20"
click at [922, 404] on div "Choose a file Type Select Type Both Retail Consumable Product Name D-4 Category…" at bounding box center [621, 276] width 1031 height 376
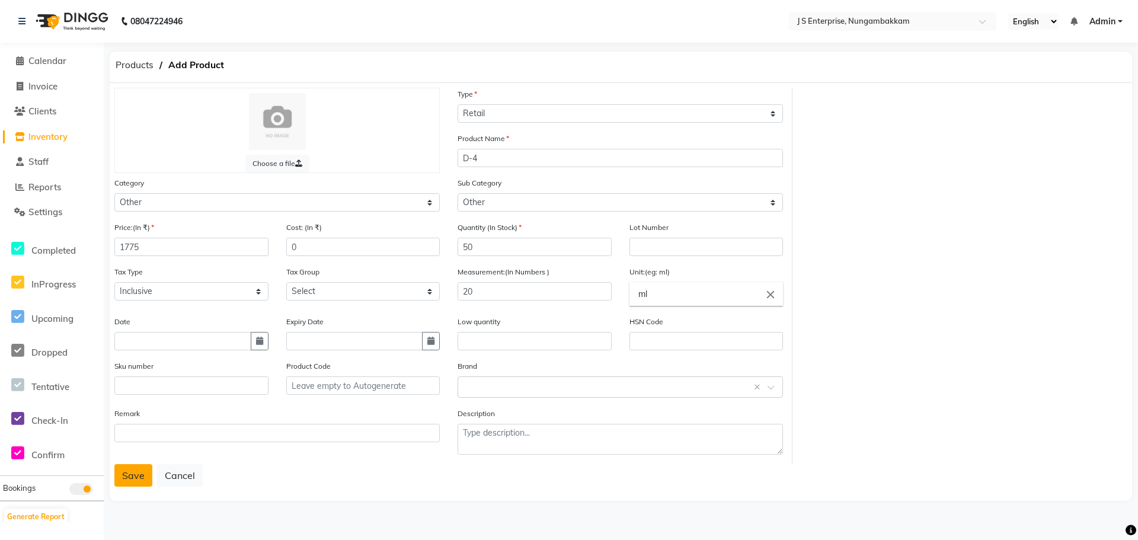
click at [135, 474] on button "Save" at bounding box center [133, 475] width 38 height 23
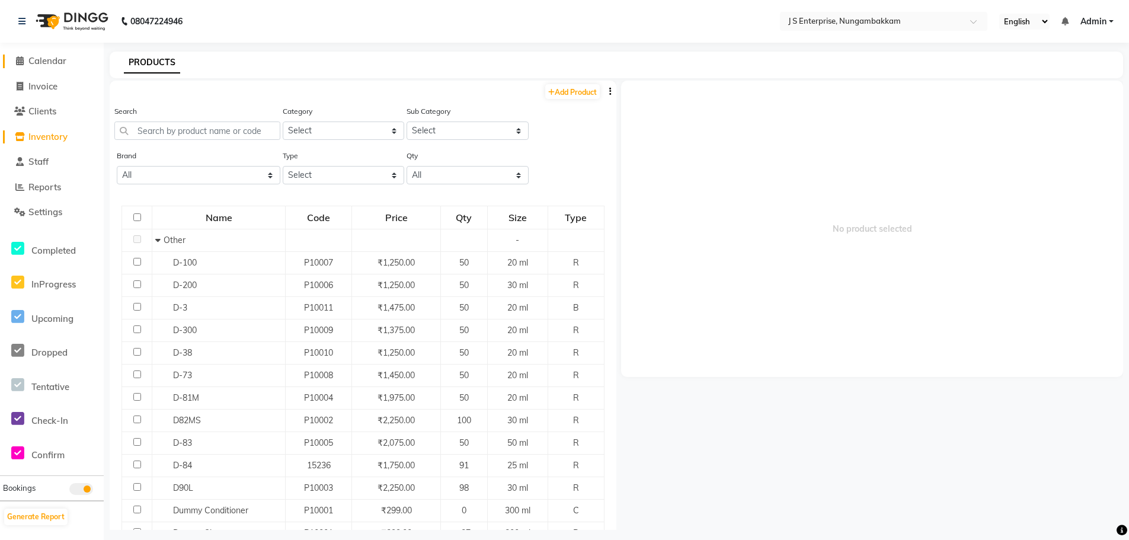
click at [19, 57] on icon at bounding box center [20, 60] width 8 height 9
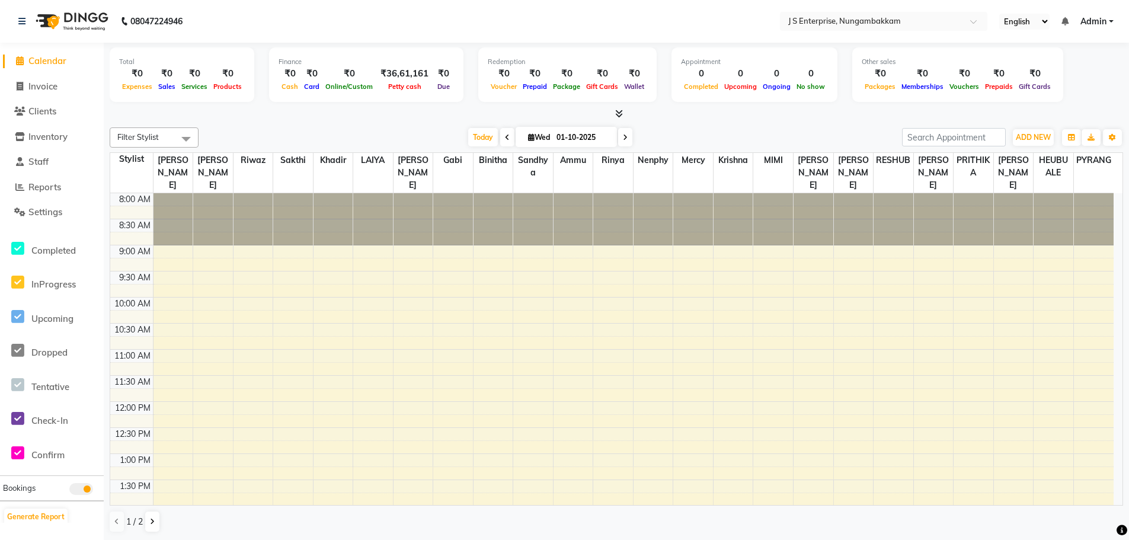
click at [285, 116] on div at bounding box center [617, 114] width 1014 height 12
click at [18, 20] on icon at bounding box center [21, 21] width 7 height 8
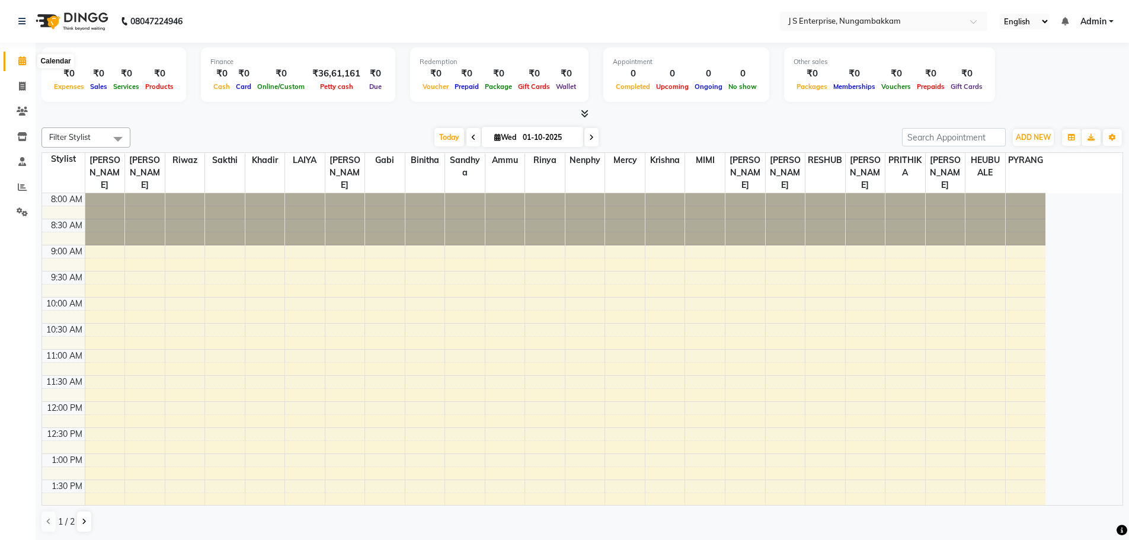
click at [21, 57] on icon at bounding box center [22, 60] width 8 height 9
click at [19, 90] on icon at bounding box center [22, 86] width 7 height 9
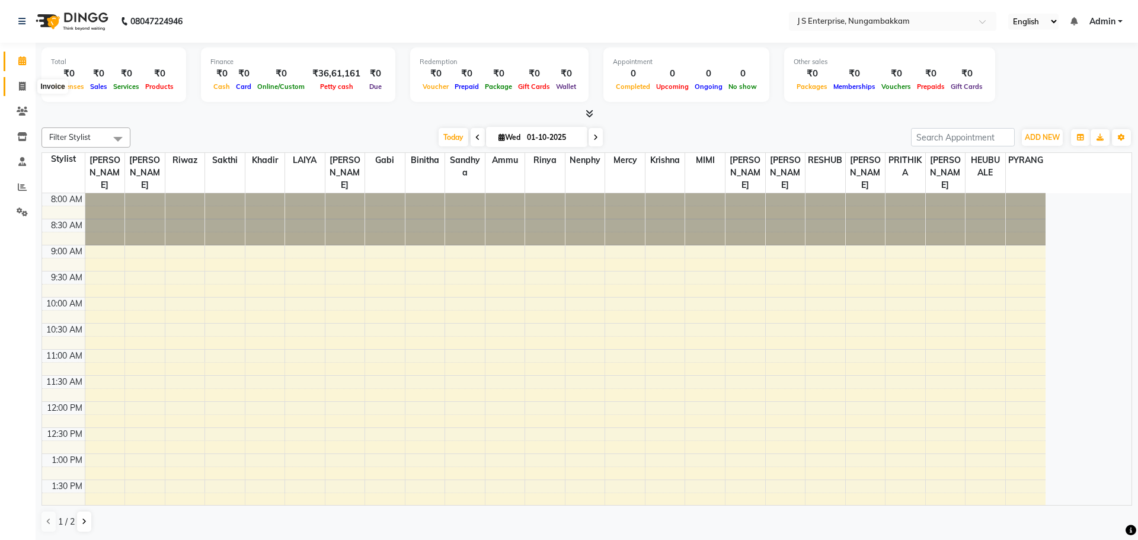
select select "7359"
select select "service"
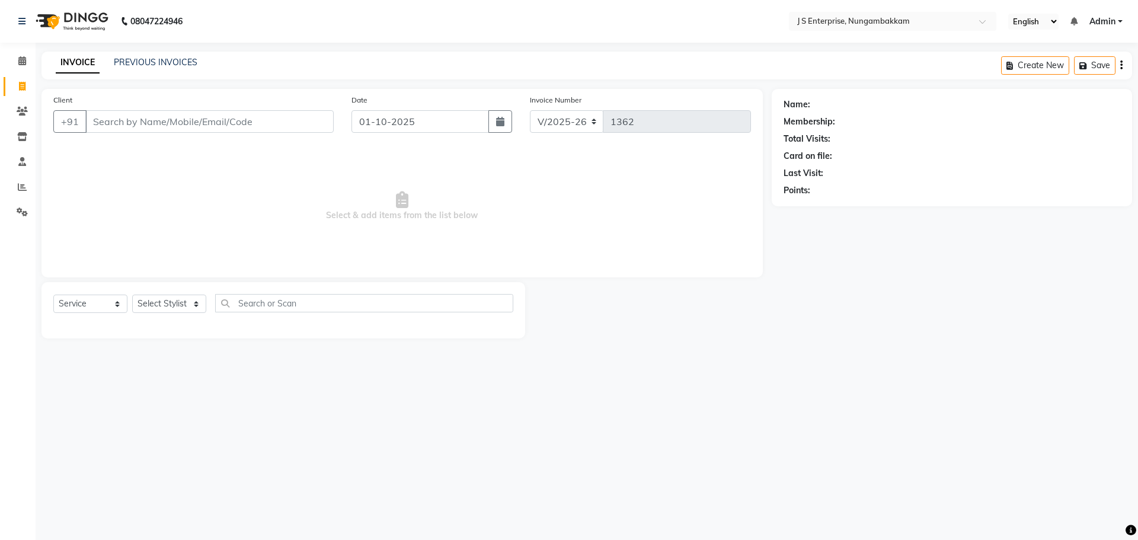
click at [121, 120] on input "Client" at bounding box center [209, 121] width 248 height 23
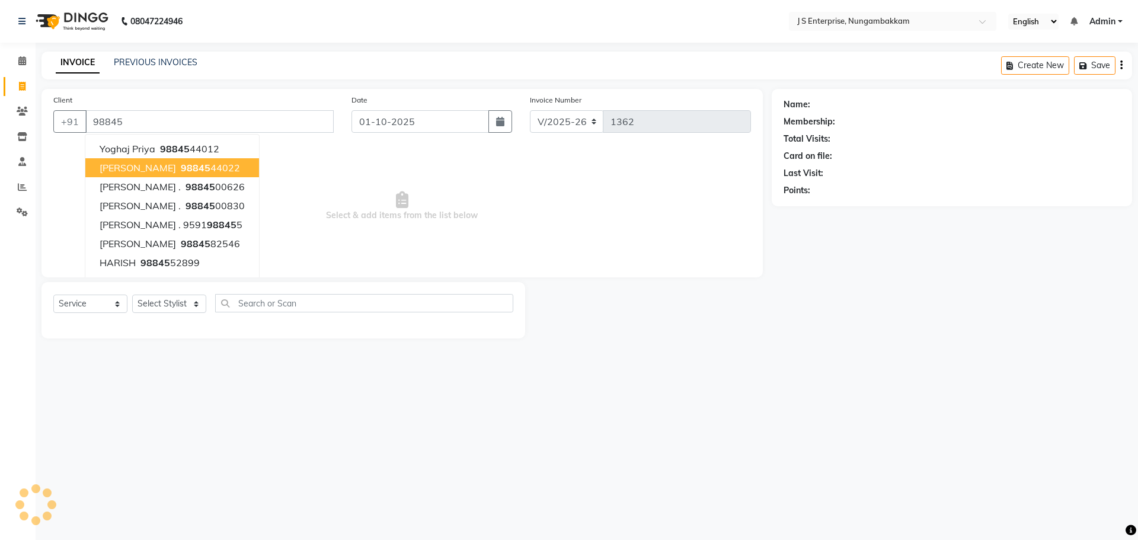
click at [125, 167] on span "[PERSON_NAME]" at bounding box center [138, 168] width 76 height 12
type input "9884544022"
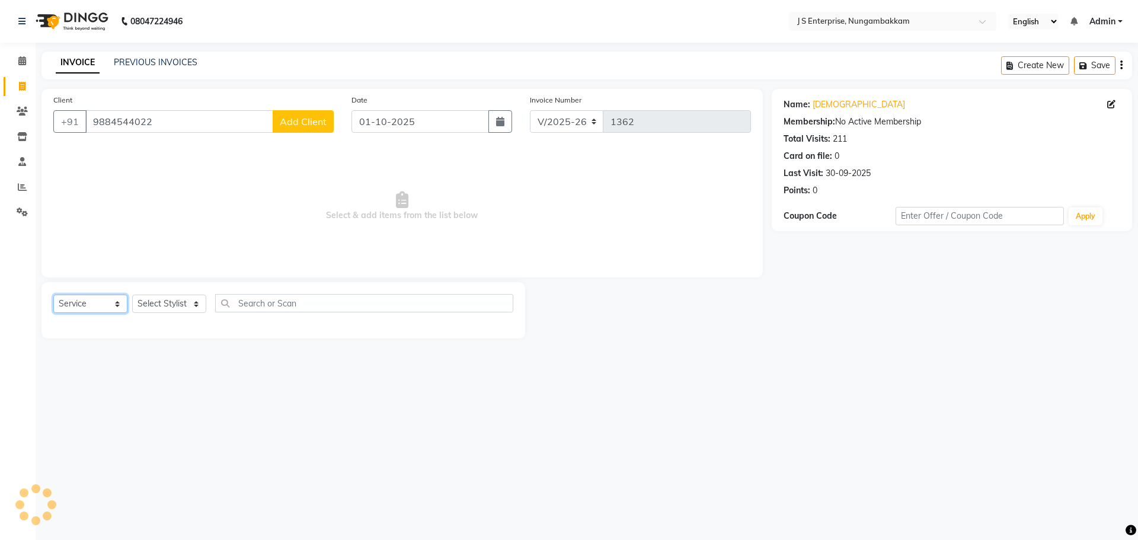
click at [114, 301] on select "Select Service Product Membership Package Voucher Prepaid Gift Card" at bounding box center [90, 304] width 74 height 18
select select "product"
click at [53, 295] on select "Select Service Product Membership Package Voucher Prepaid Gift Card" at bounding box center [90, 304] width 74 height 18
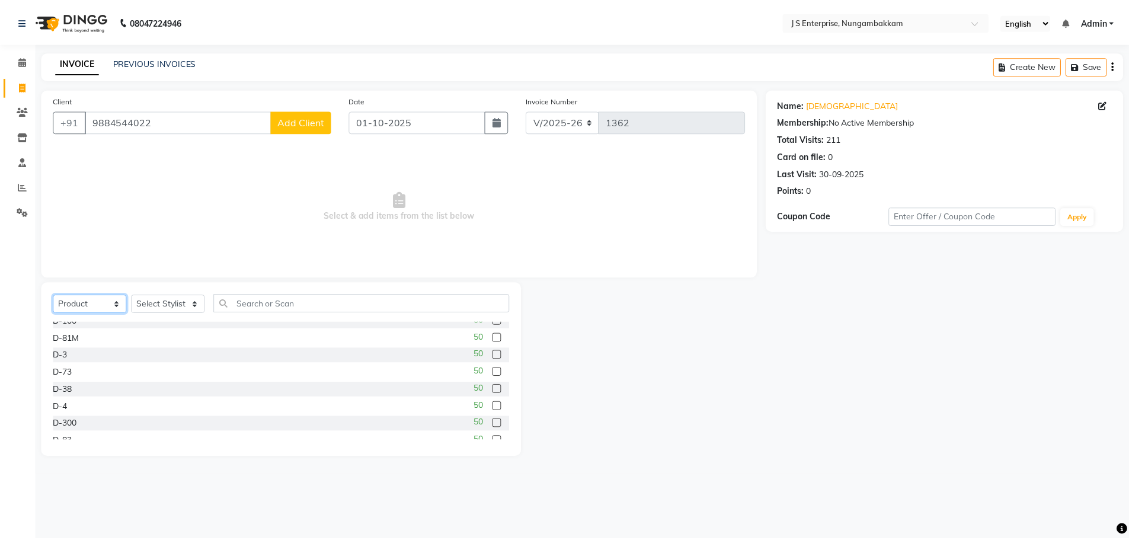
scroll to position [122, 0]
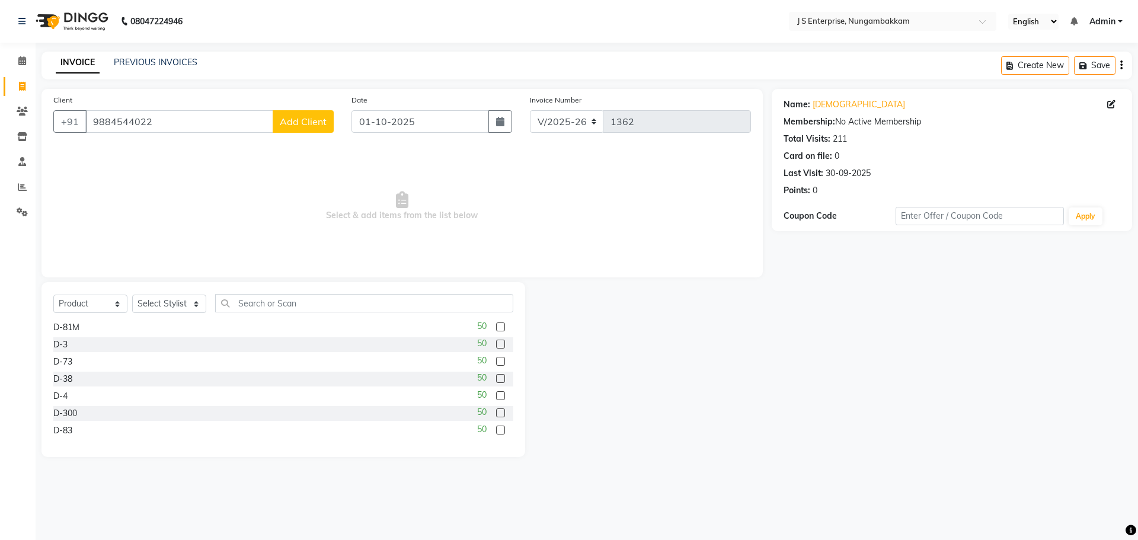
click at [496, 395] on label at bounding box center [500, 395] width 9 height 9
click at [496, 395] on input "checkbox" at bounding box center [500, 396] width 8 height 8
checkbox input "false"
click at [190, 303] on select "Select Stylist [PERSON_NAME] [PERSON_NAME] [PERSON_NAME] [PERSON_NAME] krishna …" at bounding box center [169, 304] width 74 height 18
select select "63612"
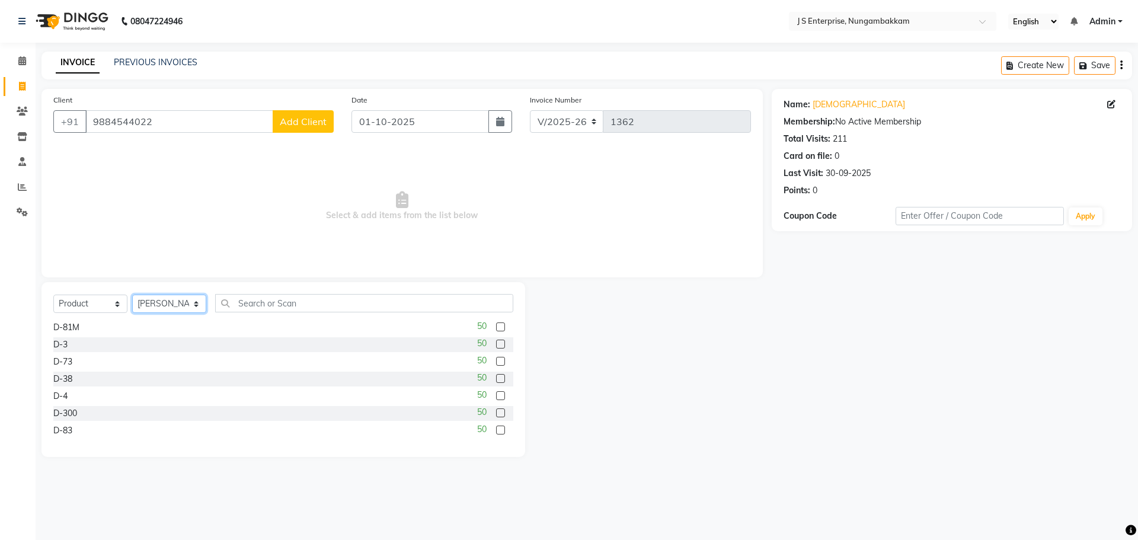
click at [132, 295] on select "Select Stylist [PERSON_NAME] [PERSON_NAME] [PERSON_NAME] [PERSON_NAME] krishna …" at bounding box center [169, 304] width 74 height 18
click at [266, 302] on input "text" at bounding box center [364, 303] width 298 height 18
click at [496, 375] on label at bounding box center [500, 378] width 9 height 9
click at [496, 375] on input "checkbox" at bounding box center [500, 379] width 8 height 8
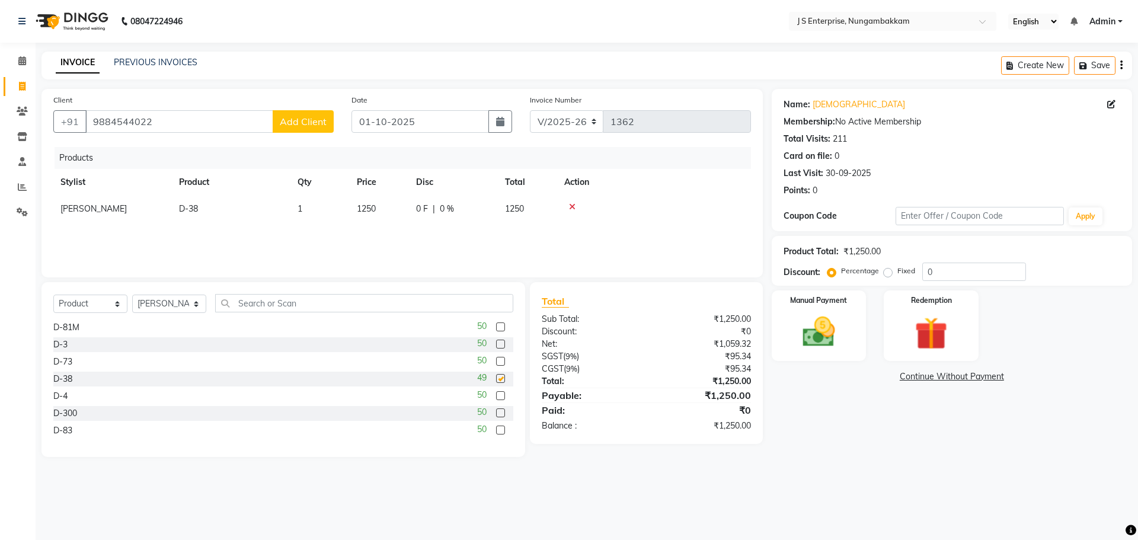
checkbox input "false"
click at [26, 57] on icon at bounding box center [22, 60] width 8 height 9
click at [516, 209] on span "1250" at bounding box center [514, 208] width 19 height 11
select select "63612"
click at [1107, 433] on div "Name: Krishna Membership: No Active Membership Total Visits: 211 Card on file: …" at bounding box center [956, 273] width 369 height 368
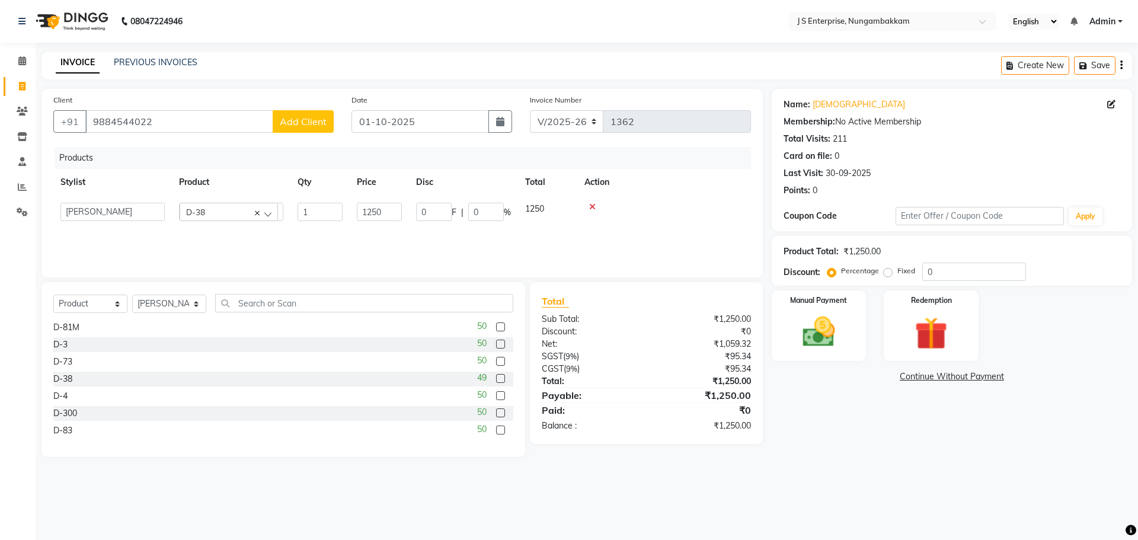
drag, startPoint x: 820, startPoint y: 478, endPoint x: 710, endPoint y: 430, distance: 120.8
click at [820, 477] on div "08047224946 Select Location × J S Enterprise, Nungambakkam English ENGLISH Espa…" at bounding box center [569, 270] width 1138 height 540
click at [593, 206] on icon at bounding box center [592, 207] width 7 height 8
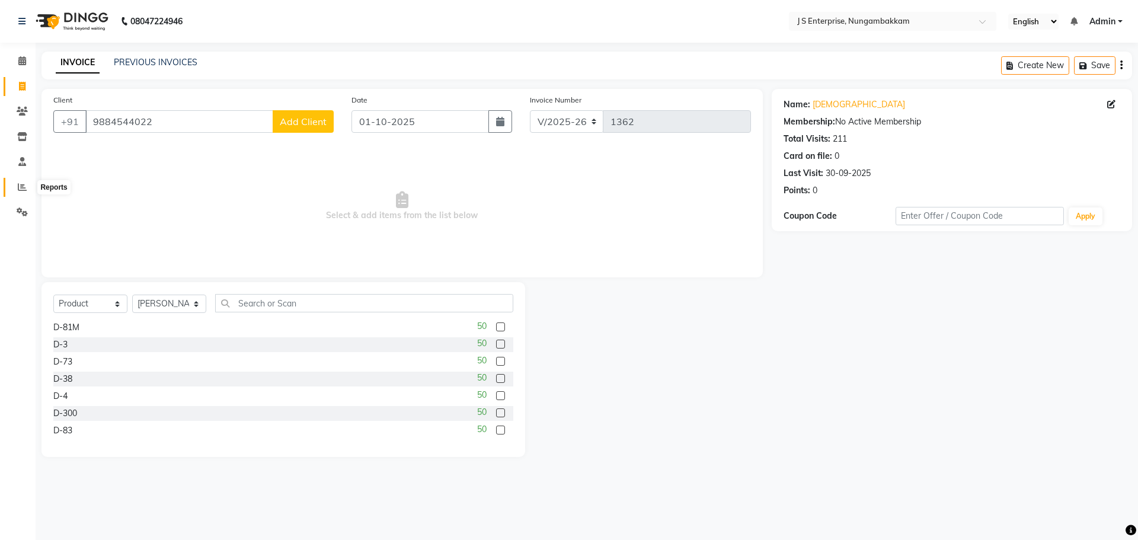
click at [22, 185] on icon at bounding box center [22, 187] width 9 height 9
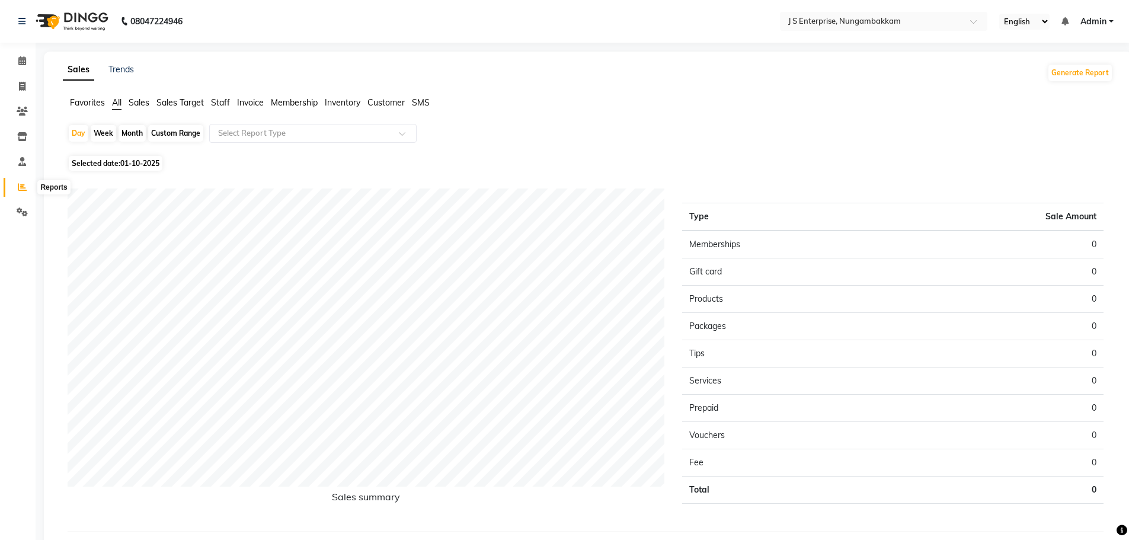
click at [18, 191] on icon at bounding box center [22, 187] width 9 height 9
click at [24, 59] on icon at bounding box center [22, 60] width 8 height 9
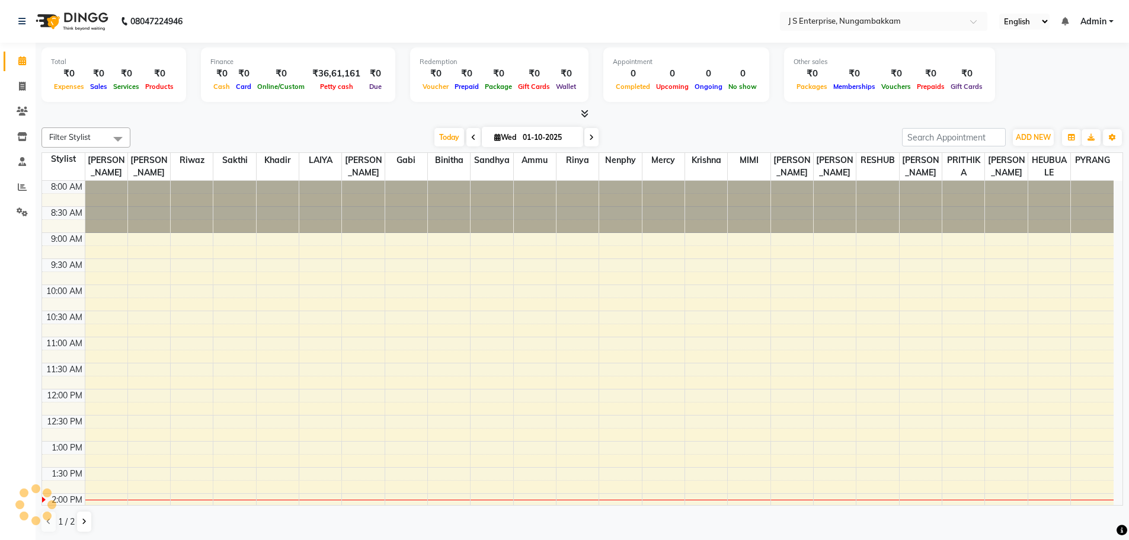
scroll to position [314, 0]
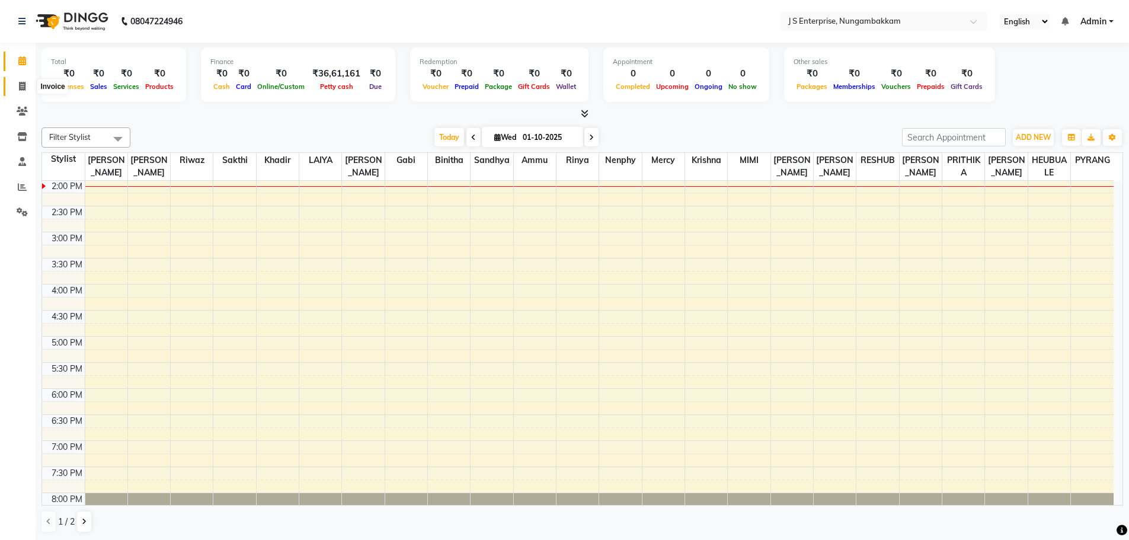
click at [20, 86] on icon at bounding box center [22, 86] width 7 height 9
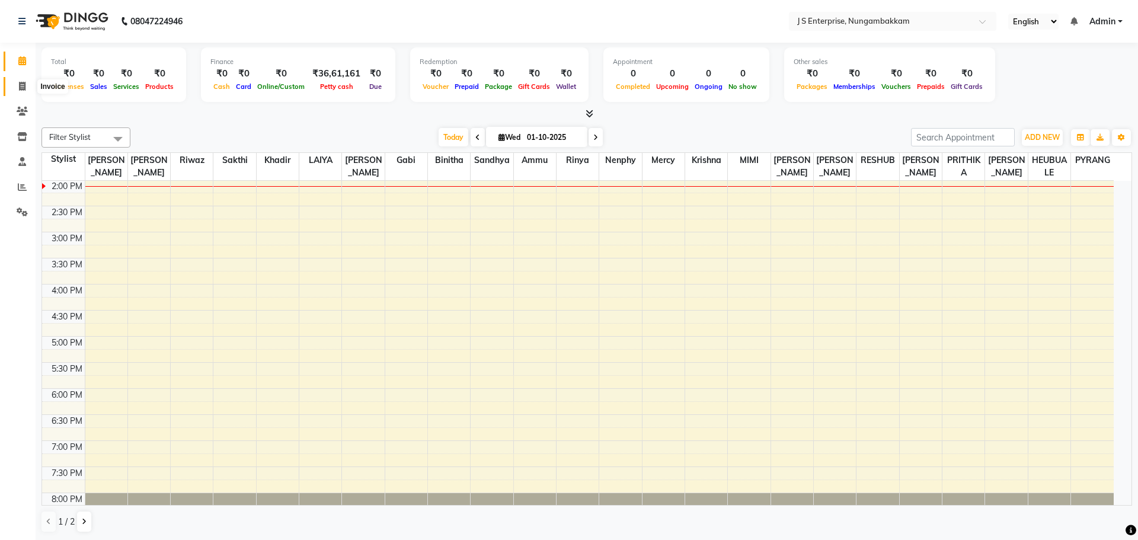
select select "7359"
select select "service"
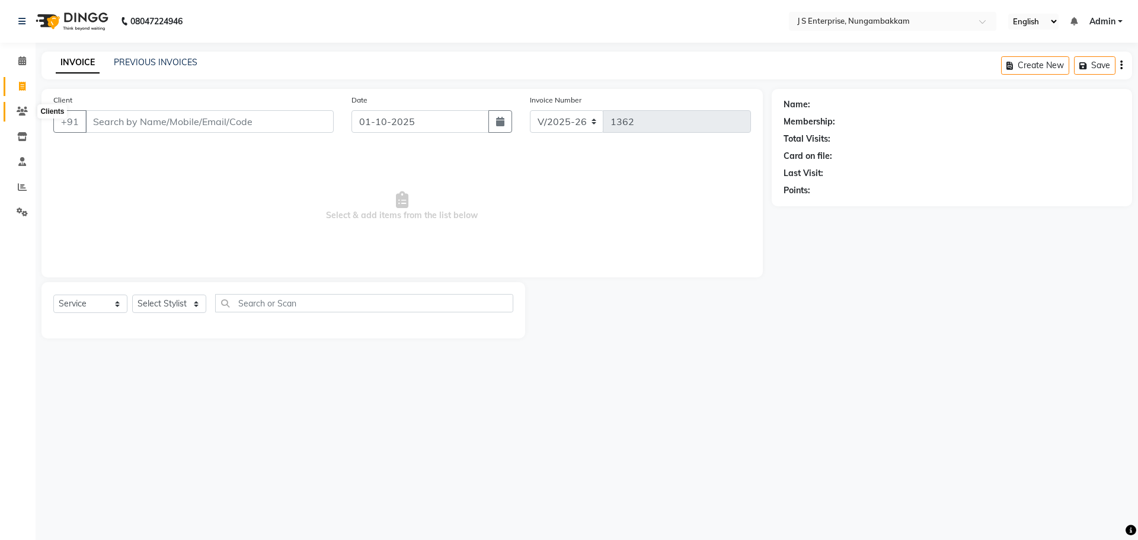
click at [21, 108] on icon at bounding box center [22, 111] width 11 height 9
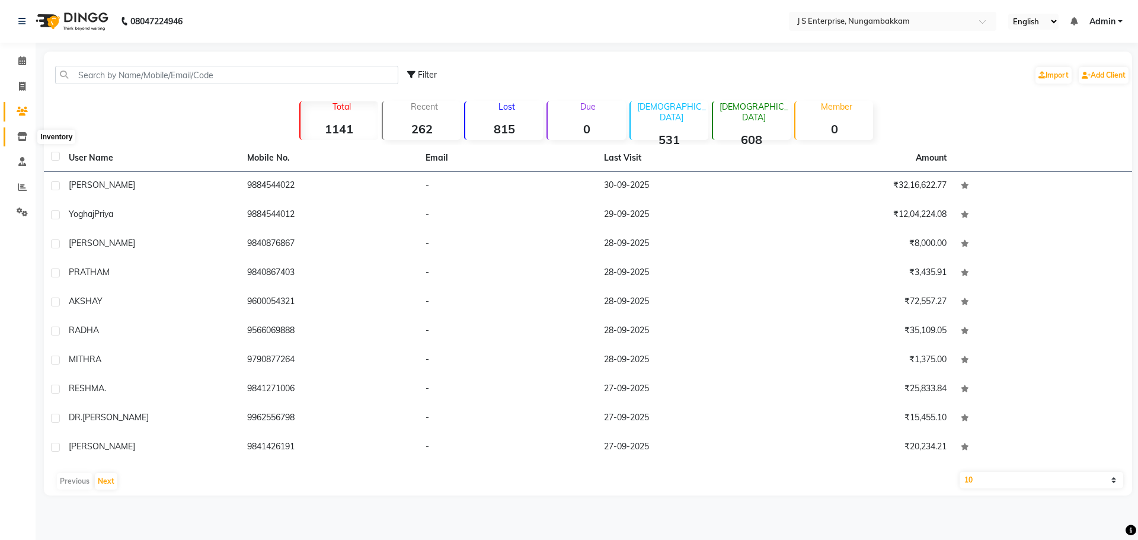
click at [20, 139] on icon at bounding box center [22, 136] width 10 height 9
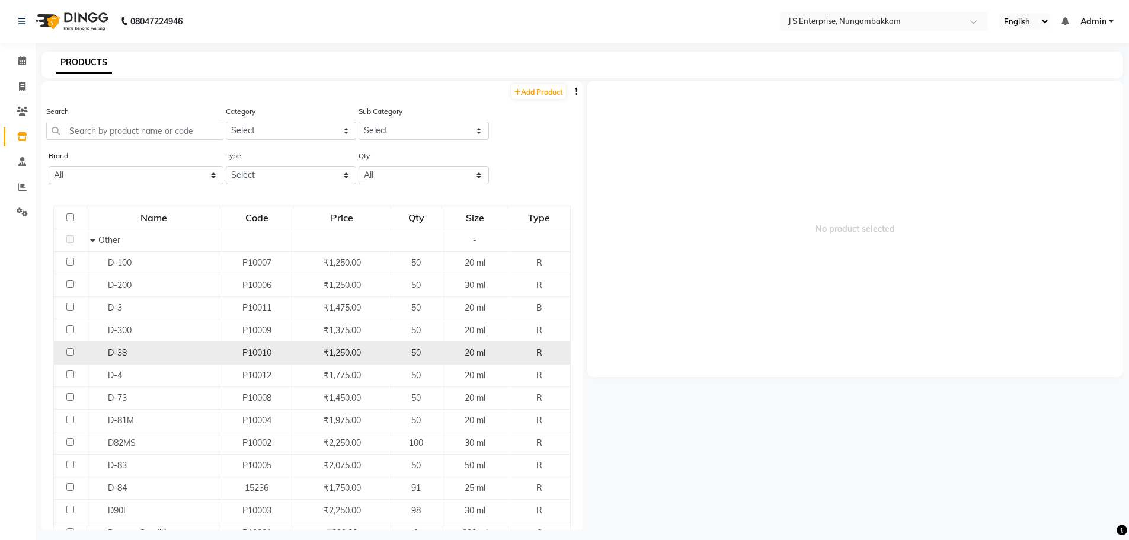
click at [200, 354] on div "D-38" at bounding box center [153, 353] width 127 height 12
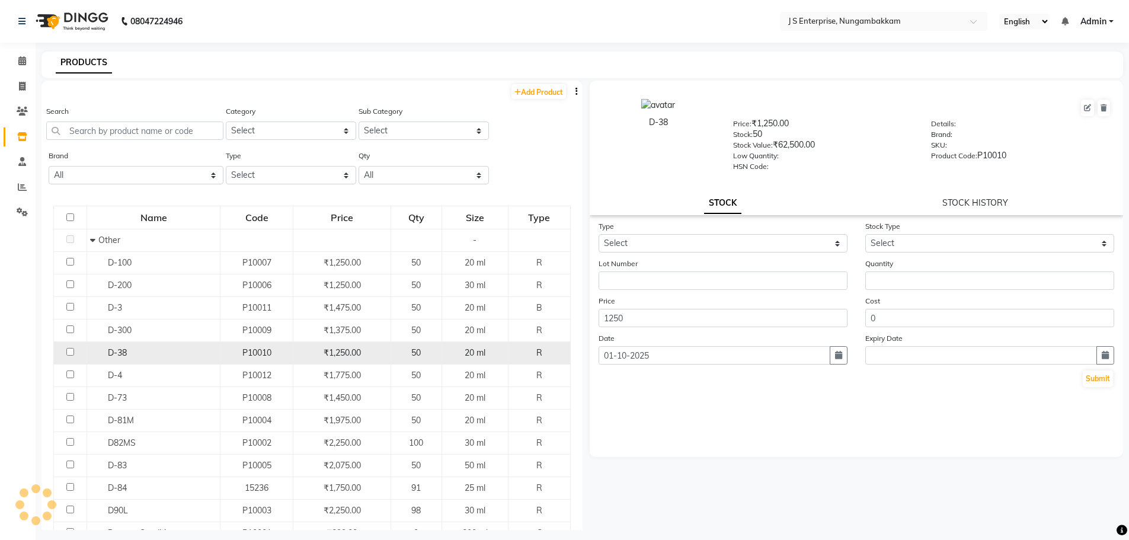
click at [200, 354] on div "D-38" at bounding box center [153, 353] width 127 height 12
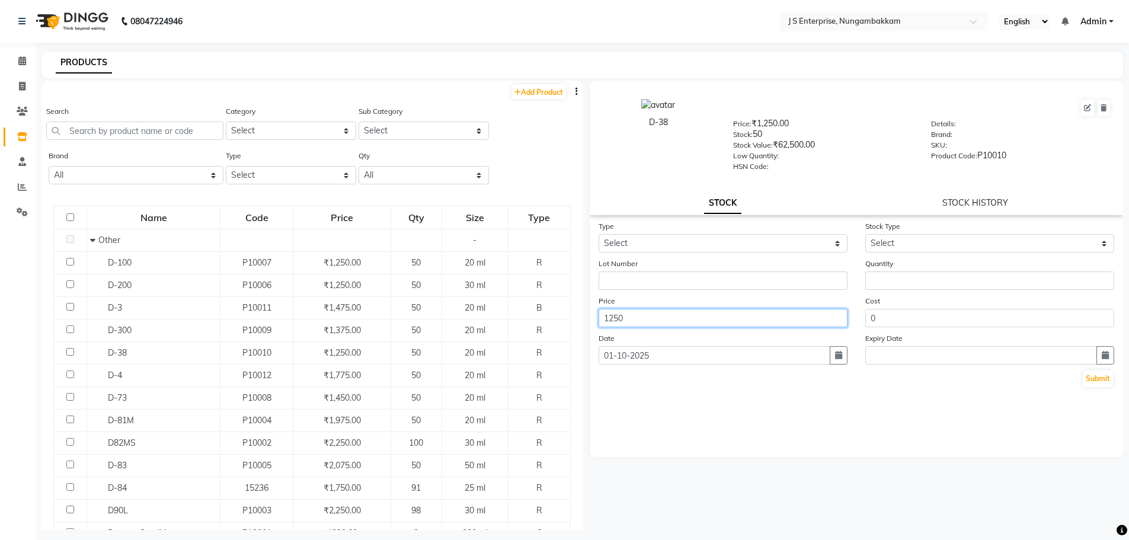
click at [632, 317] on input "1250" at bounding box center [723, 318] width 249 height 18
type input "1"
type input "2150"
click at [679, 430] on div "Type Select In Out Stock Type Select Lot Number Quantity Price 2150 Cost 0 Date…" at bounding box center [857, 338] width 534 height 237
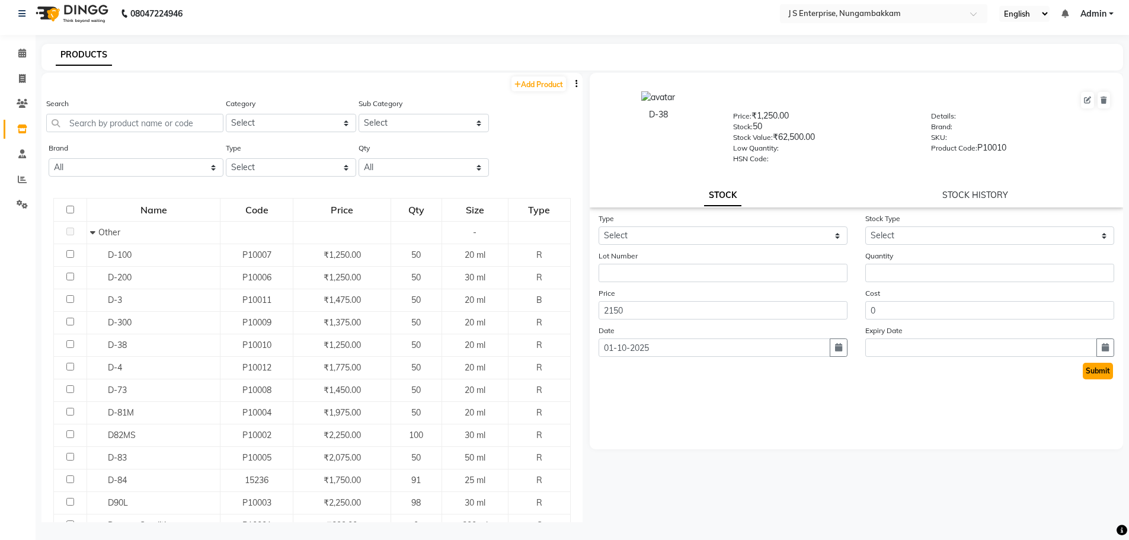
click at [1094, 370] on button "Submit" at bounding box center [1098, 371] width 30 height 17
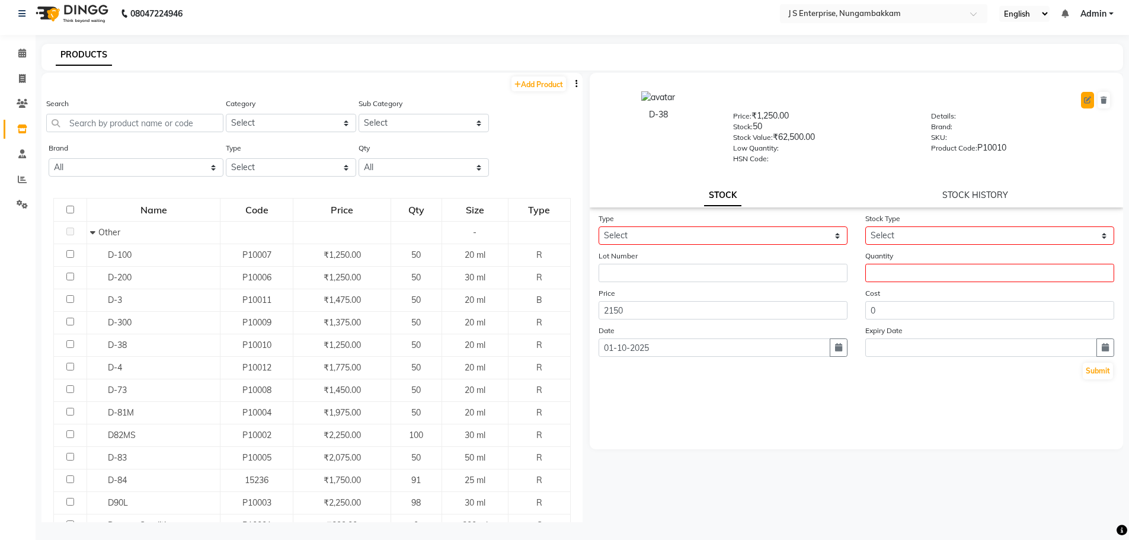
click at [1090, 102] on icon at bounding box center [1087, 100] width 7 height 7
select select "R"
select select "true"
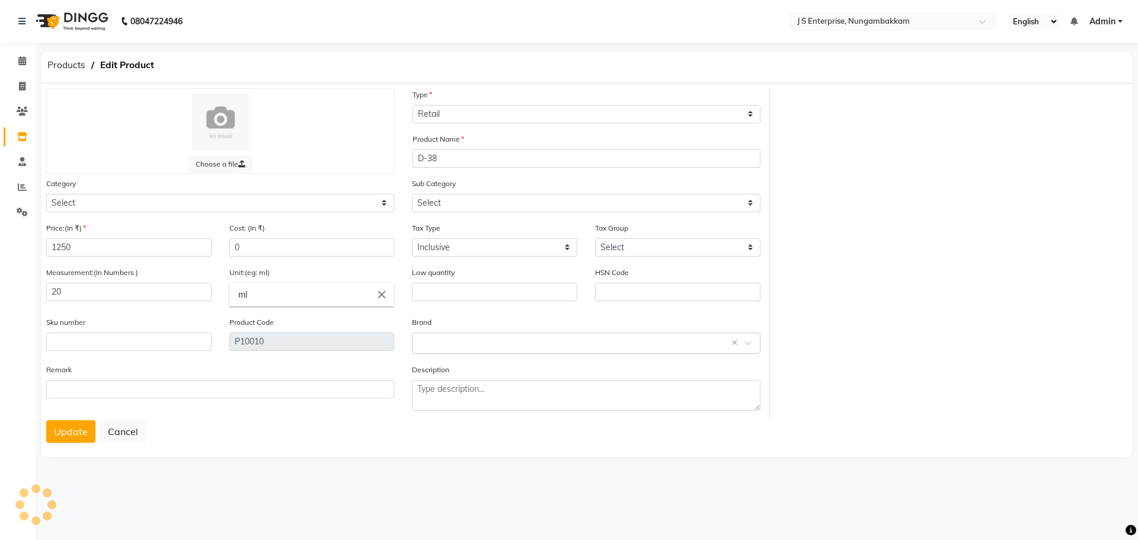
select select "1000"
select select "1002"
click at [74, 244] on input "1250" at bounding box center [128, 247] width 165 height 18
type input "1"
type input "2150"
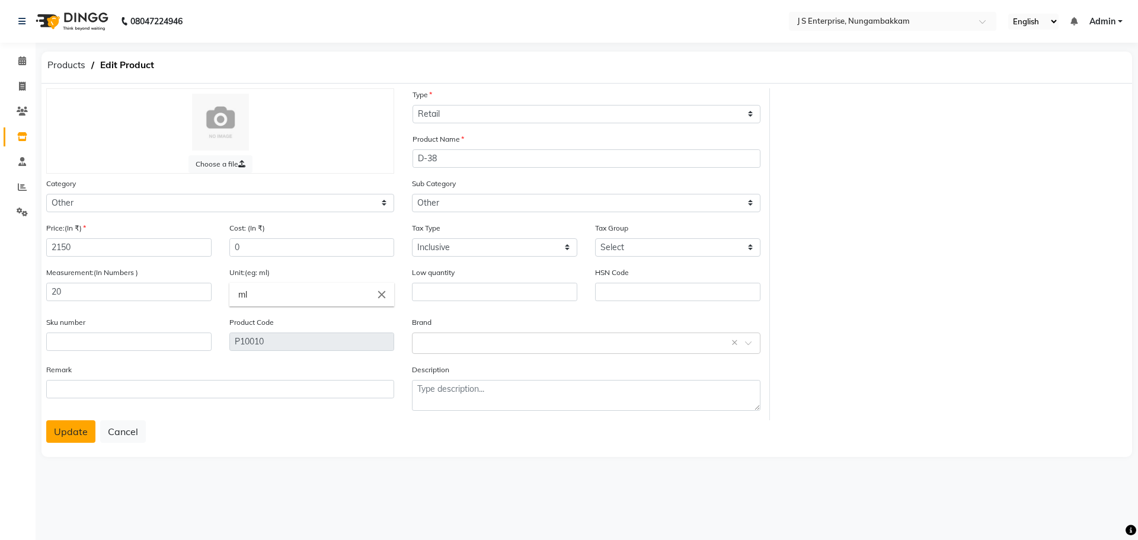
click at [78, 432] on button "Update" at bounding box center [70, 431] width 49 height 23
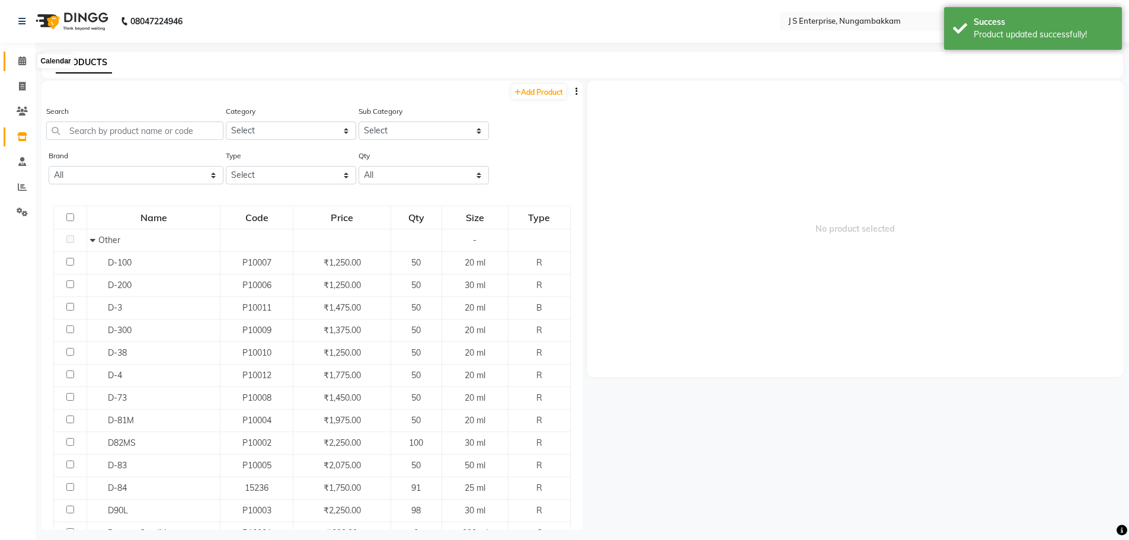
click at [24, 56] on icon at bounding box center [22, 60] width 8 height 9
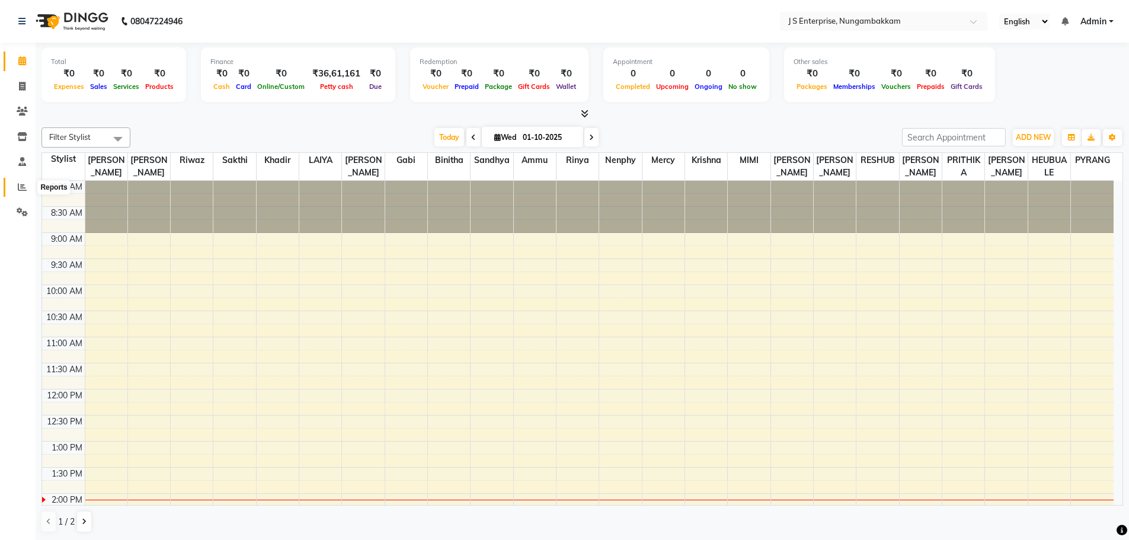
click at [20, 187] on icon at bounding box center [22, 187] width 9 height 9
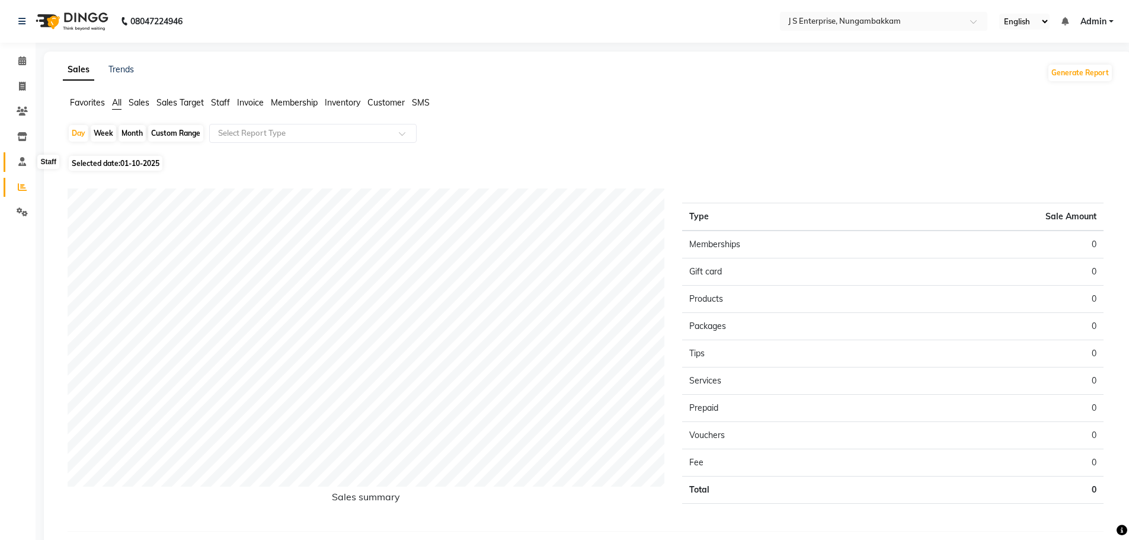
click at [19, 162] on icon at bounding box center [22, 161] width 8 height 9
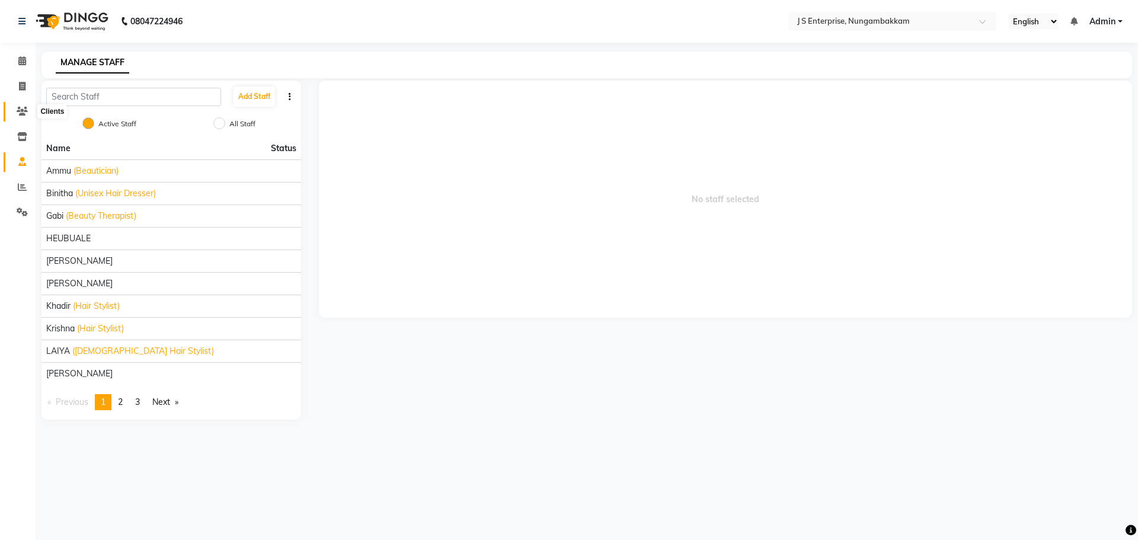
click at [20, 110] on icon at bounding box center [22, 111] width 11 height 9
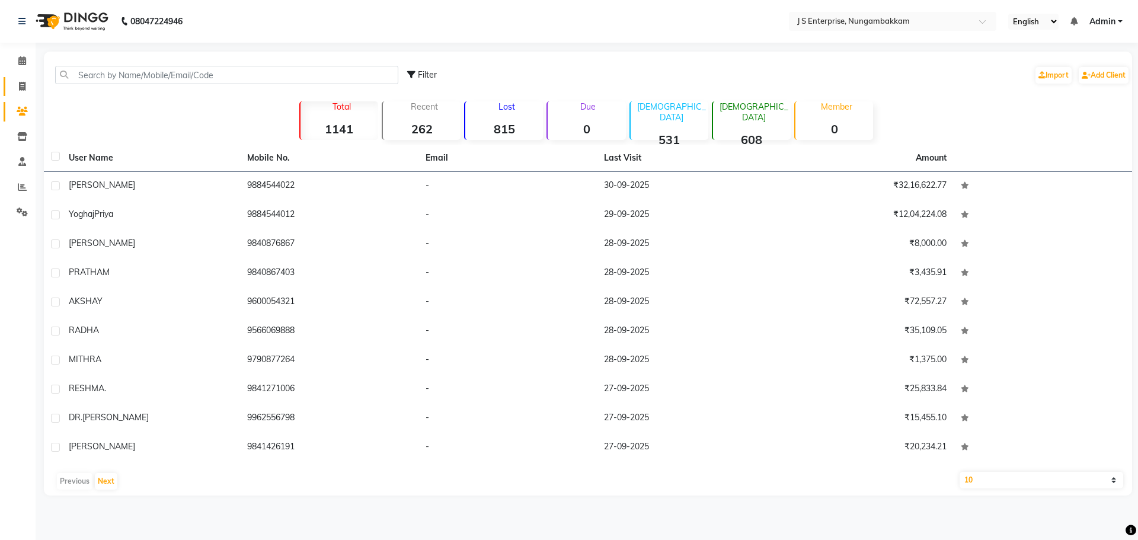
click at [18, 78] on link "Invoice" at bounding box center [18, 87] width 28 height 20
select select "7359"
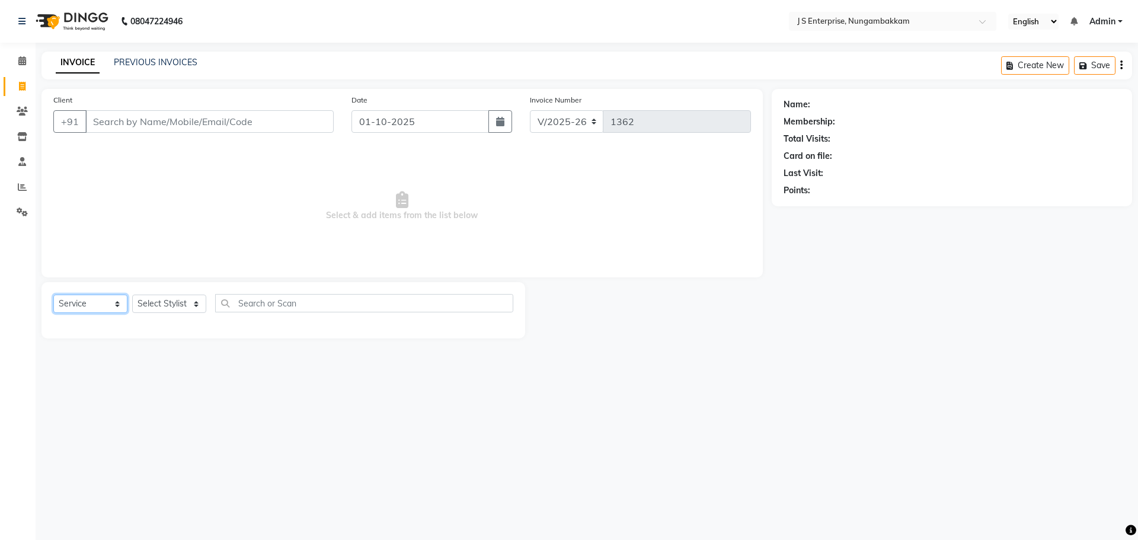
click at [117, 301] on select "Select Service Product Membership Package Voucher Prepaid Gift Card" at bounding box center [90, 304] width 74 height 18
select select "product"
click at [53, 295] on select "Select Service Product Membership Package Voucher Prepaid Gift Card" at bounding box center [90, 304] width 74 height 18
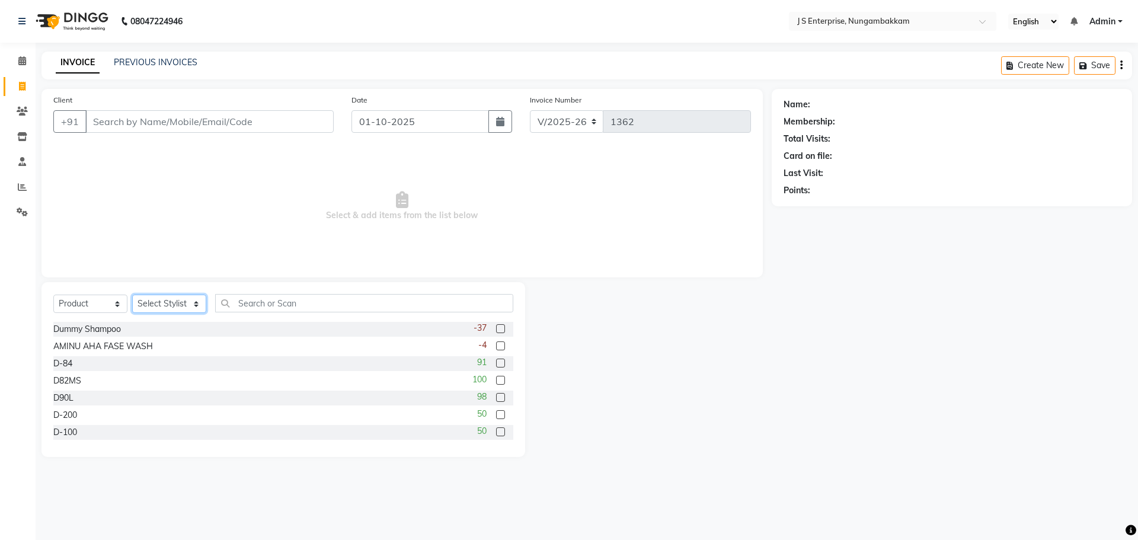
click at [190, 301] on select "Select Stylist [PERSON_NAME] [PERSON_NAME] [PERSON_NAME] [PERSON_NAME] krishna …" at bounding box center [169, 304] width 74 height 18
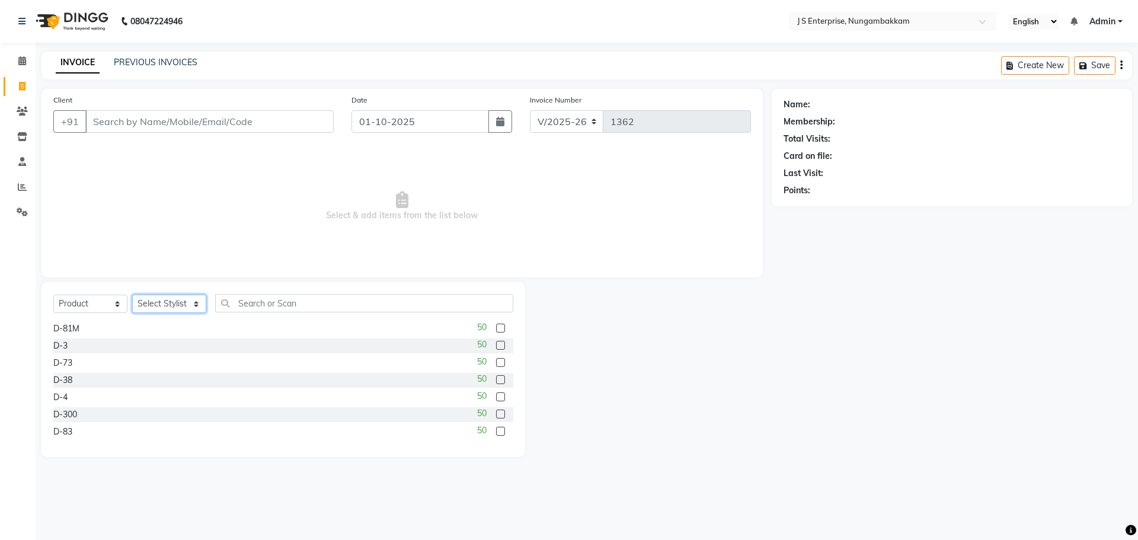
scroll to position [122, 0]
click at [186, 302] on select "Select Stylist [PERSON_NAME] [PERSON_NAME] [PERSON_NAME] [PERSON_NAME] krishna …" at bounding box center [169, 304] width 74 height 18
select select "74542"
click at [132, 295] on select "Select Stylist [PERSON_NAME] [PERSON_NAME] [PERSON_NAME] [PERSON_NAME] krishna …" at bounding box center [169, 304] width 74 height 18
click at [496, 376] on label at bounding box center [500, 378] width 9 height 9
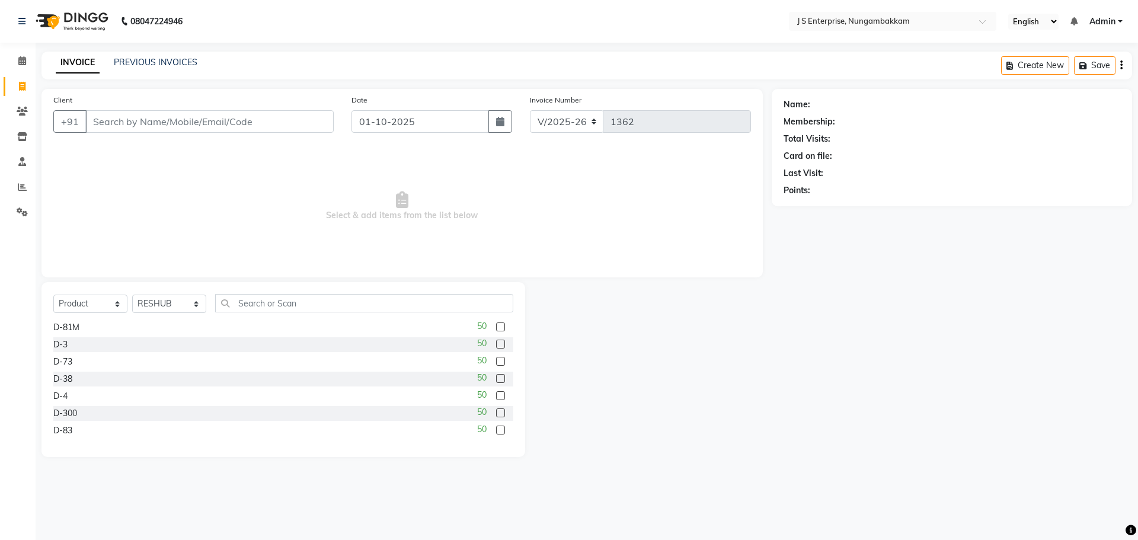
click at [496, 376] on input "checkbox" at bounding box center [500, 379] width 8 height 8
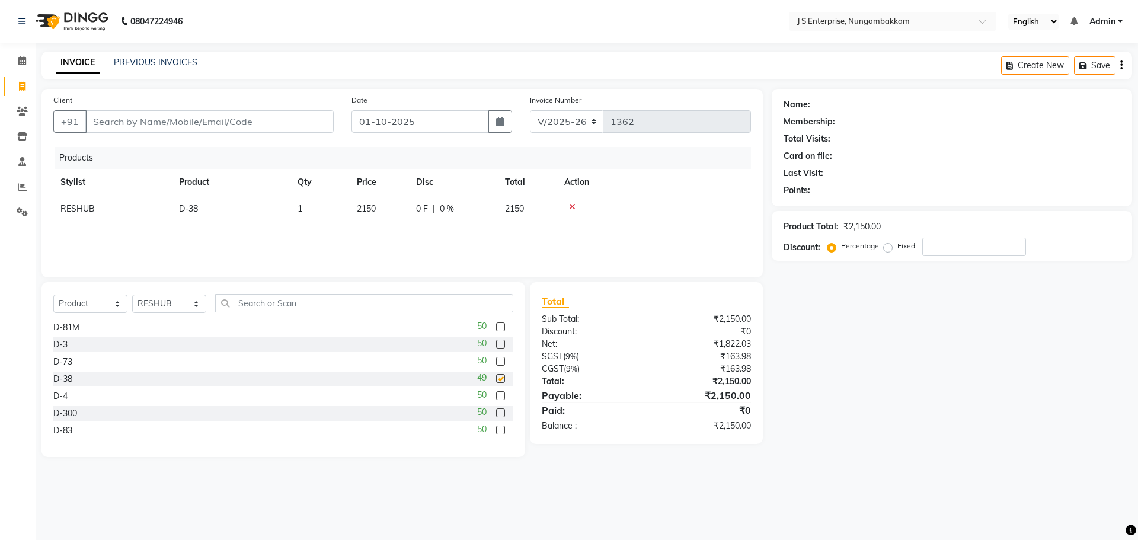
checkbox input "false"
click at [573, 206] on icon at bounding box center [572, 207] width 7 height 8
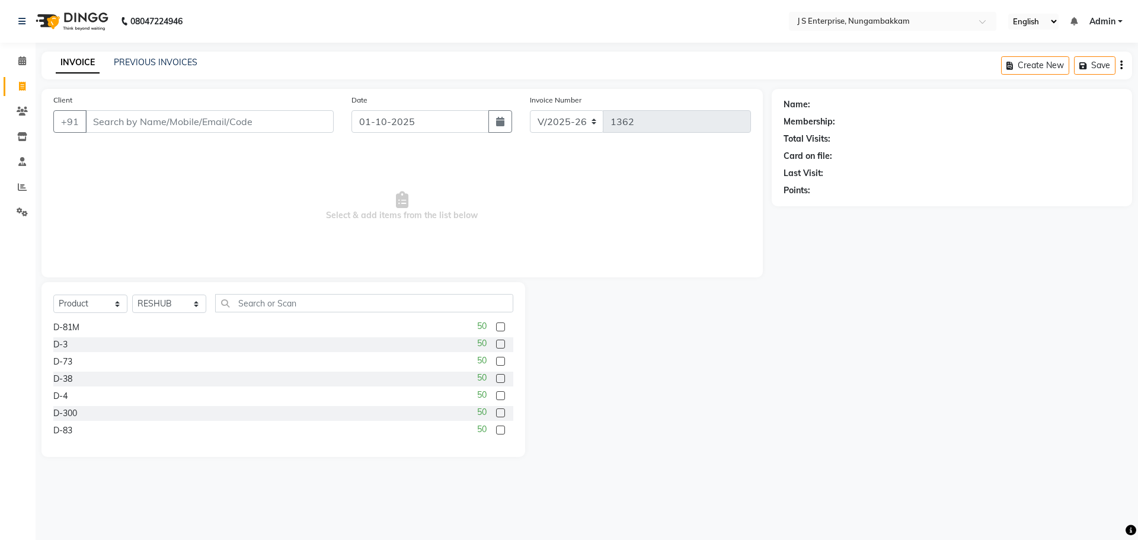
click at [496, 343] on label at bounding box center [500, 344] width 9 height 9
click at [496, 343] on input "checkbox" at bounding box center [500, 345] width 8 height 8
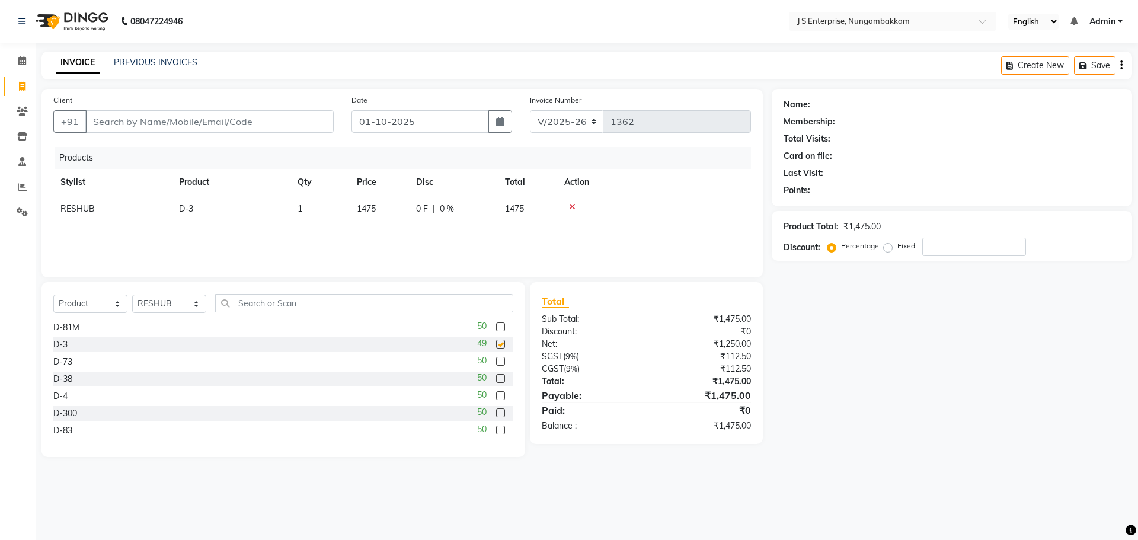
checkbox input "false"
click at [570, 205] on icon at bounding box center [572, 207] width 7 height 8
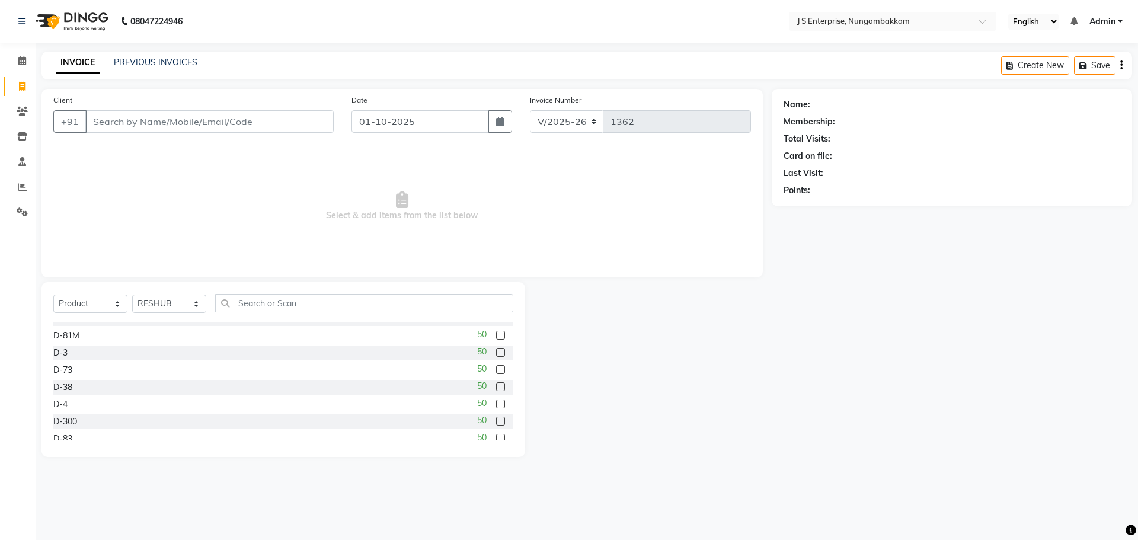
scroll to position [119, 0]
click at [496, 331] on label at bounding box center [500, 330] width 9 height 9
click at [496, 331] on input "checkbox" at bounding box center [500, 331] width 8 height 8
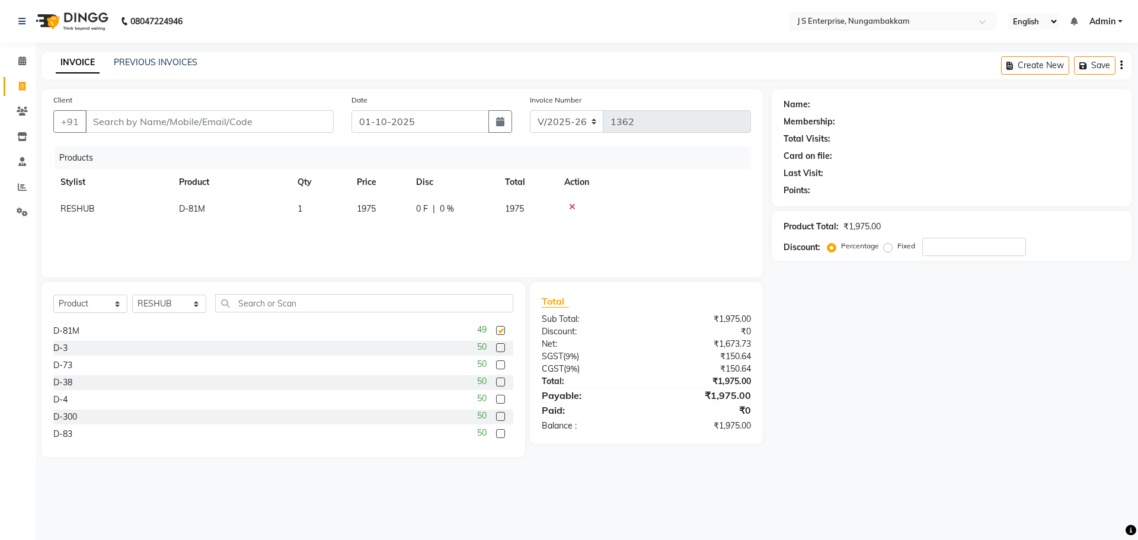
checkbox input "false"
